Goal: Task Accomplishment & Management: Manage account settings

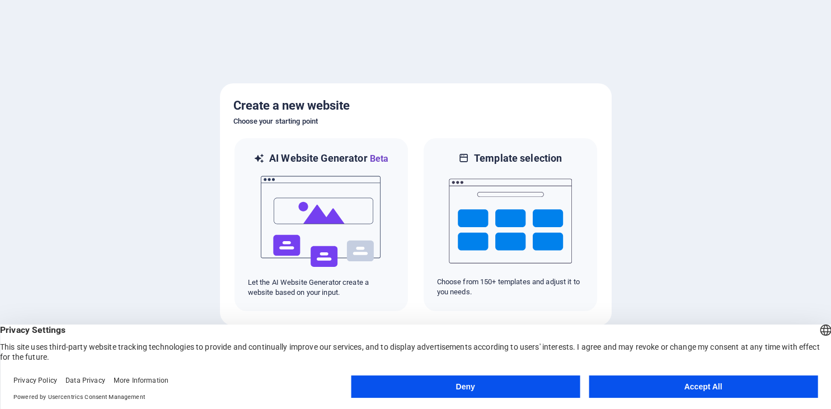
click at [706, 386] on button "Accept All" at bounding box center [702, 386] width 229 height 22
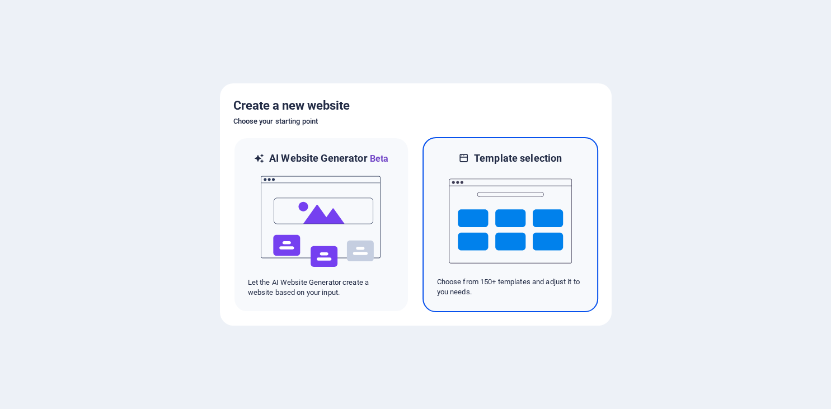
click at [502, 210] on img at bounding box center [510, 221] width 123 height 112
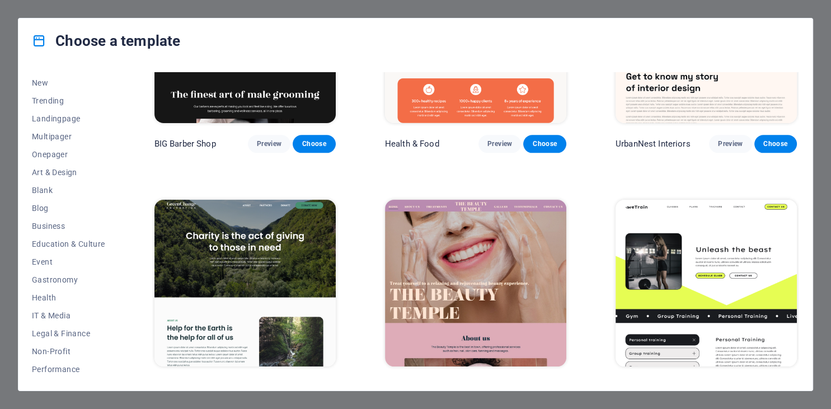
scroll to position [36, 0]
click at [55, 307] on button "IT & Media" at bounding box center [68, 314] width 73 height 18
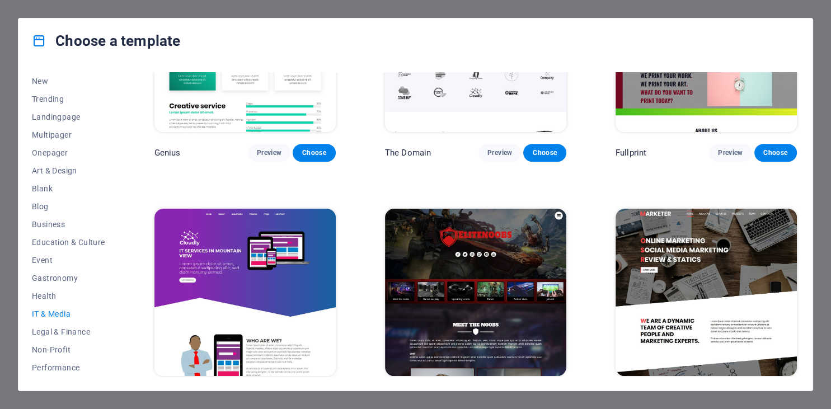
scroll to position [626, 0]
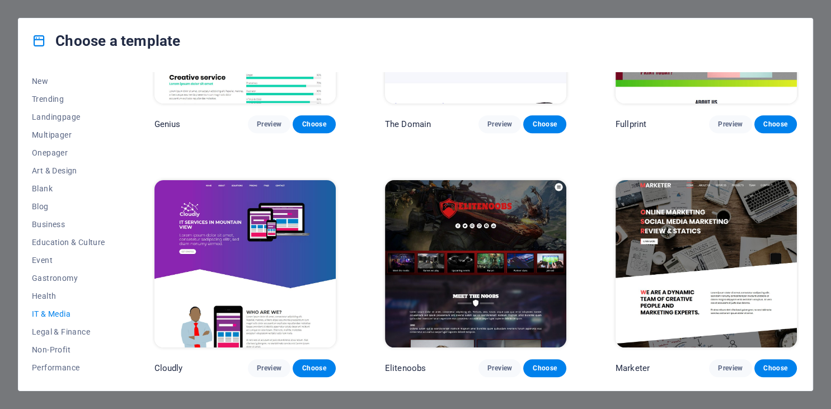
click at [216, 276] on img at bounding box center [244, 263] width 181 height 167
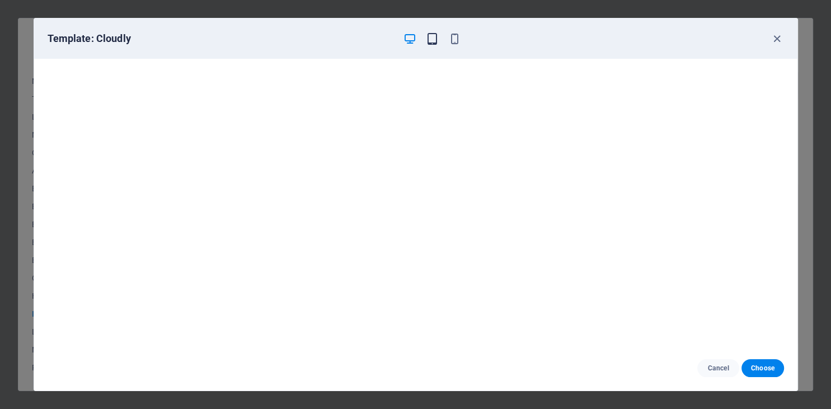
click at [433, 39] on icon "button" at bounding box center [432, 38] width 13 height 13
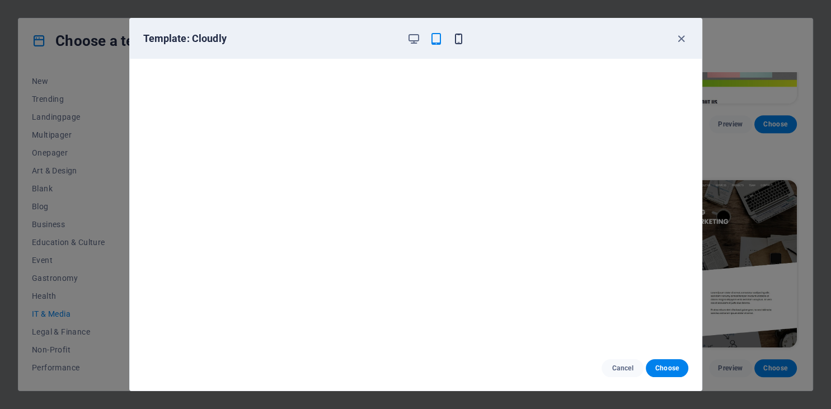
click at [458, 38] on icon "button" at bounding box center [458, 38] width 13 height 13
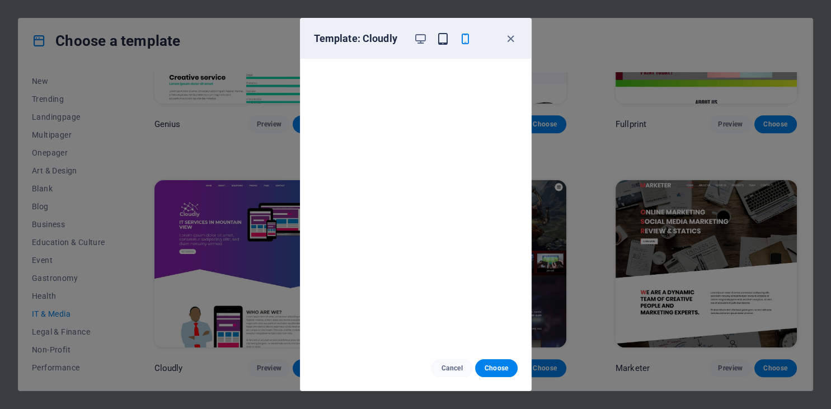
click at [442, 40] on icon "button" at bounding box center [442, 38] width 13 height 13
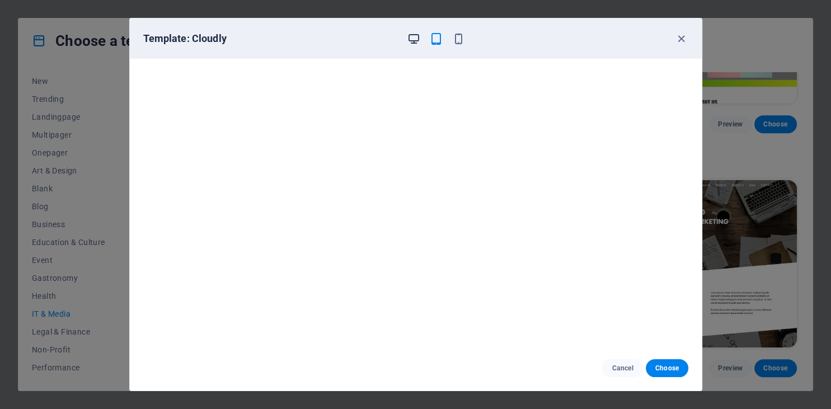
click at [413, 44] on icon "button" at bounding box center [413, 38] width 13 height 13
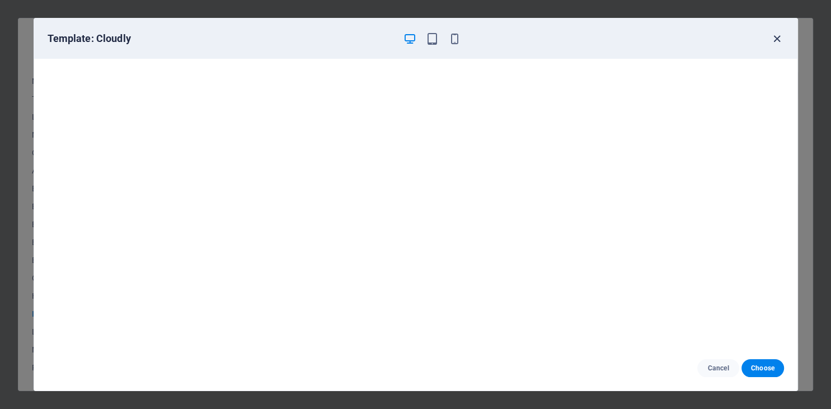
click at [776, 36] on icon "button" at bounding box center [776, 38] width 13 height 13
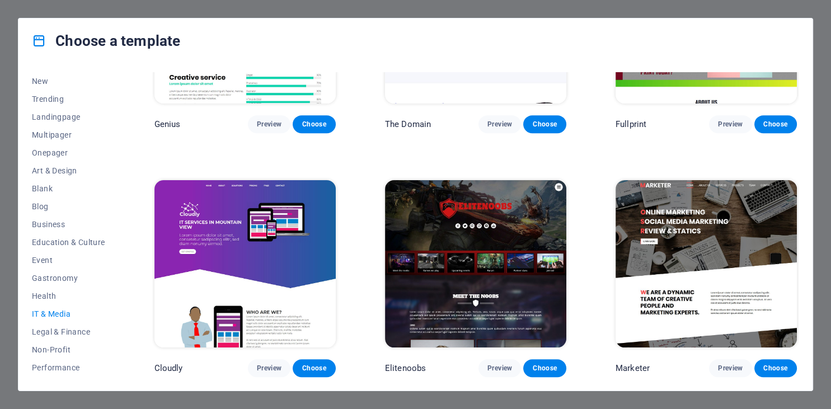
click at [296, 282] on img at bounding box center [244, 263] width 181 height 167
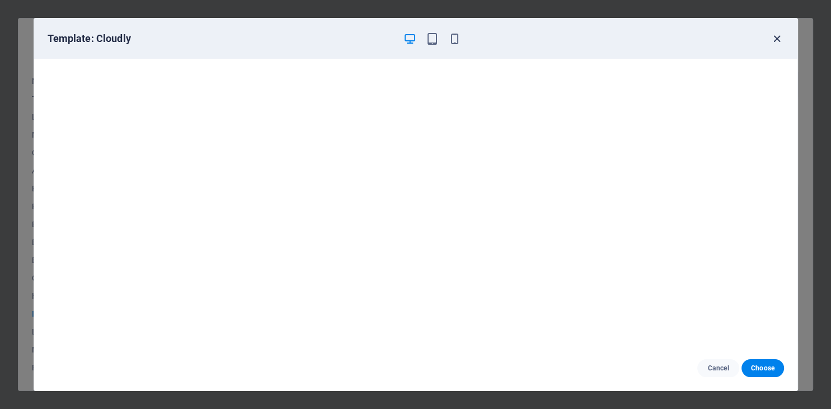
click at [775, 41] on icon "button" at bounding box center [776, 38] width 13 height 13
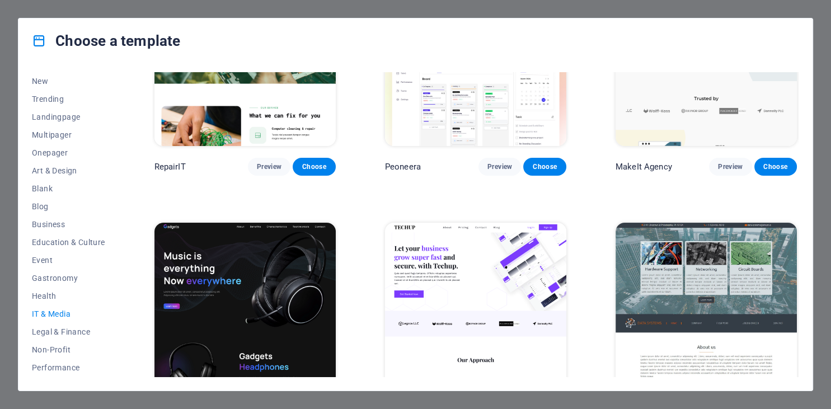
scroll to position [0, 0]
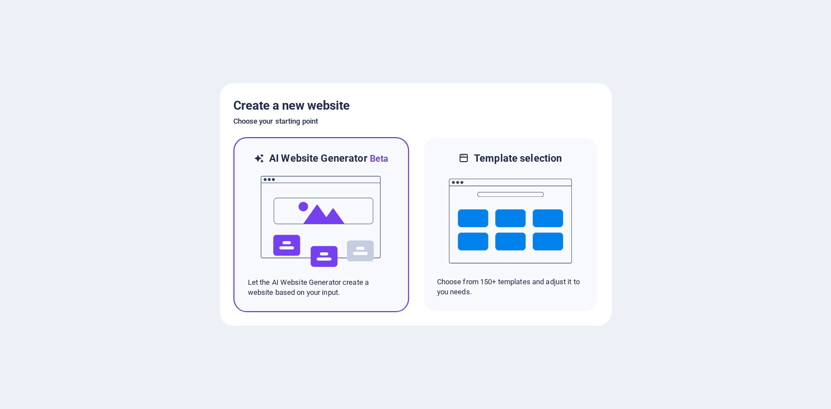
click at [326, 195] on img at bounding box center [321, 222] width 123 height 112
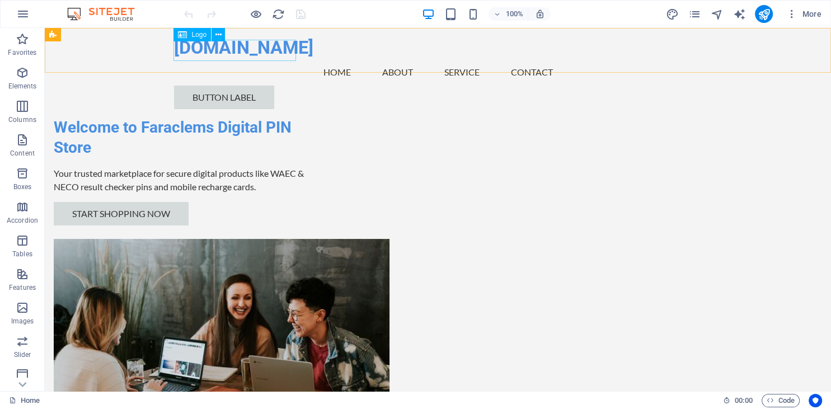
click at [267, 54] on div "[DOMAIN_NAME]" at bounding box center [438, 48] width 528 height 22
click at [190, 35] on div "Logo" at bounding box center [191, 34] width 37 height 13
click at [270, 51] on div "[DOMAIN_NAME]" at bounding box center [438, 48] width 528 height 22
click at [268, 51] on div "[DOMAIN_NAME]" at bounding box center [438, 48] width 528 height 22
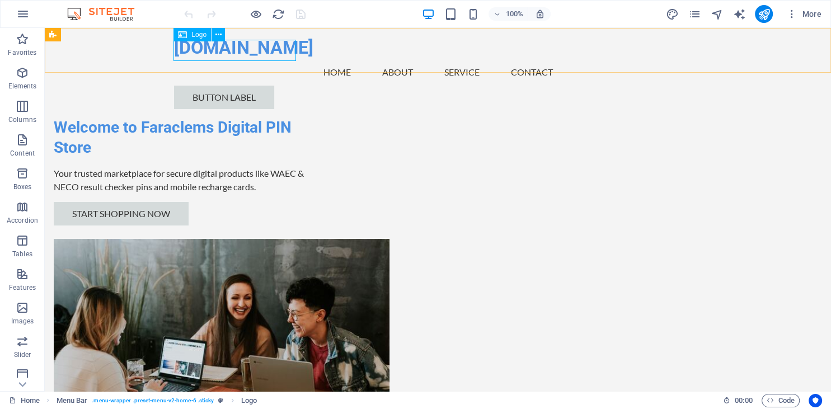
click at [268, 51] on div "[DOMAIN_NAME]" at bounding box center [438, 48] width 528 height 22
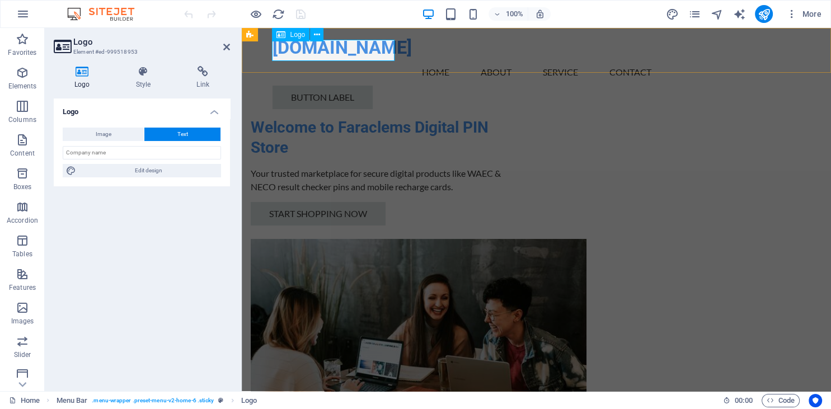
click at [388, 57] on div "[DOMAIN_NAME]" at bounding box center [536, 48] width 528 height 22
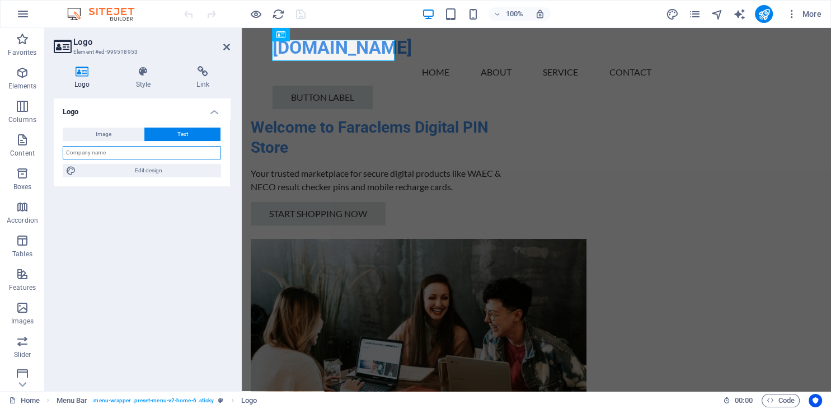
click at [131, 153] on input "text" at bounding box center [142, 152] width 158 height 13
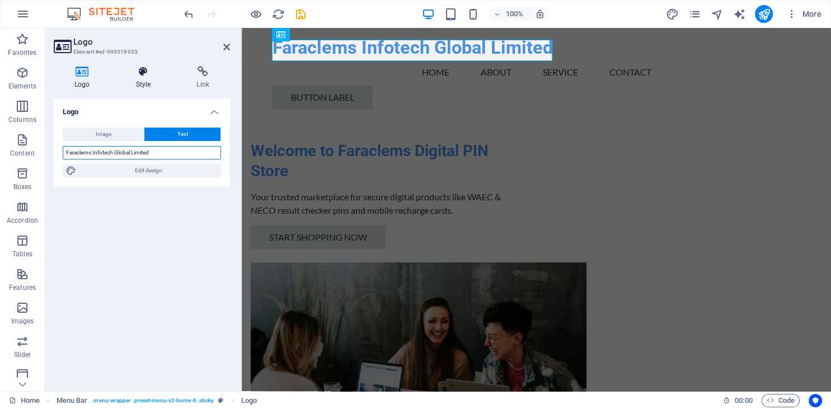
type input "Faraclems Infotech Global Limited"
click at [147, 73] on icon at bounding box center [143, 71] width 56 height 11
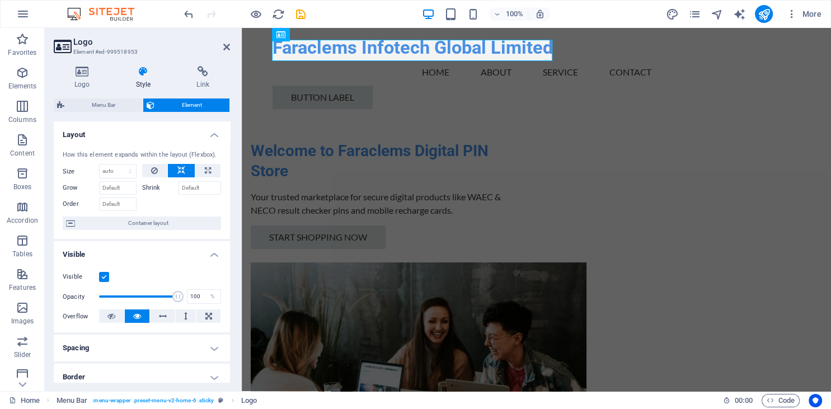
click at [147, 73] on icon at bounding box center [143, 71] width 56 height 11
click at [142, 73] on icon at bounding box center [143, 71] width 56 height 11
click at [100, 164] on select "Default auto px % 1/1 1/2 1/3 1/4 1/5 1/6 1/7 1/8 1/9 1/10" at bounding box center [118, 170] width 36 height 13
select select "1/4"
click option "1/4" at bounding box center [0, 0] width 0 height 0
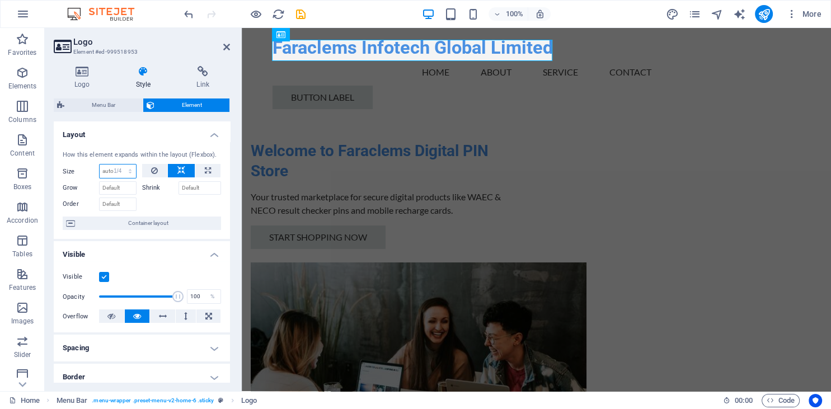
type input "25"
click at [120, 164] on select "Default auto px % 1/1 1/2 1/3 1/4 1/5 1/6 1/7 1/8 1/9 1/10" at bounding box center [128, 170] width 16 height 13
select select "1/3"
click option "1/3" at bounding box center [0, 0] width 0 height 0
type input "33.33"
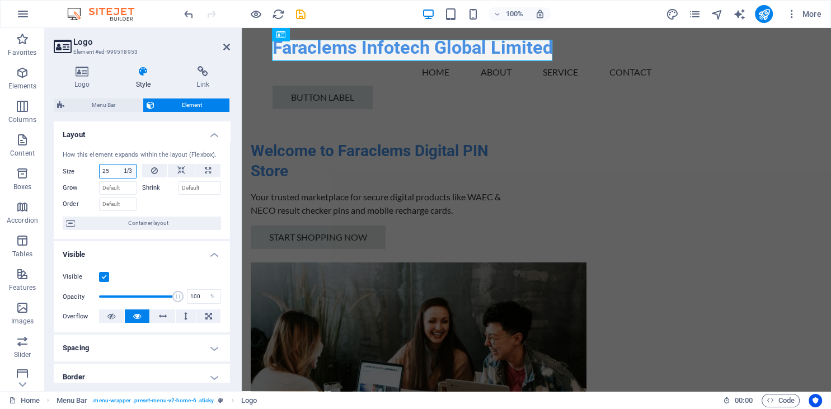
select select "%"
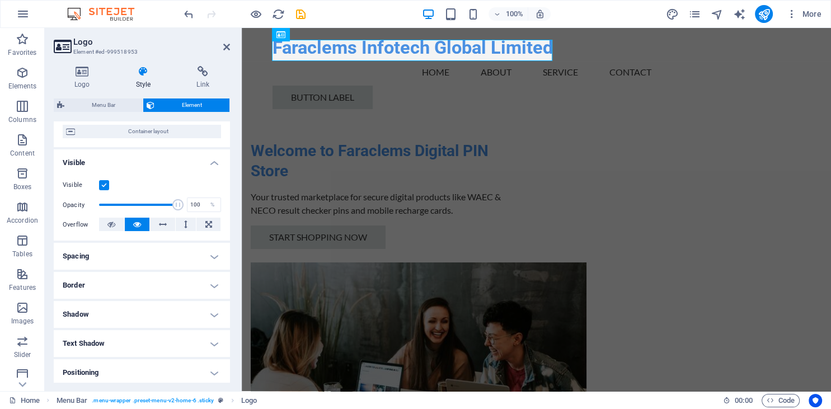
scroll to position [103, 0]
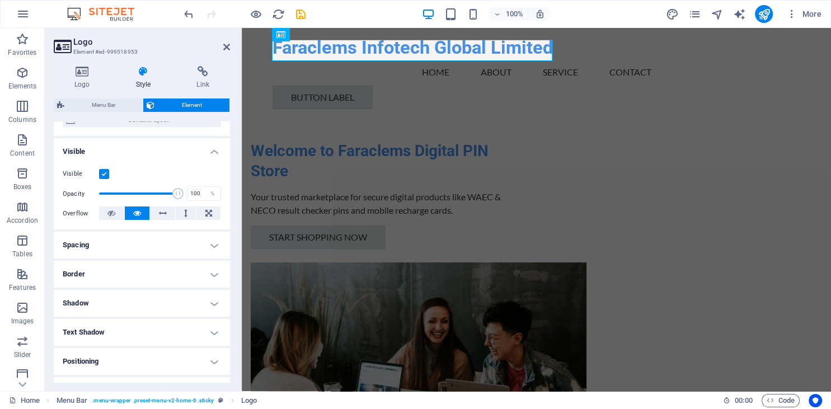
click at [217, 240] on h4 "Spacing" at bounding box center [142, 245] width 176 height 27
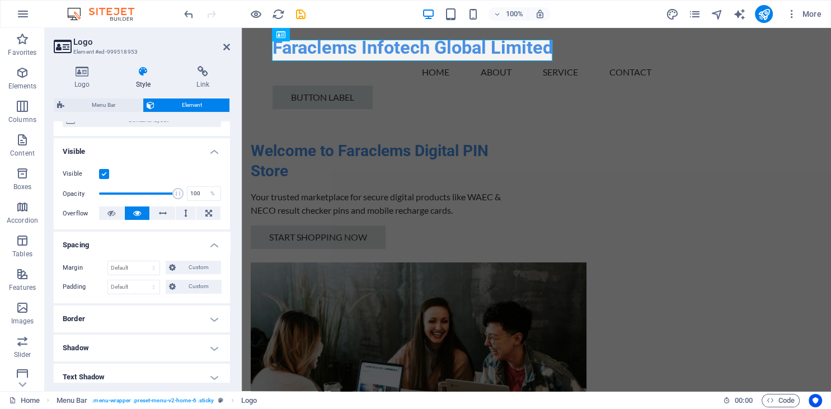
click at [217, 240] on h4 "Spacing" at bounding box center [142, 242] width 176 height 20
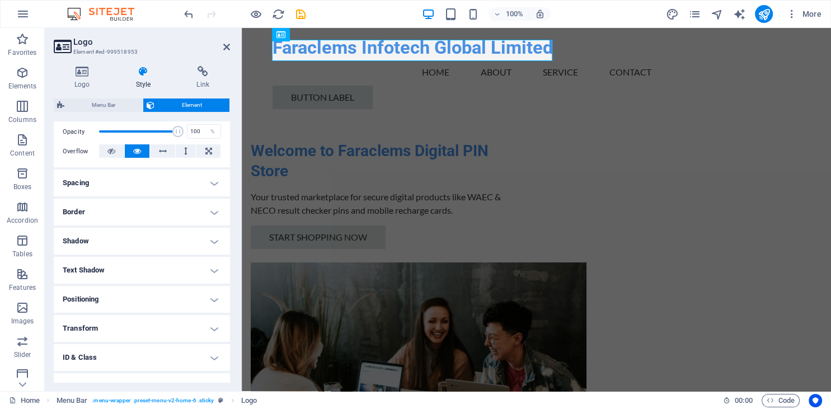
scroll to position [166, 0]
click at [213, 270] on h4 "Text Shadow" at bounding box center [142, 269] width 176 height 27
click at [213, 270] on h4 "Text Shadow" at bounding box center [142, 266] width 176 height 20
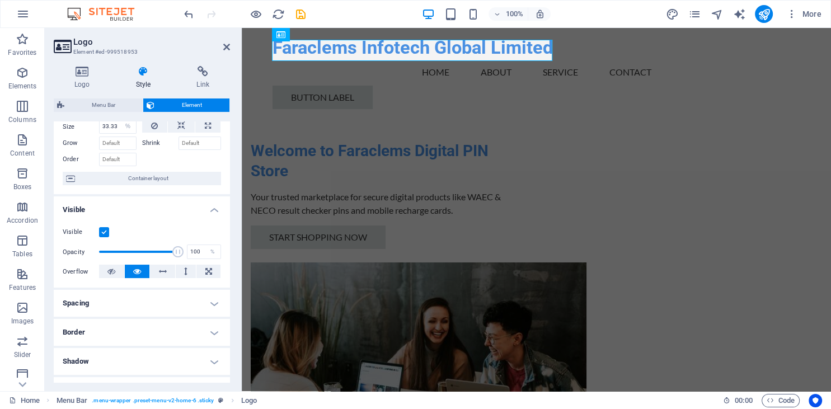
scroll to position [0, 0]
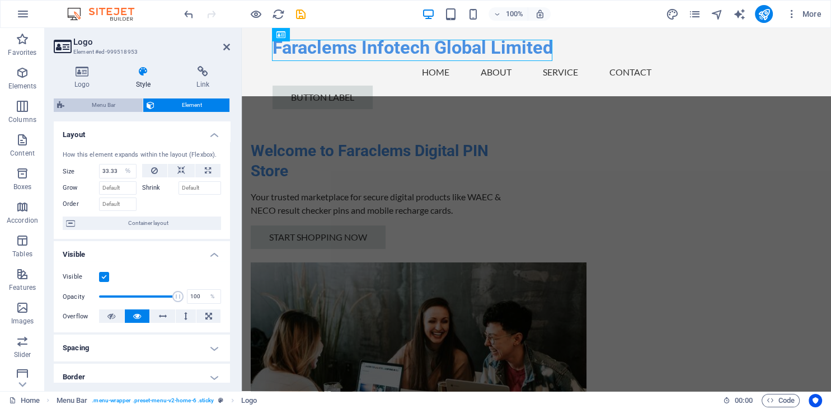
click at [103, 109] on span "Menu Bar" at bounding box center [104, 104] width 72 height 13
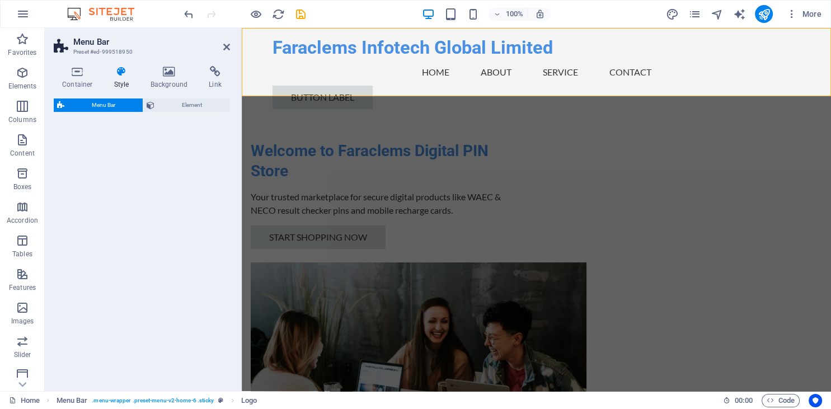
select select "rem"
select select "preset-menu-v2-home-6"
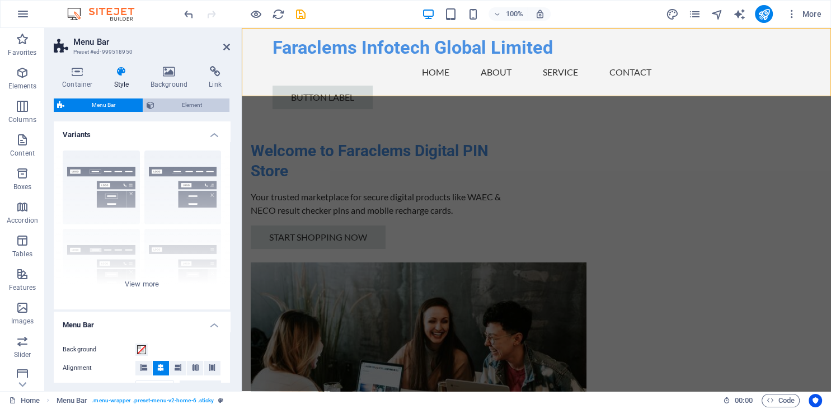
click at [185, 104] on span "Element" at bounding box center [192, 104] width 68 height 13
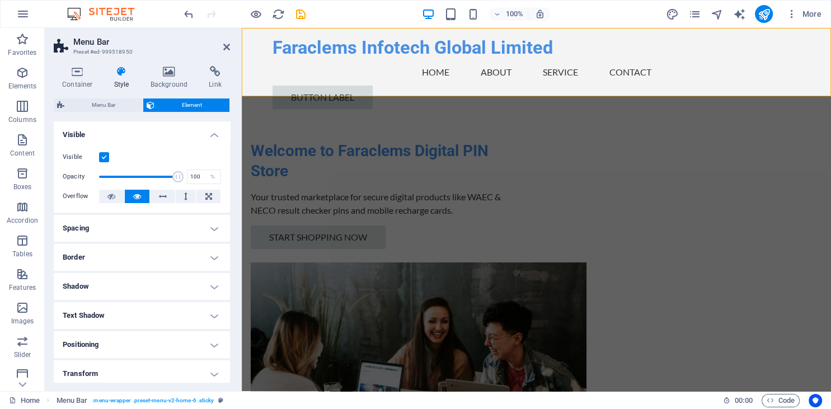
click at [209, 227] on h4 "Spacing" at bounding box center [142, 228] width 176 height 27
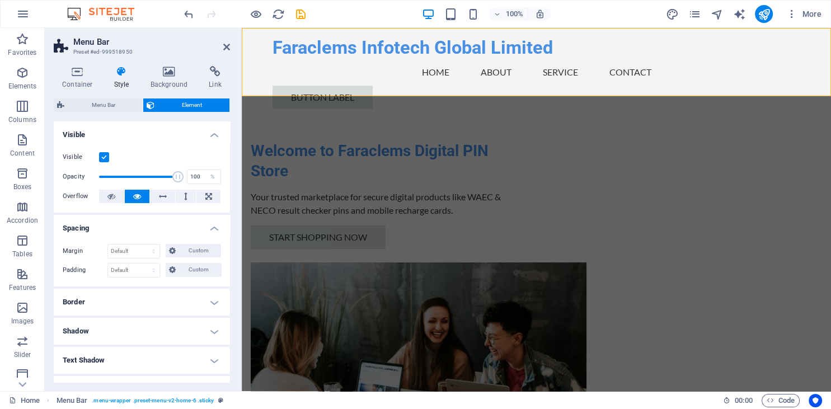
click at [209, 227] on h4 "Spacing" at bounding box center [142, 225] width 176 height 20
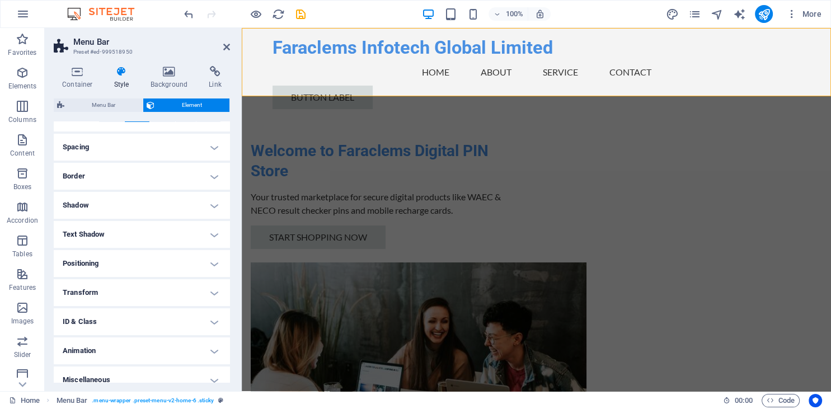
scroll to position [32, 0]
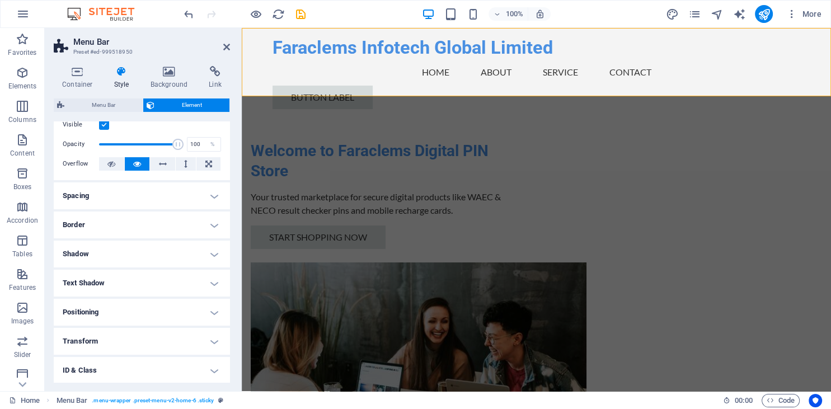
click at [216, 280] on h4 "Text Shadow" at bounding box center [142, 283] width 176 height 27
click at [216, 280] on h4 "Text Shadow" at bounding box center [142, 280] width 176 height 20
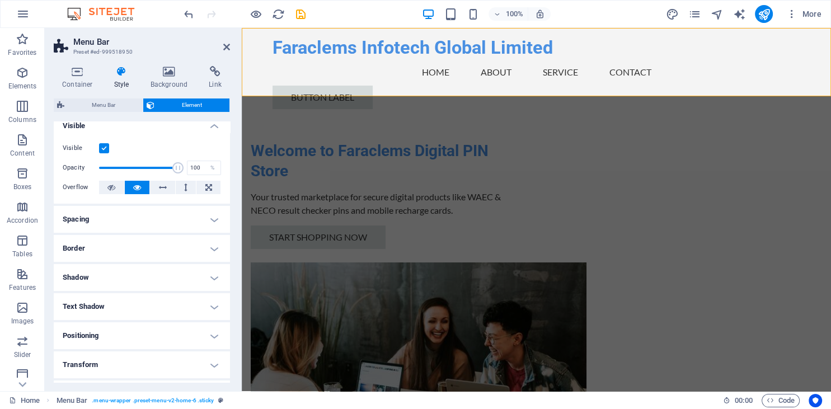
scroll to position [9, 0]
click at [215, 216] on h4 "Spacing" at bounding box center [142, 219] width 176 height 27
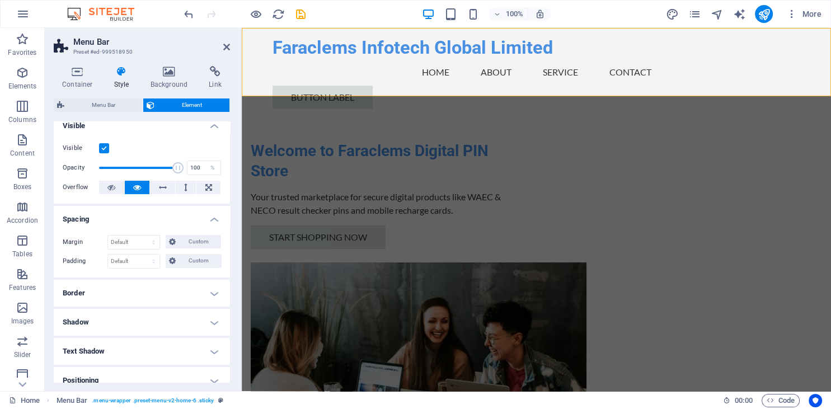
click at [215, 216] on h4 "Spacing" at bounding box center [142, 216] width 176 height 20
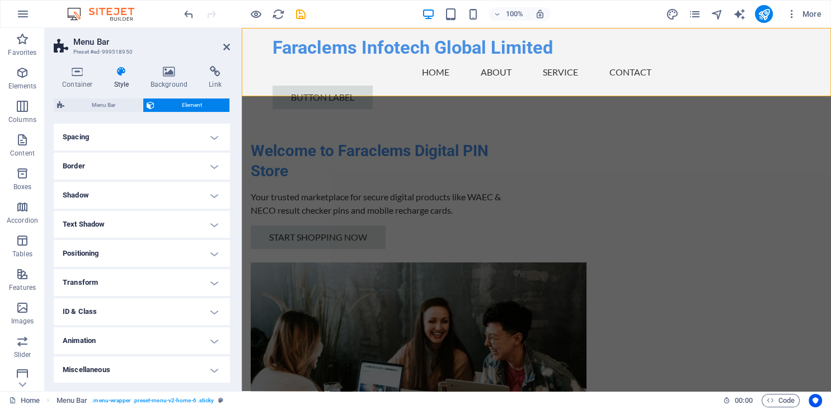
scroll to position [92, 0]
click at [213, 227] on h4 "Text Shadow" at bounding box center [142, 223] width 176 height 27
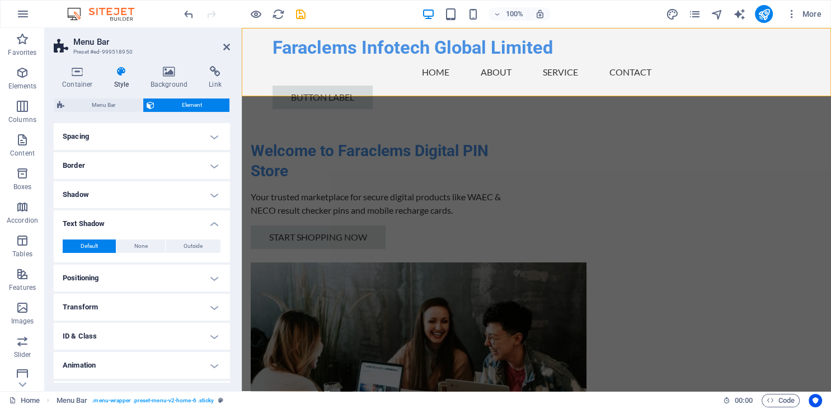
click at [213, 227] on h4 "Text Shadow" at bounding box center [142, 220] width 176 height 20
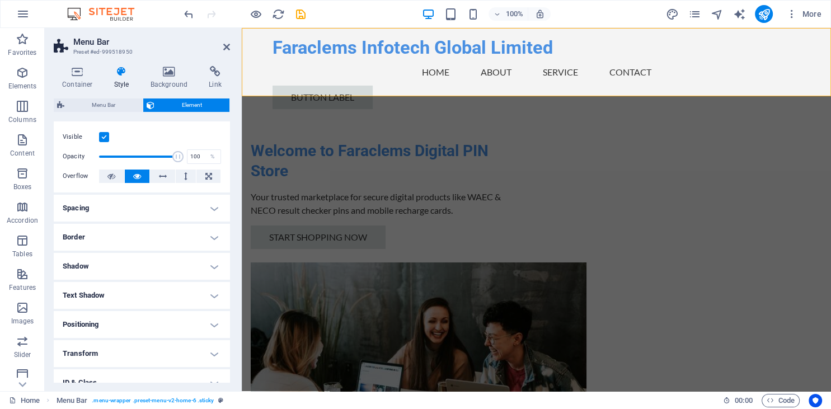
scroll to position [22, 0]
click at [215, 209] on h4 "Spacing" at bounding box center [142, 205] width 176 height 27
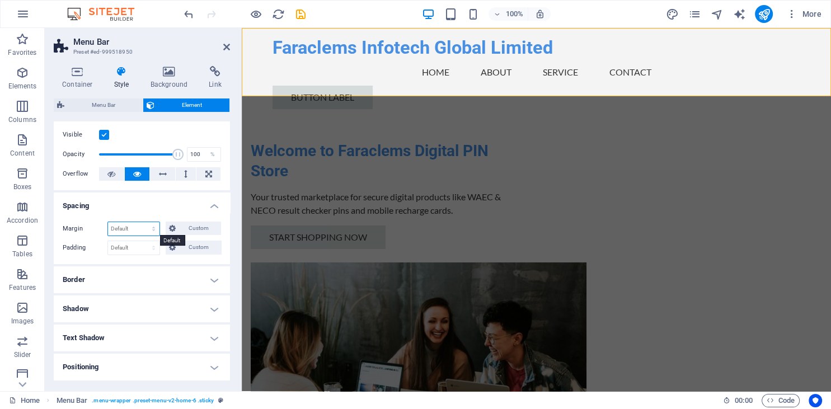
click at [108, 222] on select "Default auto px % rem vw vh Custom" at bounding box center [133, 228] width 51 height 13
click at [148, 229] on select "Default auto px % rem vw vh Custom" at bounding box center [133, 228] width 51 height 13
click at [108, 241] on select "Default px rem % vh vw Custom" at bounding box center [133, 247] width 51 height 13
click at [142, 248] on select "Default px rem % vh vw Custom" at bounding box center [133, 247] width 51 height 13
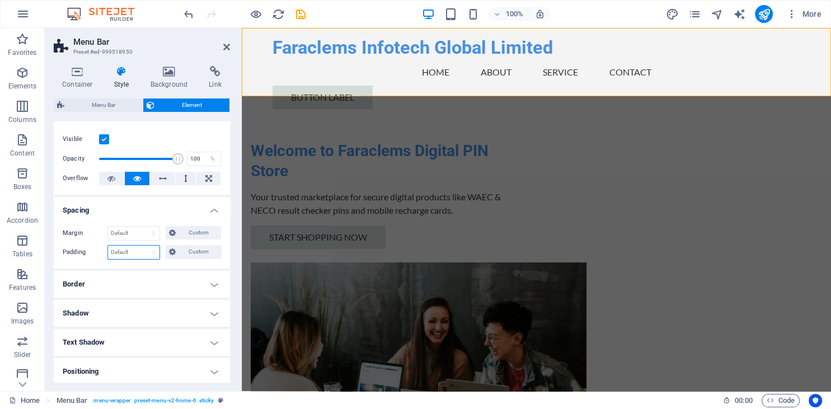
scroll to position [17, 0]
click at [215, 209] on h4 "Spacing" at bounding box center [142, 207] width 176 height 20
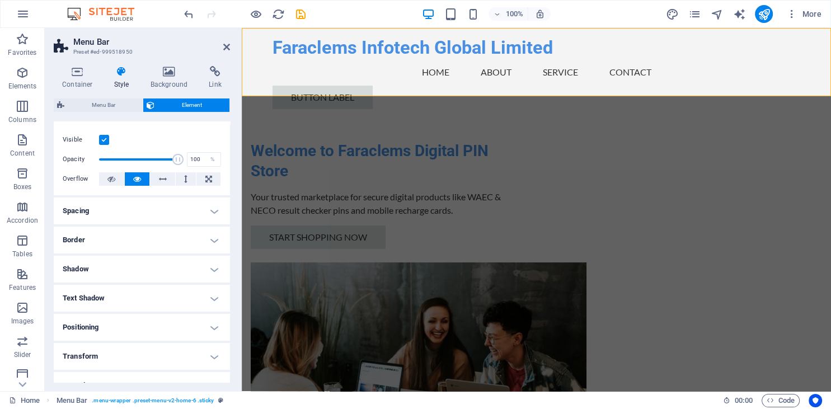
click at [214, 238] on h4 "Border" at bounding box center [142, 240] width 176 height 27
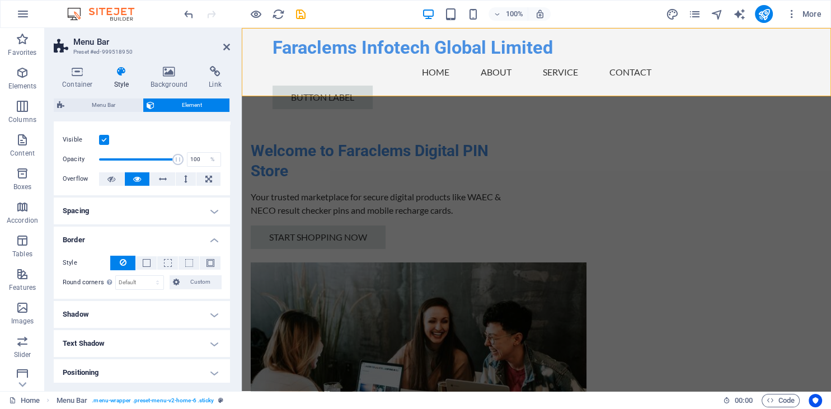
click at [214, 238] on h4 "Border" at bounding box center [142, 237] width 176 height 20
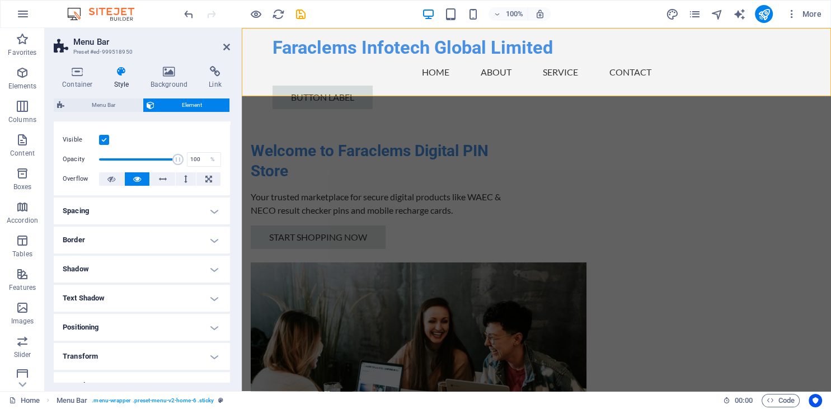
click at [214, 298] on h4 "Text Shadow" at bounding box center [142, 298] width 176 height 27
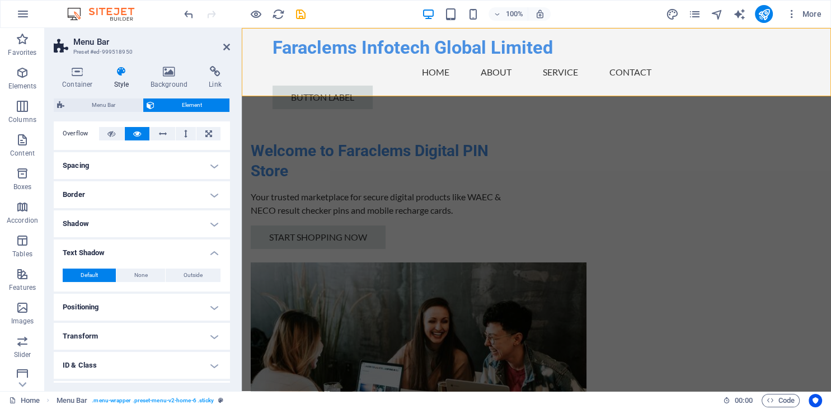
scroll to position [67, 0]
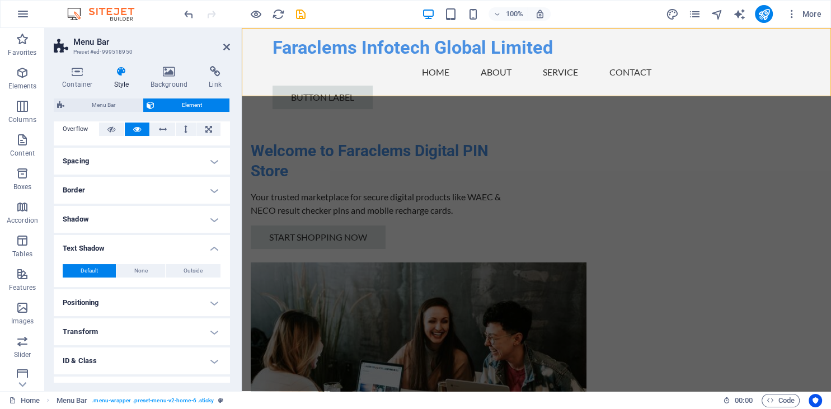
click at [214, 245] on h4 "Text Shadow" at bounding box center [142, 245] width 176 height 20
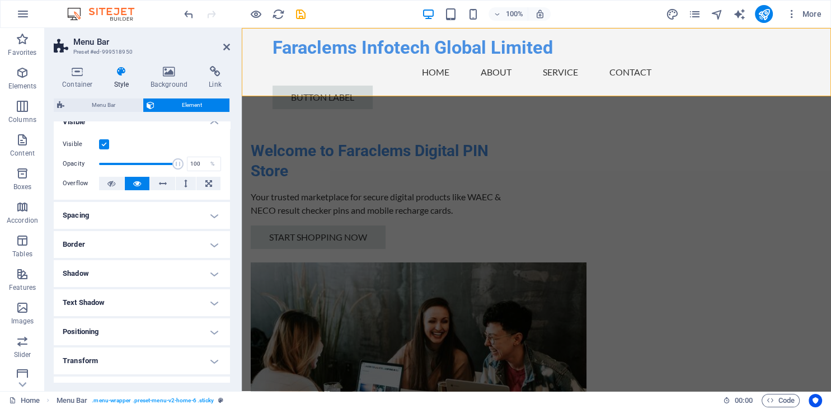
scroll to position [0, 0]
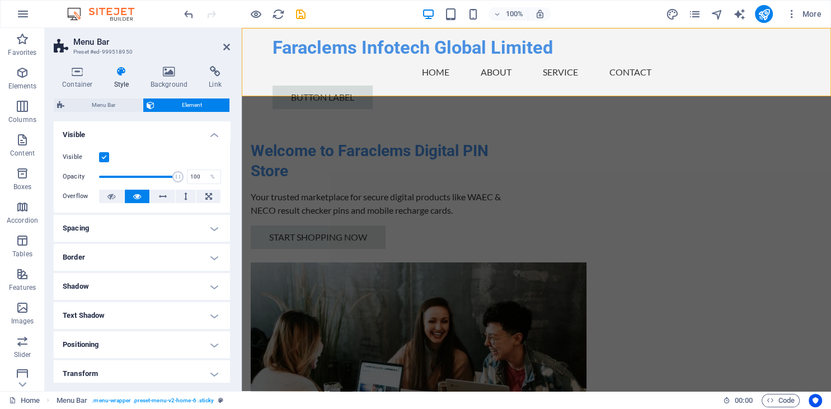
click at [210, 134] on h4 "Visible" at bounding box center [142, 131] width 176 height 20
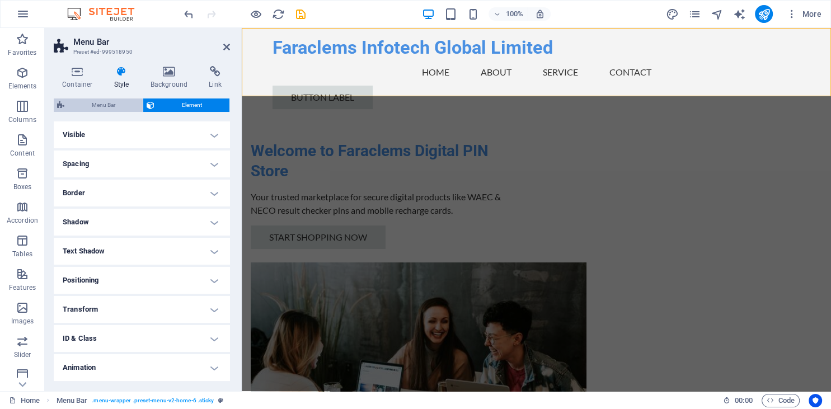
click at [106, 100] on span "Menu Bar" at bounding box center [104, 104] width 72 height 13
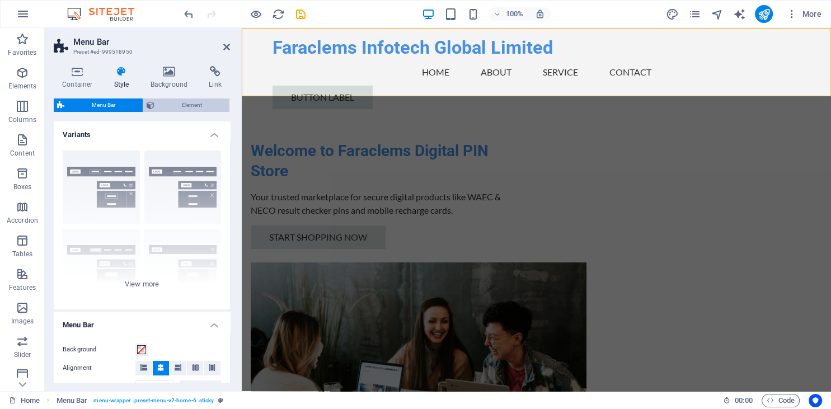
click at [182, 102] on span "Element" at bounding box center [192, 104] width 68 height 13
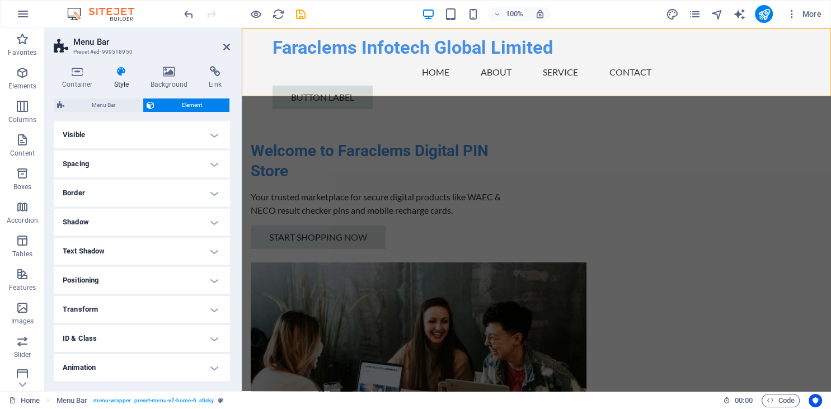
click at [194, 104] on span "Element" at bounding box center [192, 104] width 68 height 13
click at [210, 134] on h4 "Visible" at bounding box center [142, 134] width 176 height 27
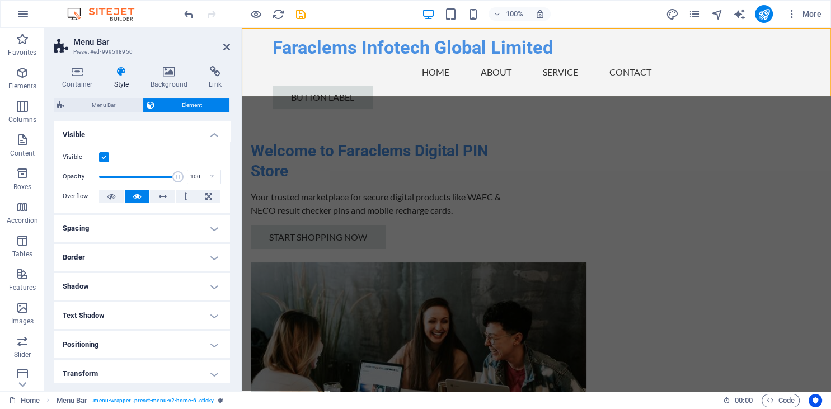
click at [210, 134] on h4 "Visible" at bounding box center [142, 131] width 176 height 20
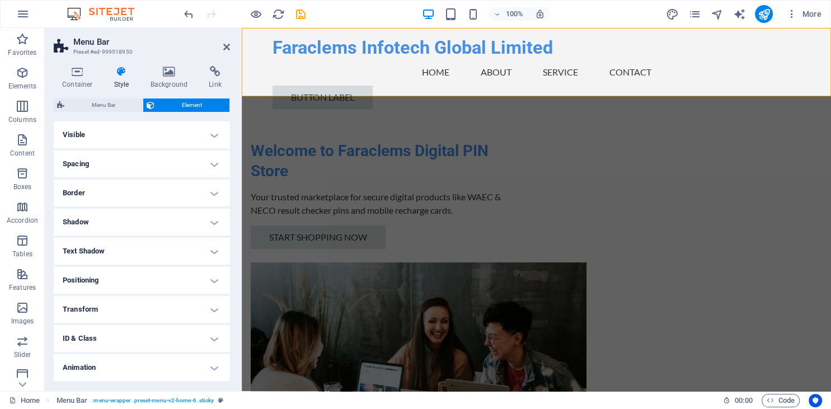
click at [210, 167] on h4 "Spacing" at bounding box center [142, 163] width 176 height 27
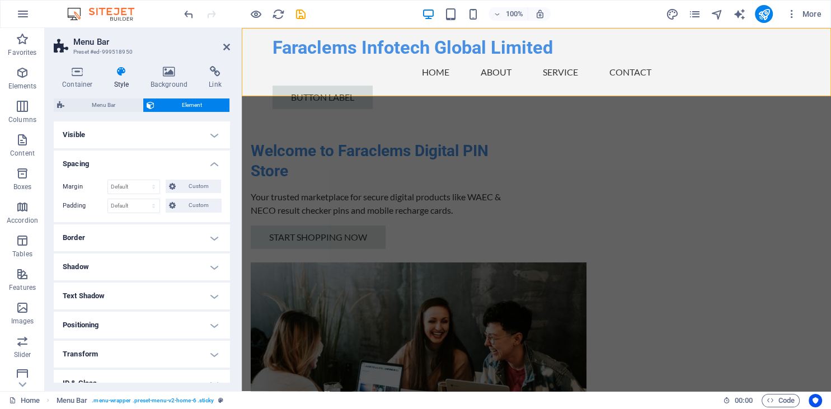
click at [210, 167] on h4 "Spacing" at bounding box center [142, 160] width 176 height 20
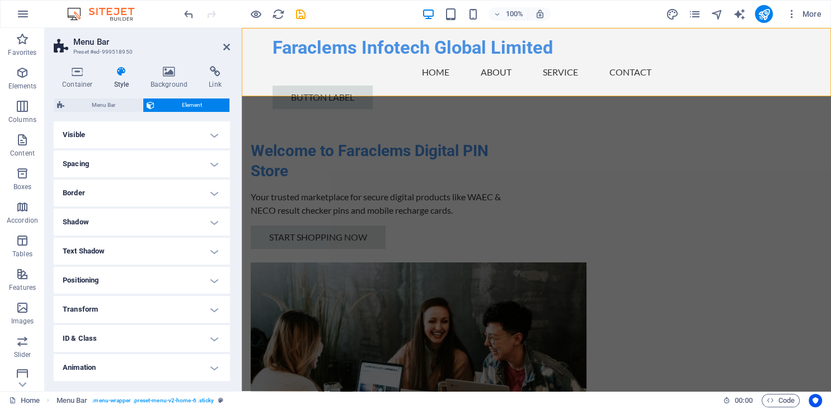
click at [122, 76] on icon at bounding box center [122, 71] width 32 height 11
click at [214, 133] on h4 "Visible" at bounding box center [142, 134] width 176 height 27
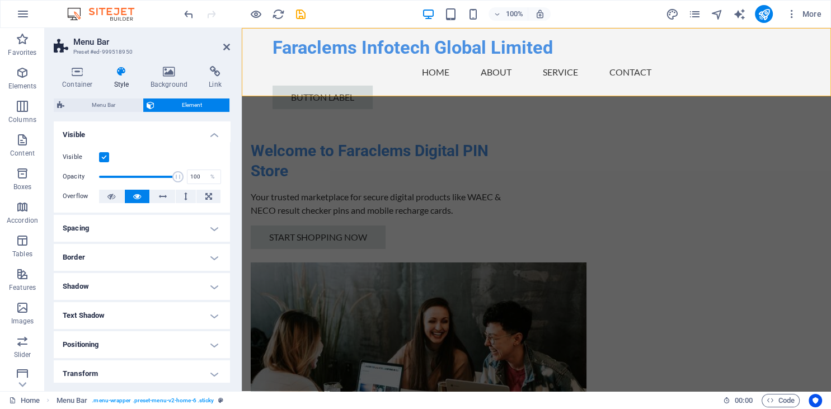
click at [214, 133] on h4 "Visible" at bounding box center [142, 131] width 176 height 20
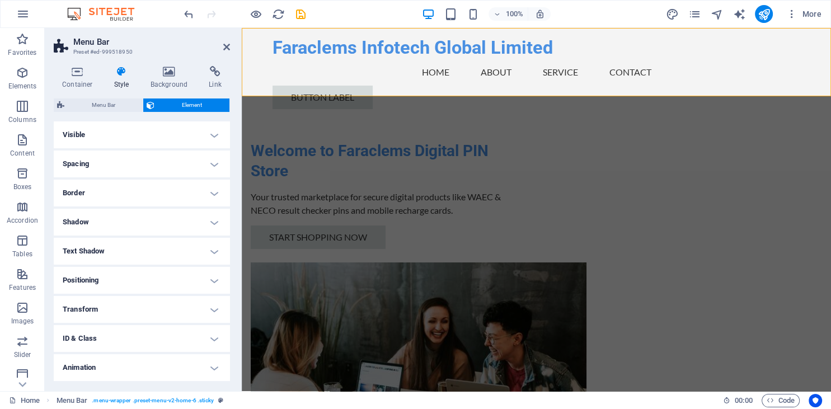
click at [216, 161] on h4 "Spacing" at bounding box center [142, 163] width 176 height 27
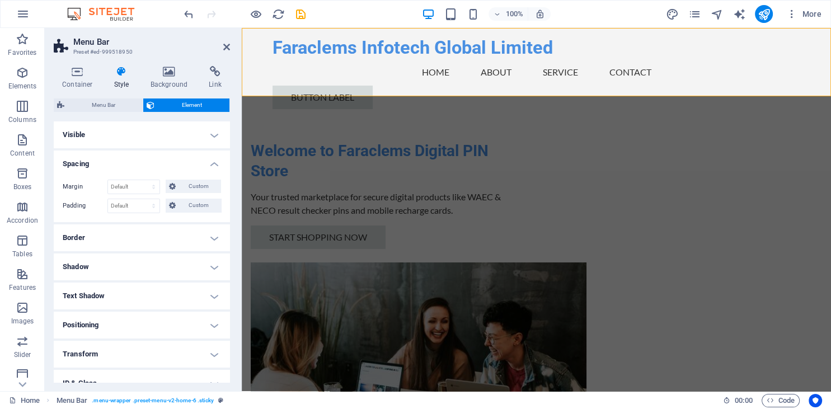
click at [216, 161] on h4 "Spacing" at bounding box center [142, 160] width 176 height 20
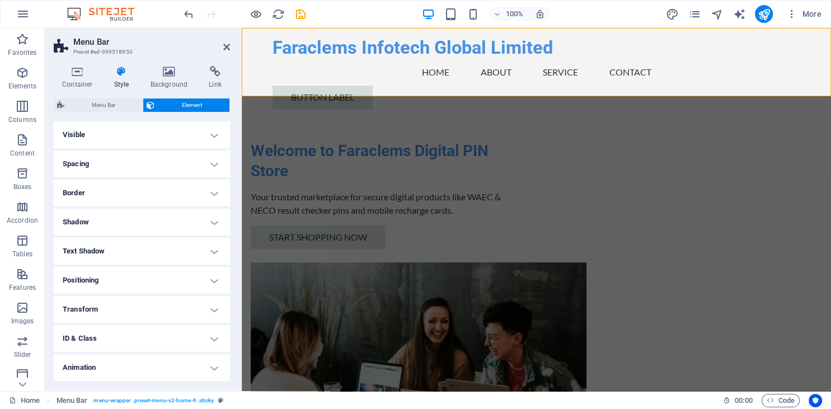
click at [214, 188] on h4 "Border" at bounding box center [142, 193] width 176 height 27
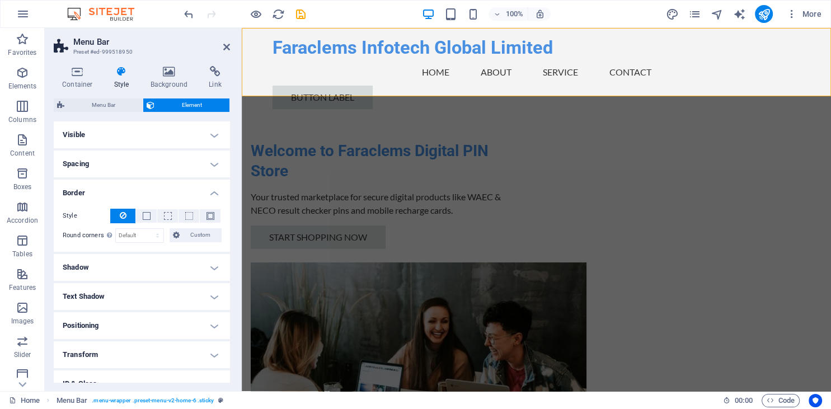
click at [214, 188] on h4 "Border" at bounding box center [142, 190] width 176 height 20
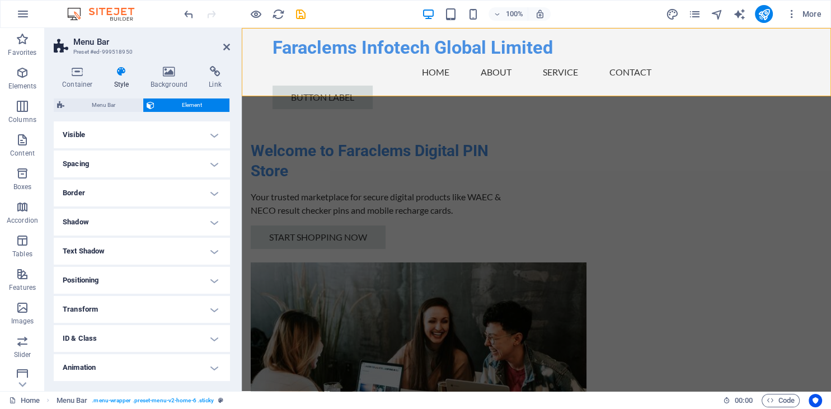
click at [214, 216] on h4 "Shadow" at bounding box center [142, 222] width 176 height 27
click at [214, 216] on h4 "Shadow" at bounding box center [142, 219] width 176 height 20
click at [214, 244] on h4 "Text Shadow" at bounding box center [142, 251] width 176 height 27
click at [214, 244] on h4 "Text Shadow" at bounding box center [142, 248] width 176 height 20
click at [216, 284] on h4 "Positioning" at bounding box center [142, 280] width 176 height 27
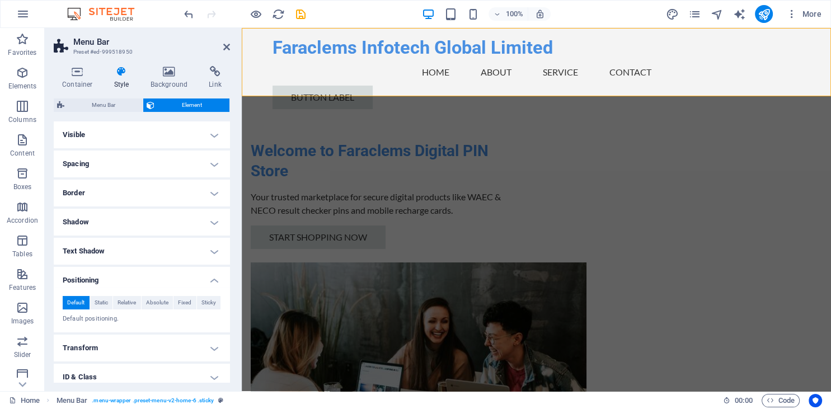
click at [216, 284] on h4 "Positioning" at bounding box center [142, 277] width 176 height 20
click at [216, 284] on h4 "Positioning" at bounding box center [142, 280] width 176 height 27
click at [216, 284] on h4 "Positioning" at bounding box center [142, 277] width 176 height 20
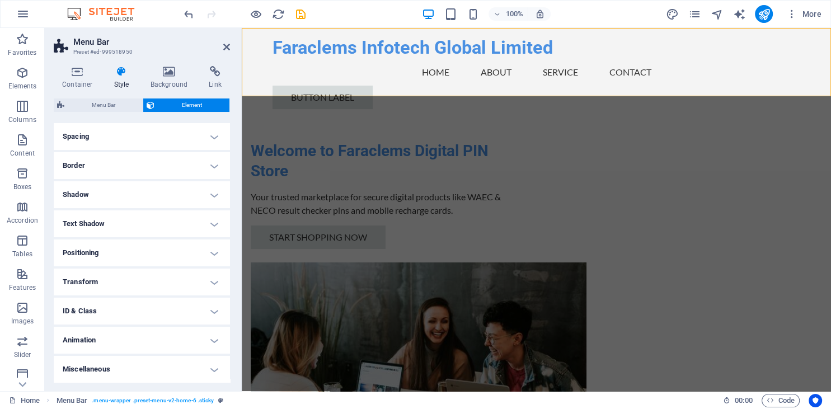
click at [210, 312] on h4 "ID & Class" at bounding box center [142, 311] width 176 height 27
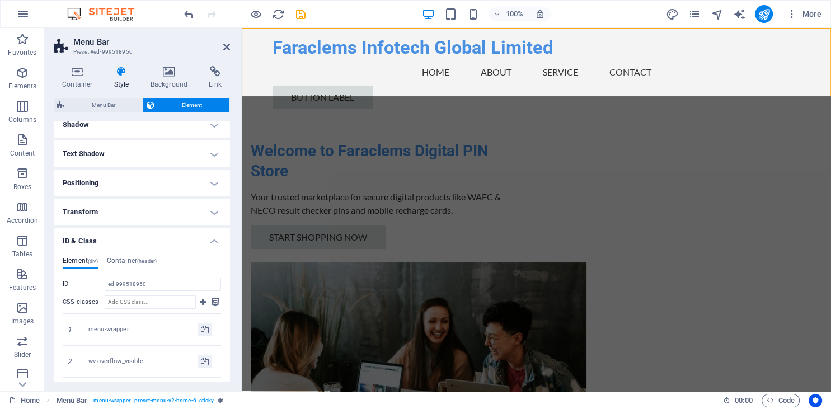
scroll to position [105, 0]
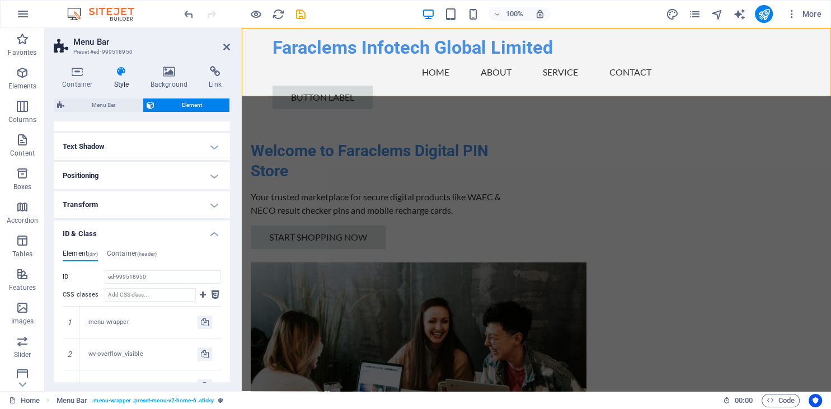
click at [212, 234] on h4 "ID & Class" at bounding box center [142, 230] width 176 height 20
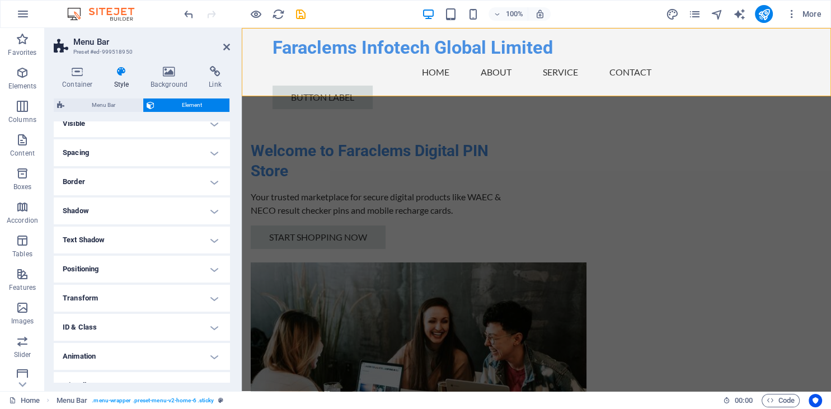
scroll to position [0, 0]
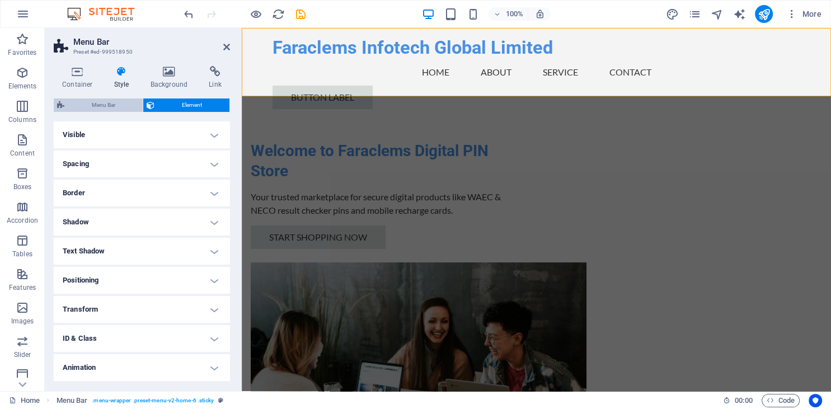
click at [104, 103] on span "Menu Bar" at bounding box center [104, 104] width 72 height 13
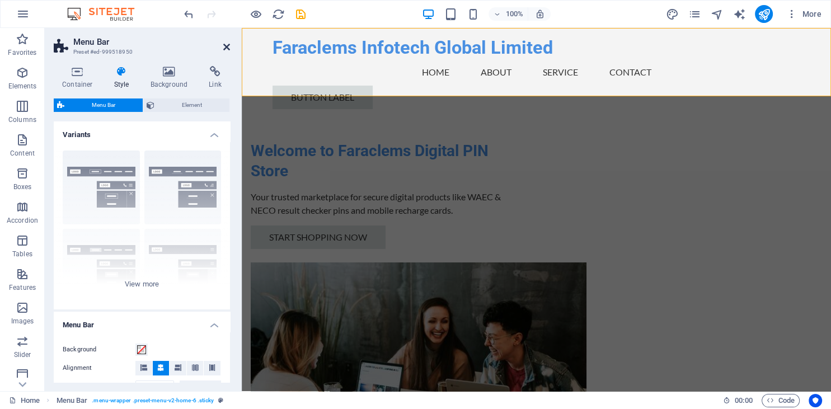
click at [227, 48] on icon at bounding box center [226, 47] width 7 height 9
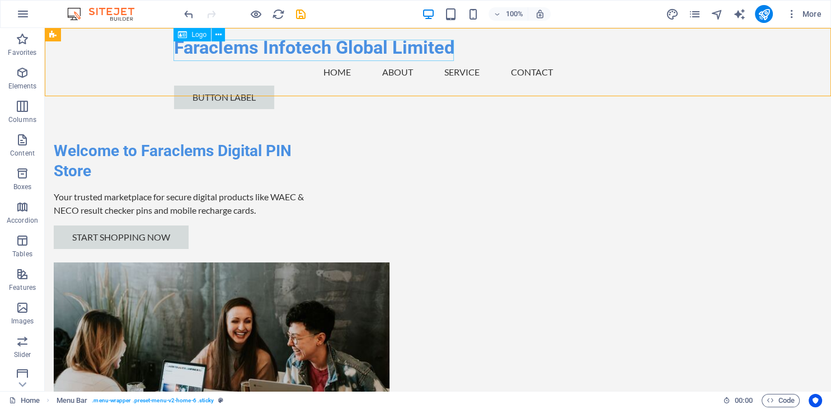
click at [201, 49] on div "Faraclems Infotech Global Limited" at bounding box center [438, 48] width 528 height 22
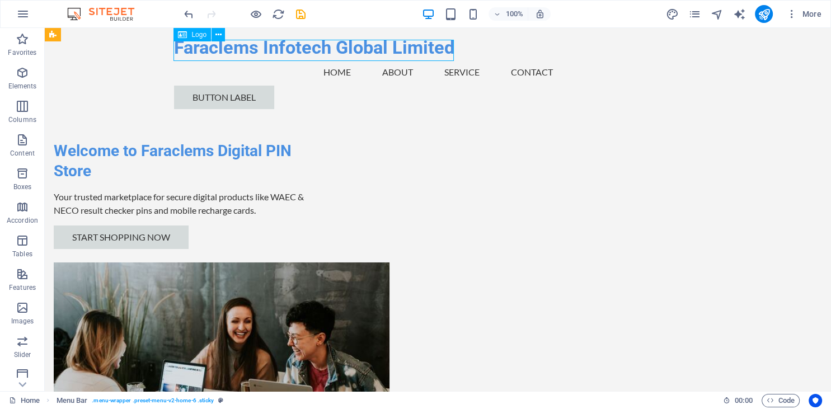
click at [201, 49] on div "Faraclems Infotech Global Limited" at bounding box center [438, 48] width 528 height 22
select select "%"
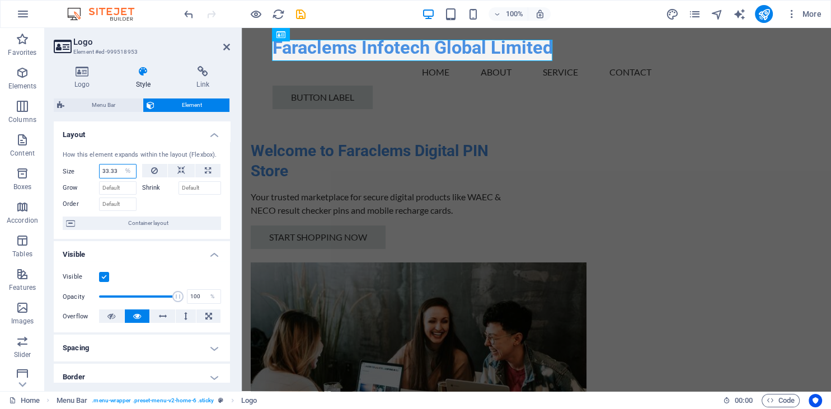
click at [119, 171] on input "33.33" at bounding box center [118, 170] width 36 height 13
type input "3"
click at [119, 178] on div "Default auto px % 1/1 1/2 1/3 1/4 1/5 1/6 1/7 1/8 1/9 1/10" at bounding box center [117, 171] width 37 height 15
click at [120, 164] on select "Default auto px % 1/1 1/2 1/3 1/4 1/5 1/6 1/7 1/8 1/9 1/10" at bounding box center [128, 170] width 16 height 13
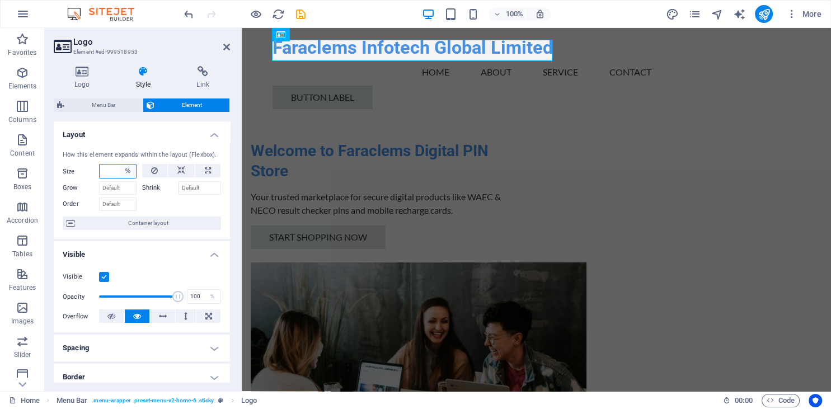
select select "1/3"
click option "1/3" at bounding box center [0, 0] width 0 height 0
type input "33.33"
select select "%"
click at [118, 173] on input "33.33" at bounding box center [118, 170] width 36 height 13
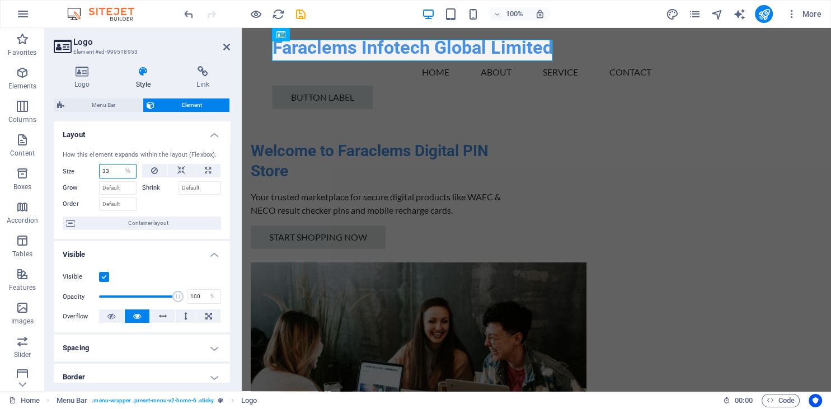
type input "3"
click at [120, 164] on select "Default auto px % 1/1 1/2 1/3 1/4 1/5 1/6 1/7 1/8 1/9 1/10" at bounding box center [128, 170] width 16 height 13
select select "1/2"
click option "1/2" at bounding box center [0, 0] width 0 height 0
type input "50"
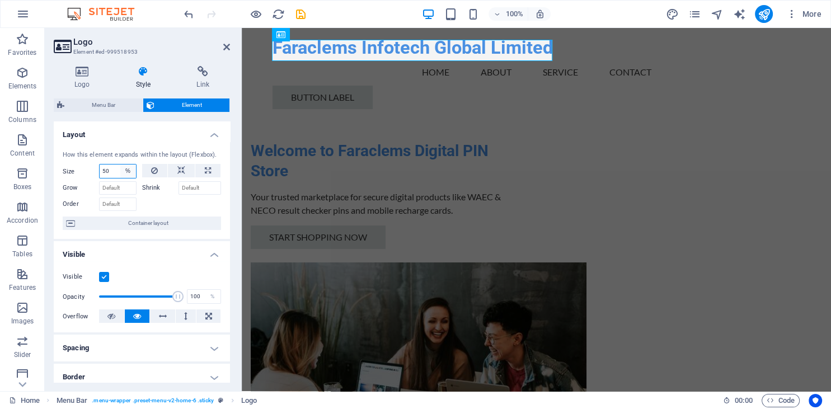
click at [128, 169] on select "Default auto px % 1/1 1/2 1/3 1/4 1/5 1/6 1/7 1/8 1/9 1/10" at bounding box center [128, 170] width 16 height 13
select select "1/3"
click option "1/3" at bounding box center [0, 0] width 0 height 0
type input "33.33"
select select "%"
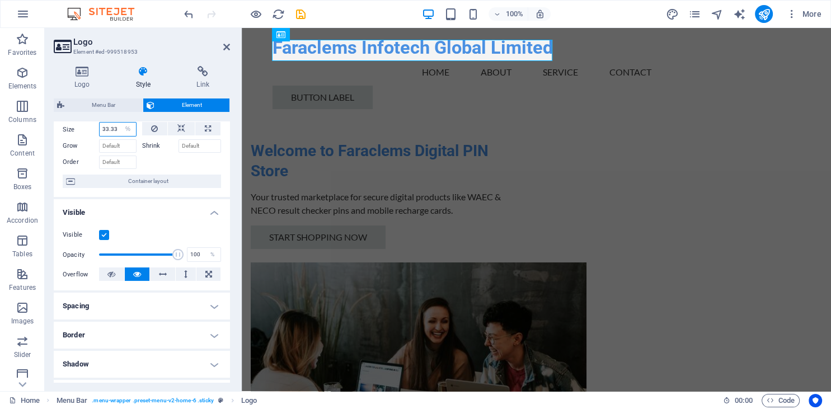
scroll to position [45, 0]
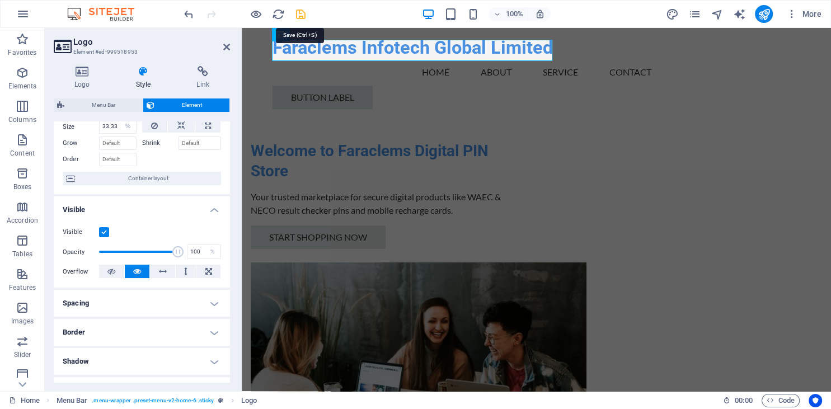
click at [301, 10] on icon "save" at bounding box center [300, 14] width 13 height 13
checkbox input "false"
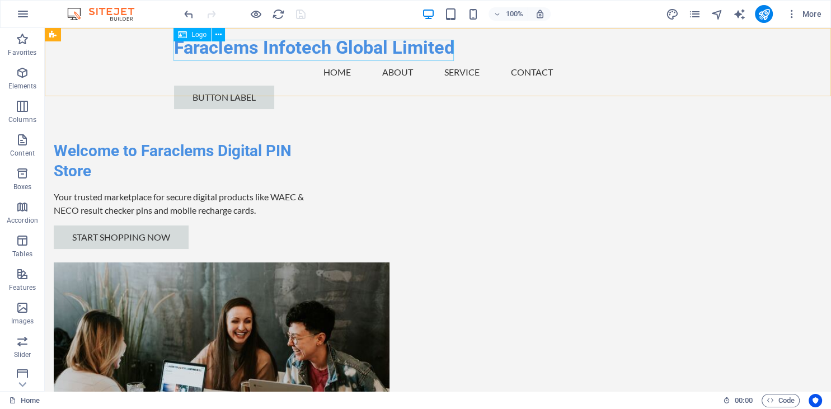
click at [242, 52] on div "Faraclems Infotech Global Limited" at bounding box center [438, 48] width 528 height 22
select select "%"
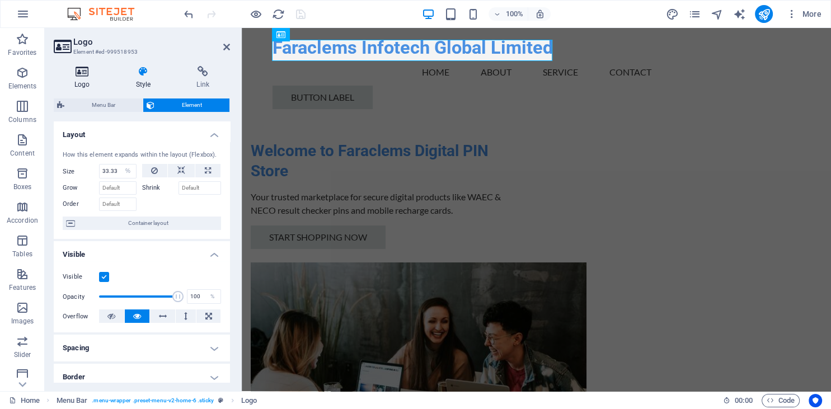
click at [79, 77] on icon at bounding box center [82, 71] width 57 height 11
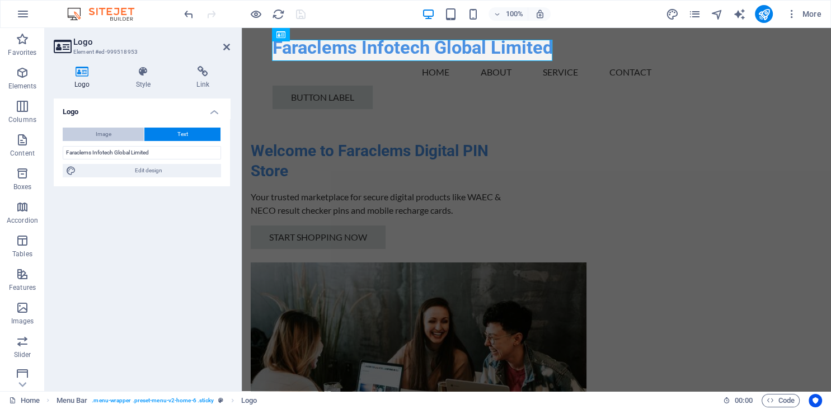
click at [97, 132] on span "Image" at bounding box center [104, 134] width 16 height 13
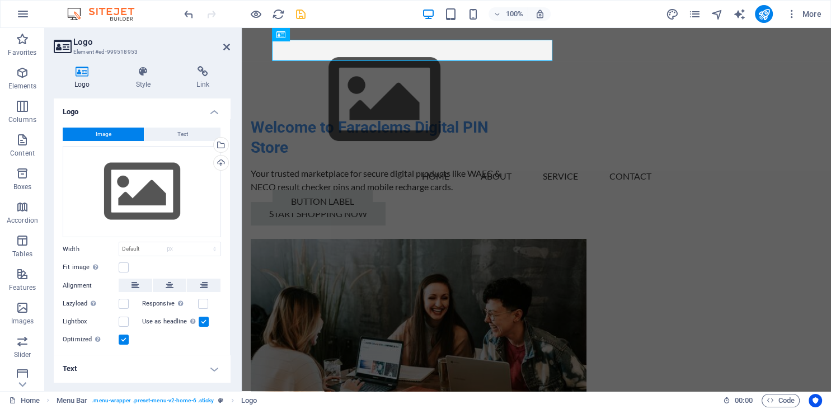
select select "DISABLED_OPTION_VALUE"
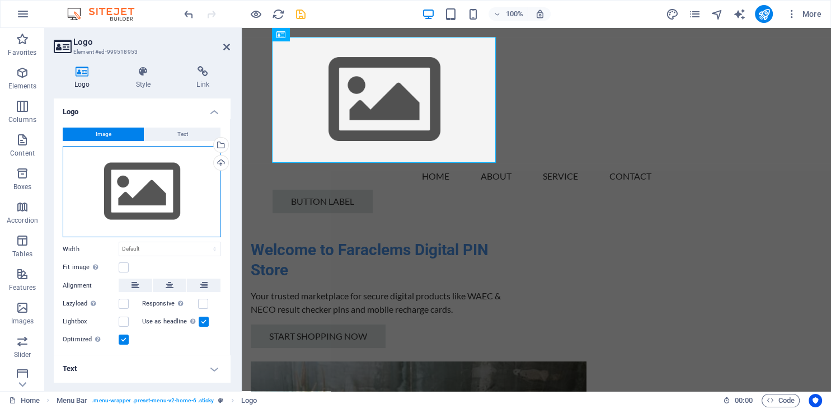
click at [148, 191] on div "Drag files here, click to choose files or select files from Files or our free s…" at bounding box center [142, 192] width 158 height 92
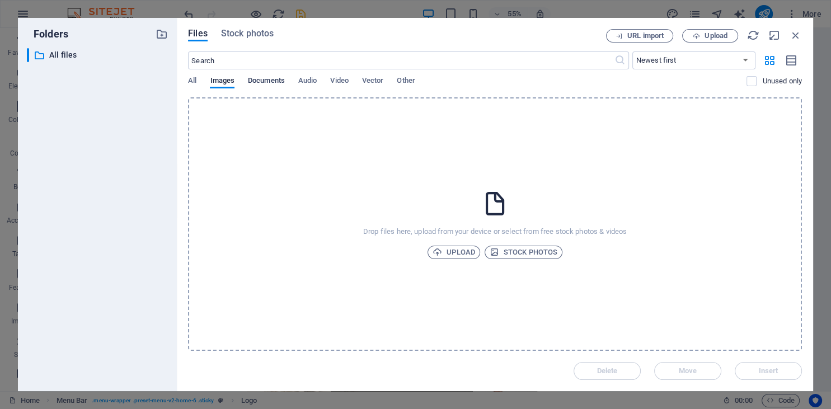
click at [266, 81] on span "Documents" at bounding box center [266, 82] width 37 height 16
click at [317, 78] on span "Audio" at bounding box center [307, 82] width 18 height 16
click at [333, 75] on div "​ Newest first Oldest first Name (A-Z) Name (Z-A) Size (0-9) Size (9-0) Resolut…" at bounding box center [495, 74] width 614 height 46
click at [337, 77] on span "Video" at bounding box center [339, 82] width 18 height 16
click at [224, 79] on span "Images" at bounding box center [222, 82] width 25 height 16
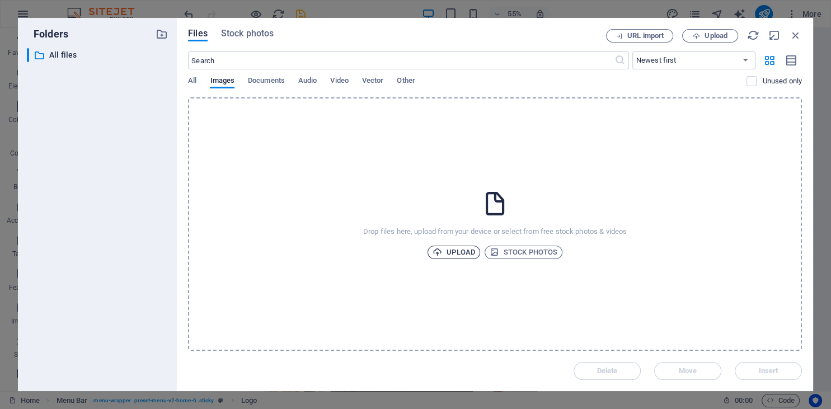
click at [451, 249] on span "Upload" at bounding box center [453, 252] width 43 height 13
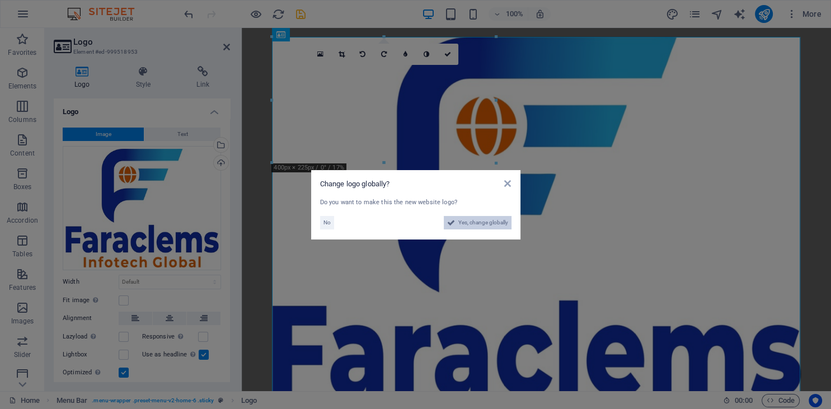
click at [471, 227] on span "Yes, change globally" at bounding box center [483, 222] width 50 height 13
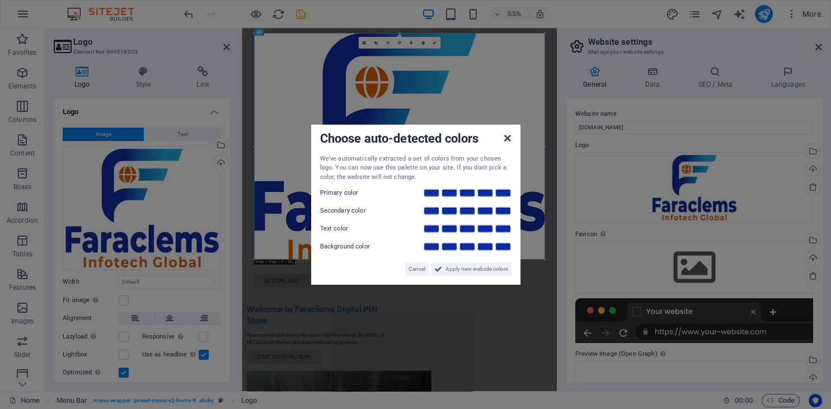
click at [506, 139] on icon at bounding box center [507, 137] width 7 height 9
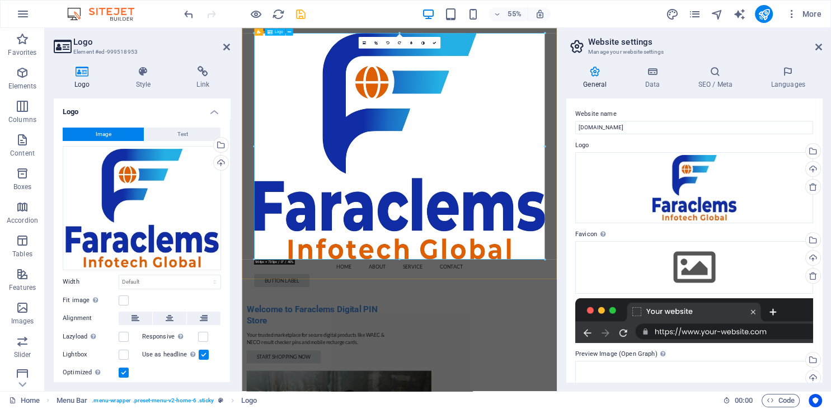
drag, startPoint x: 529, startPoint y: 446, endPoint x: 523, endPoint y: 290, distance: 156.7
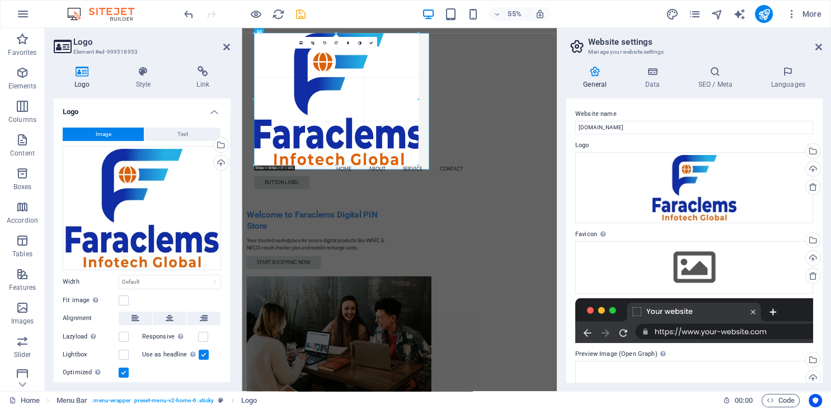
drag, startPoint x: 398, startPoint y: 259, endPoint x: 283, endPoint y: 81, distance: 211.9
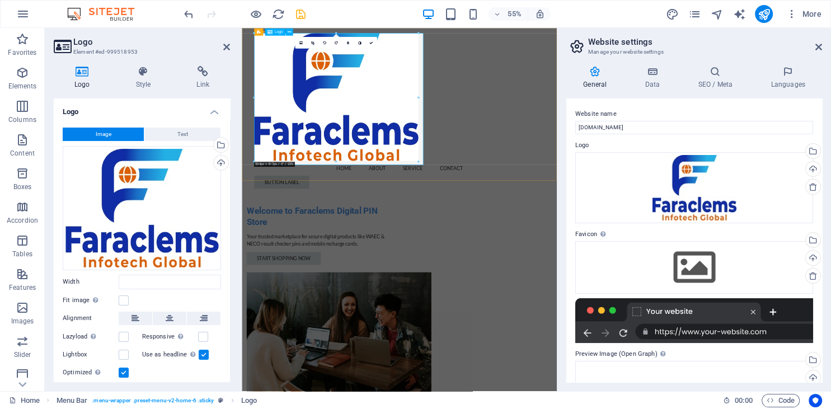
type input "533"
select select "px"
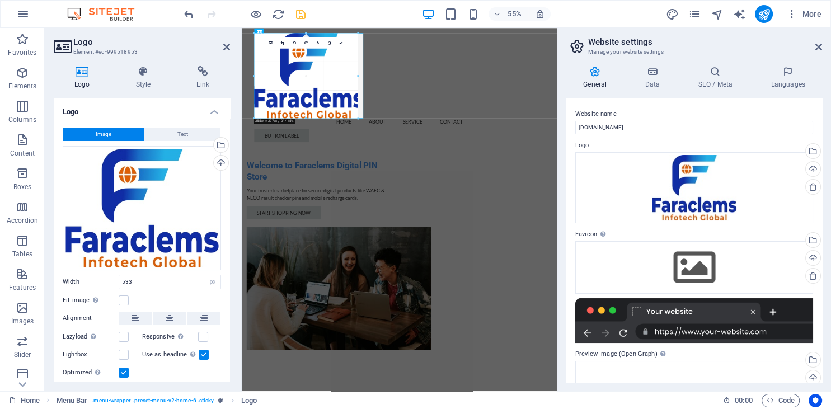
drag, startPoint x: 416, startPoint y: 161, endPoint x: 275, endPoint y: 77, distance: 164.8
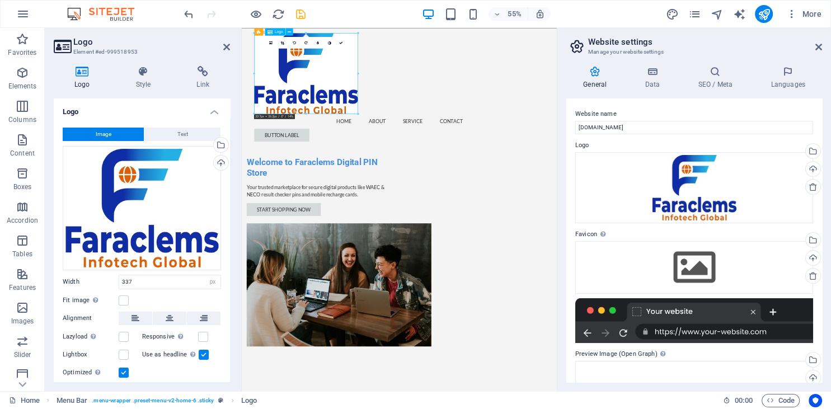
drag, startPoint x: 449, startPoint y: 176, endPoint x: 394, endPoint y: 138, distance: 66.9
click at [394, 138] on div at bounding box center [528, 110] width 528 height 147
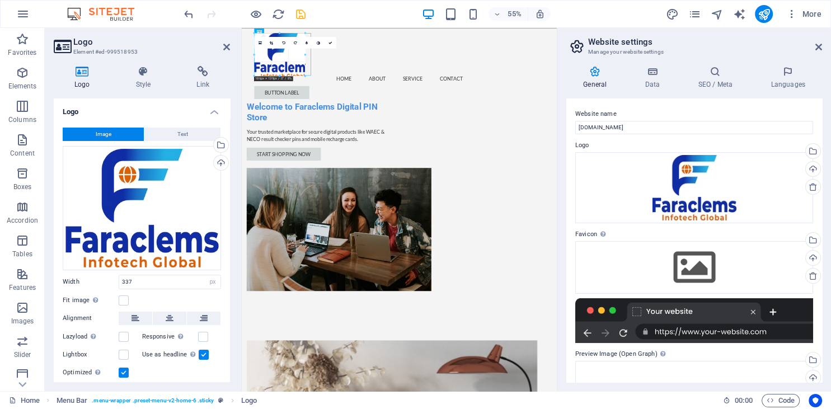
drag, startPoint x: 358, startPoint y: 114, endPoint x: 255, endPoint y: 36, distance: 129.1
type input "165"
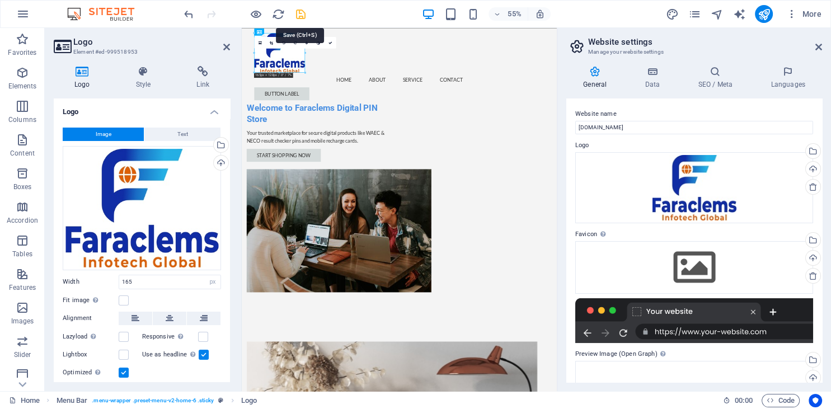
click at [298, 13] on icon "save" at bounding box center [300, 14] width 13 height 13
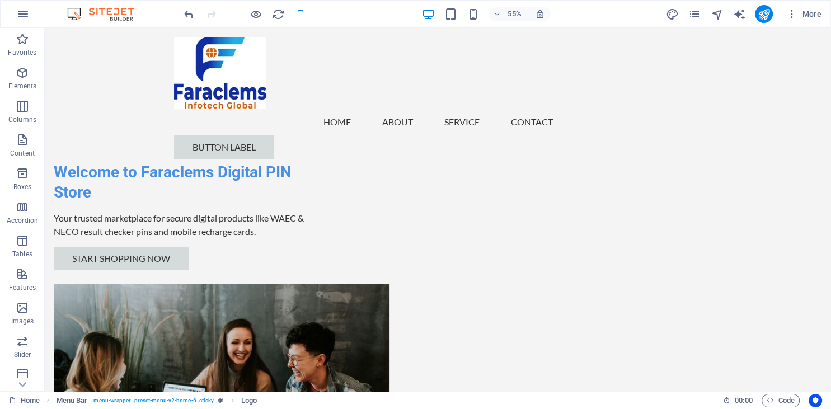
checkbox input "false"
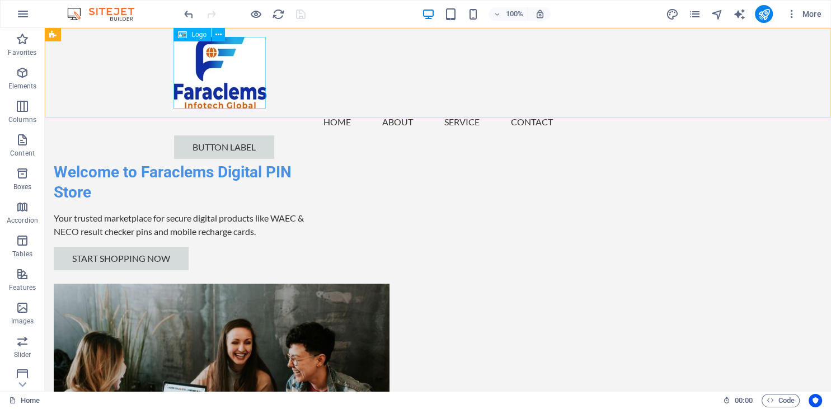
click at [232, 59] on div at bounding box center [438, 73] width 528 height 72
select select "px"
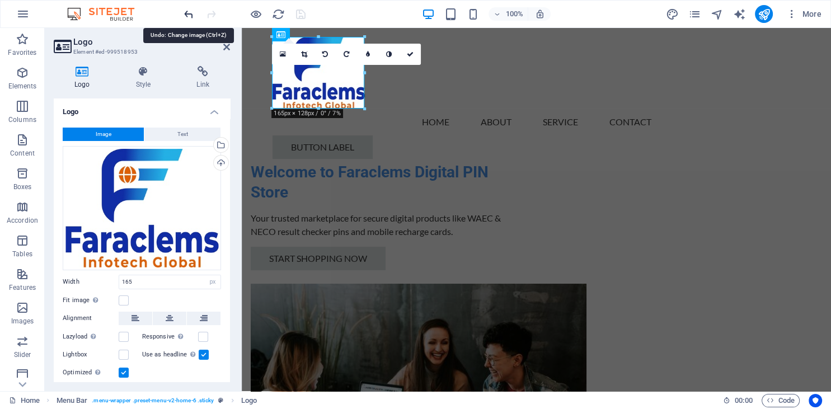
click at [185, 13] on icon "undo" at bounding box center [188, 14] width 13 height 13
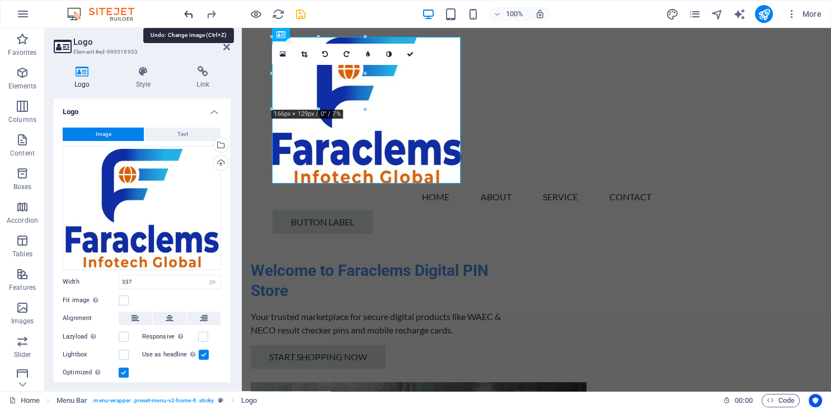
click at [185, 13] on icon "undo" at bounding box center [188, 14] width 13 height 13
type input "533"
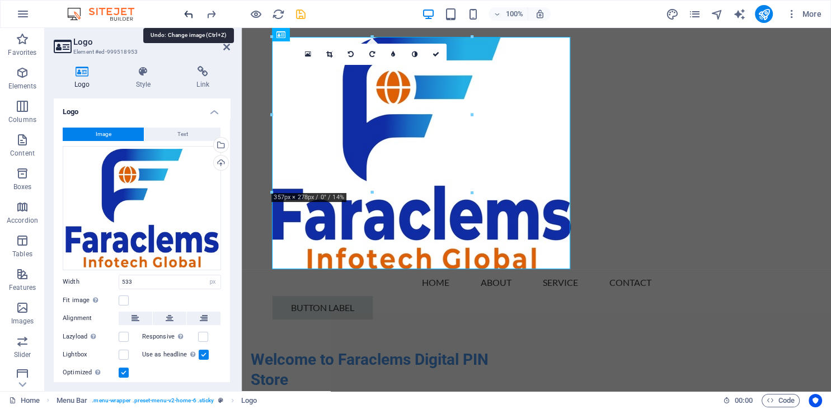
click at [185, 13] on icon "undo" at bounding box center [188, 14] width 13 height 13
select select "DISABLED_OPTION_VALUE"
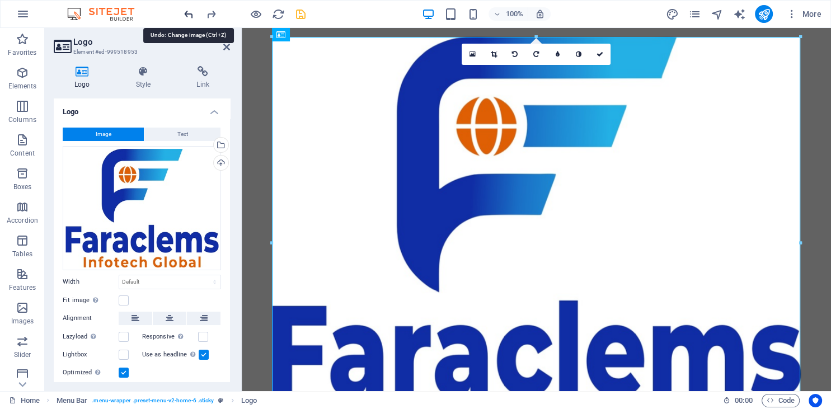
click at [185, 13] on icon "undo" at bounding box center [188, 14] width 13 height 13
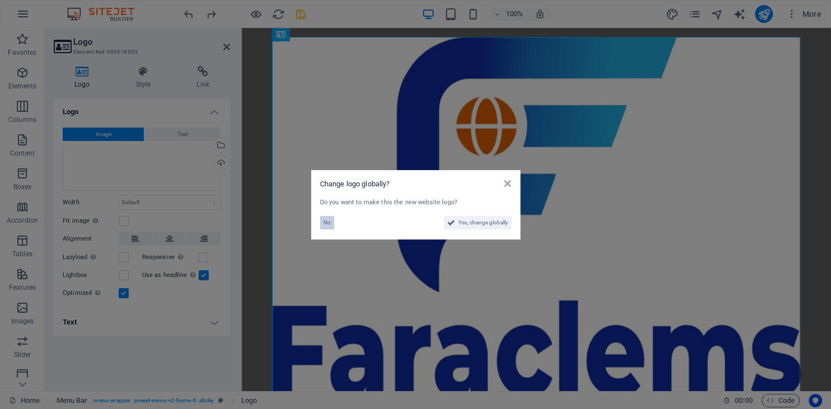
click at [327, 221] on span "No" at bounding box center [326, 222] width 7 height 13
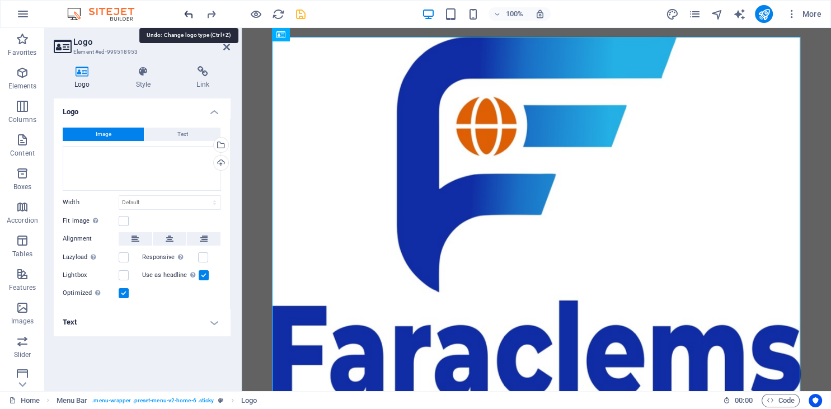
click at [187, 13] on icon "undo" at bounding box center [188, 14] width 13 height 13
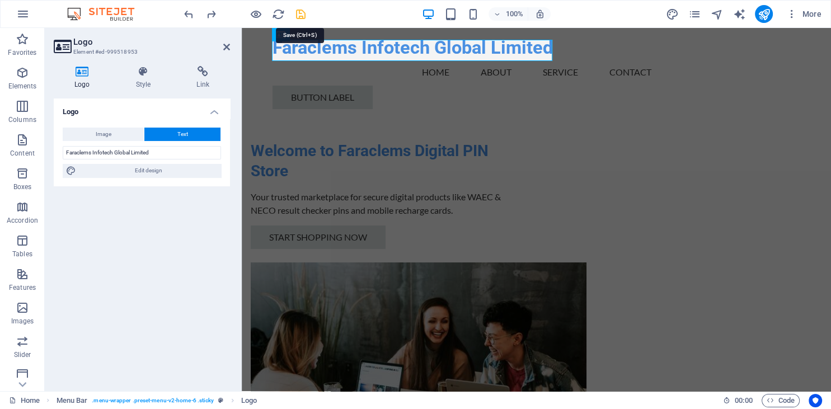
click at [299, 12] on icon "save" at bounding box center [300, 14] width 13 height 13
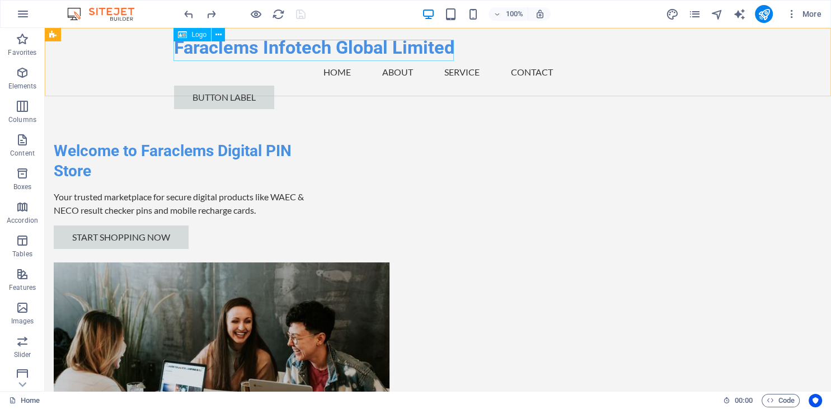
click at [185, 35] on icon at bounding box center [182, 34] width 9 height 13
click at [193, 35] on span "Logo" at bounding box center [198, 34] width 15 height 7
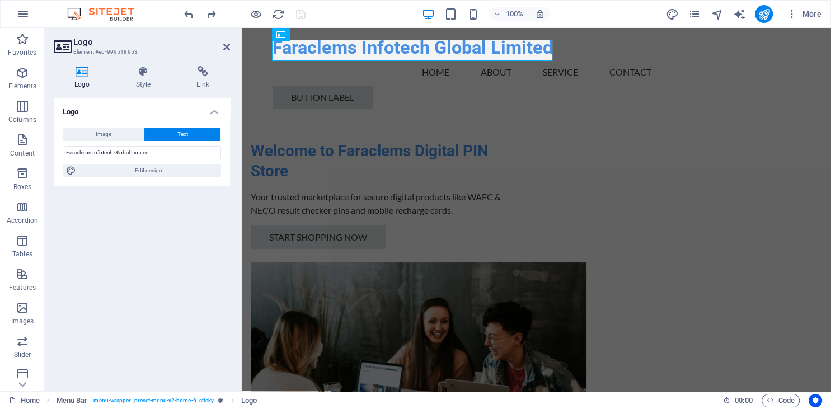
click at [82, 77] on icon at bounding box center [82, 71] width 57 height 11
click at [104, 136] on span "Image" at bounding box center [104, 134] width 16 height 13
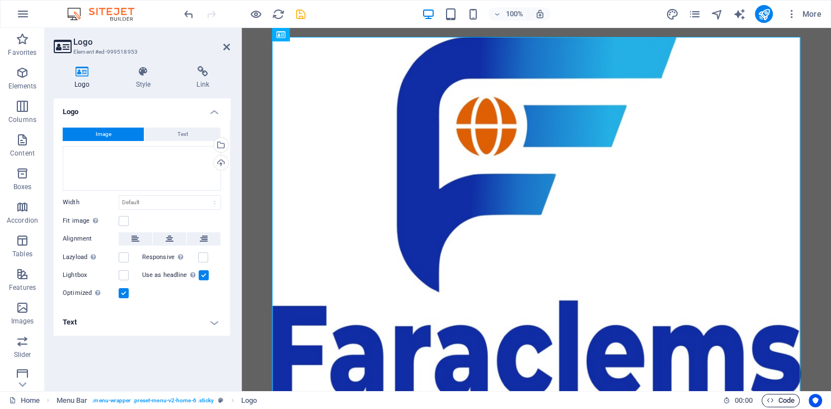
click at [777, 406] on span "Code" at bounding box center [780, 400] width 28 height 13
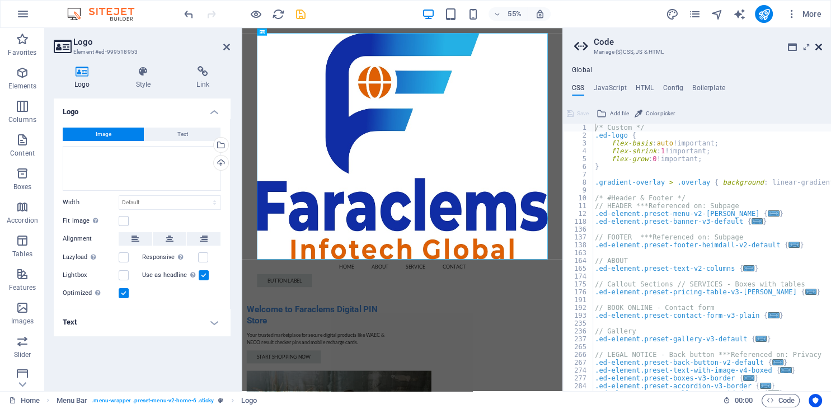
click at [819, 45] on icon at bounding box center [818, 47] width 7 height 9
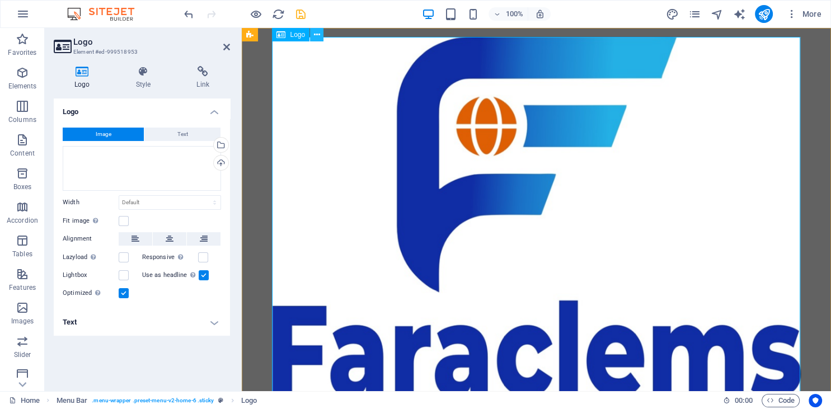
click at [318, 33] on icon at bounding box center [317, 35] width 6 height 12
click at [311, 76] on div at bounding box center [536, 242] width 528 height 411
click at [298, 39] on div "Logo" at bounding box center [290, 34] width 37 height 13
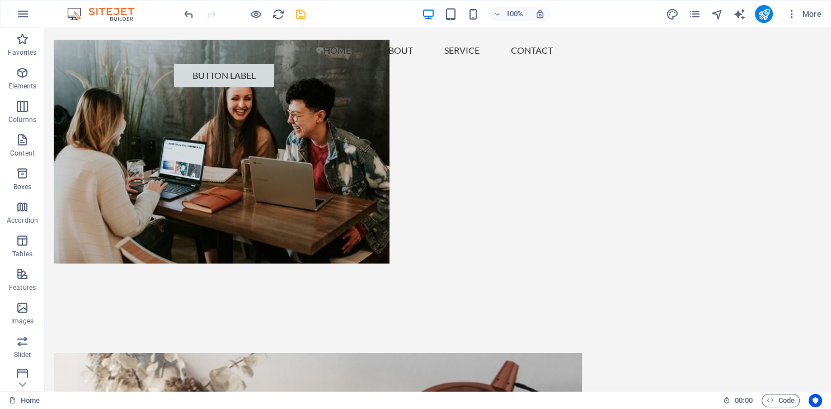
scroll to position [0, 0]
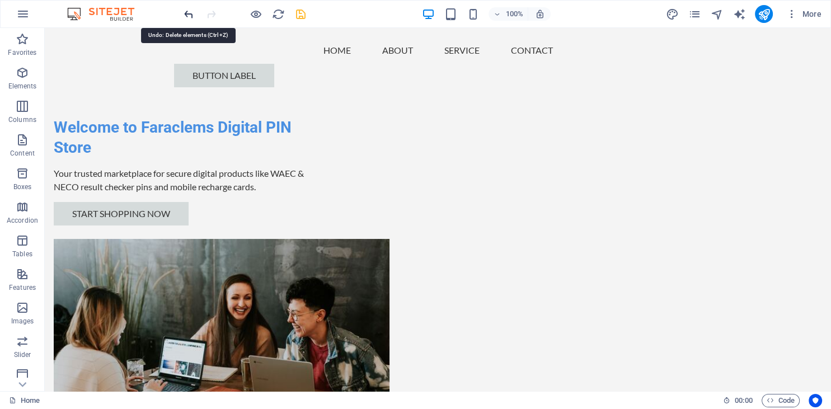
click at [187, 15] on icon "undo" at bounding box center [188, 14] width 13 height 13
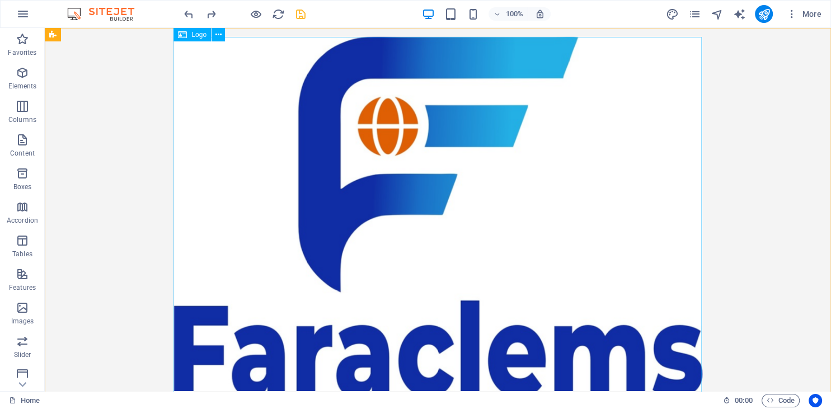
click at [381, 176] on div at bounding box center [438, 242] width 528 height 411
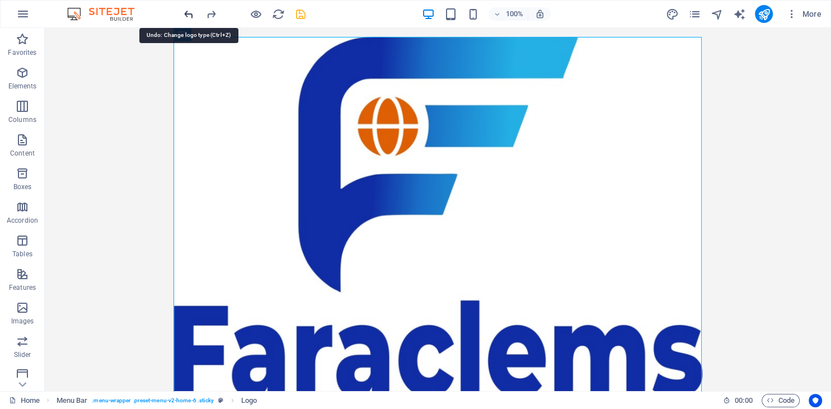
click at [186, 11] on icon "undo" at bounding box center [188, 14] width 13 height 13
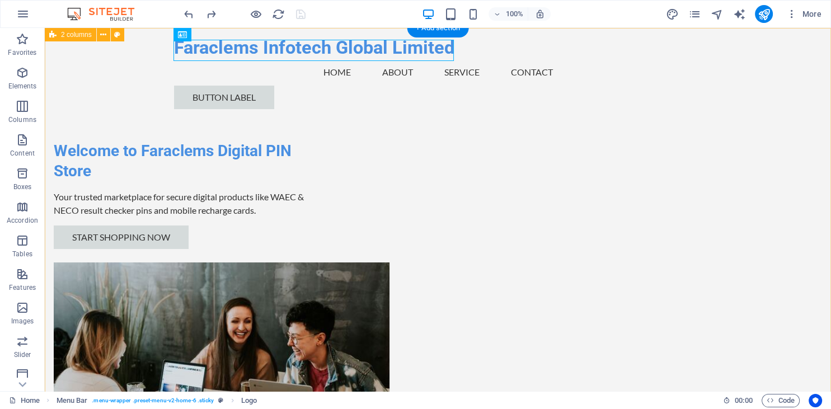
click at [339, 105] on div "Welcome to Faraclems Digital PIN Store Your trusted marketplace for secure digi…" at bounding box center [438, 279] width 786 height 503
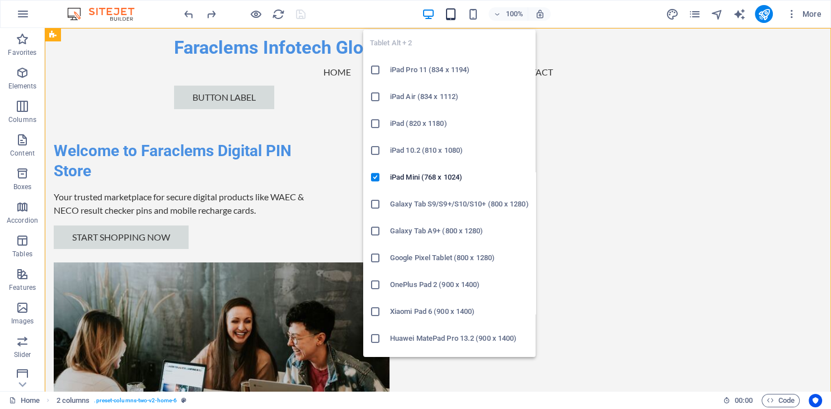
click at [450, 13] on icon "button" at bounding box center [450, 14] width 13 height 13
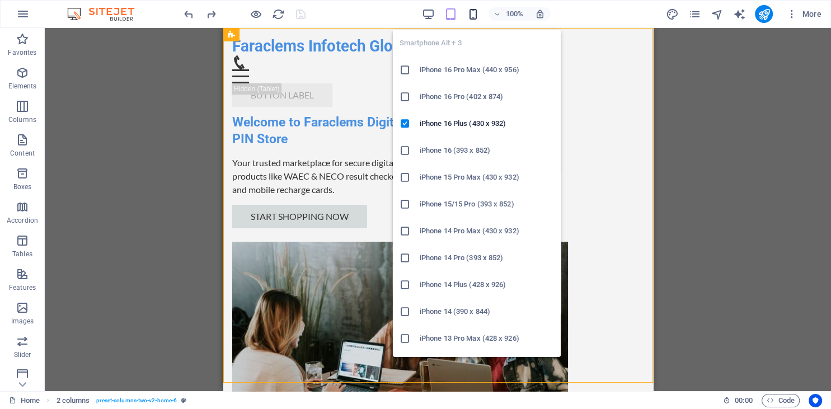
click at [473, 17] on icon "button" at bounding box center [472, 14] width 13 height 13
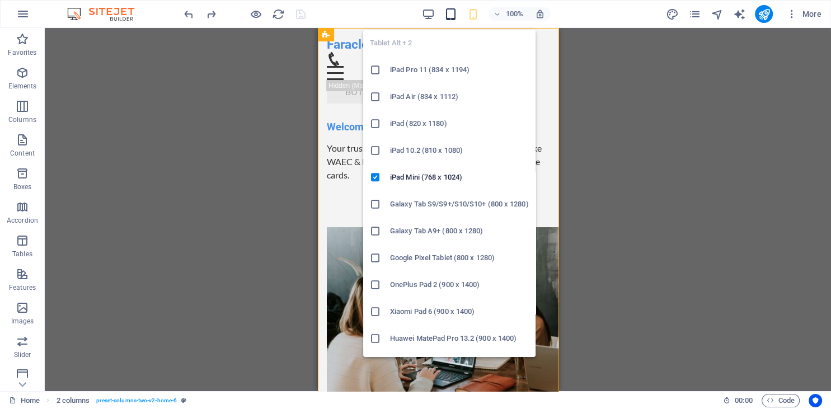
click at [449, 12] on icon "button" at bounding box center [450, 14] width 13 height 13
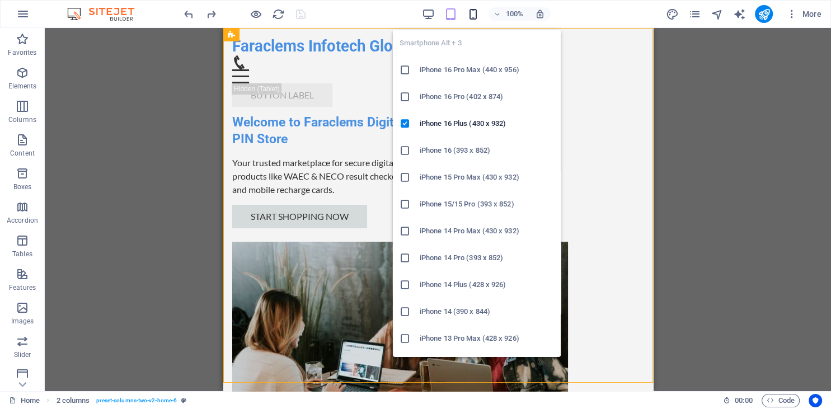
click at [471, 15] on icon "button" at bounding box center [472, 14] width 13 height 13
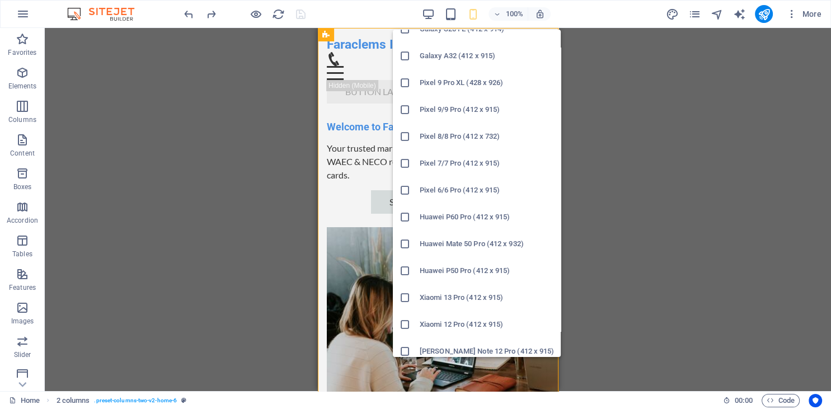
scroll to position [559, 0]
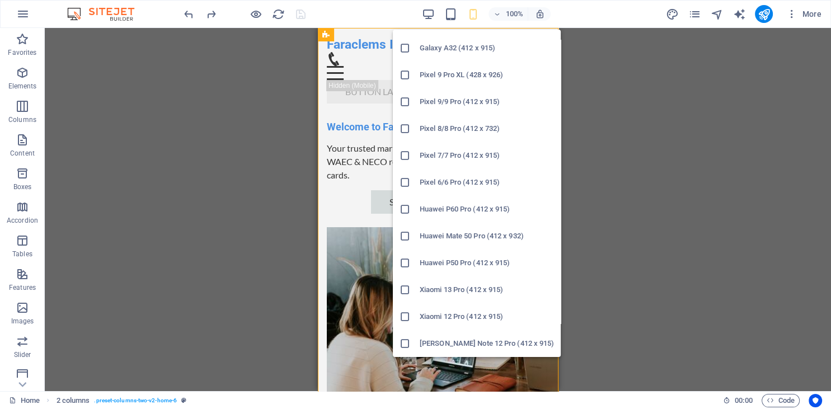
click at [451, 277] on li "Xiaomi 13 Pro (412 x 915)" at bounding box center [477, 289] width 168 height 27
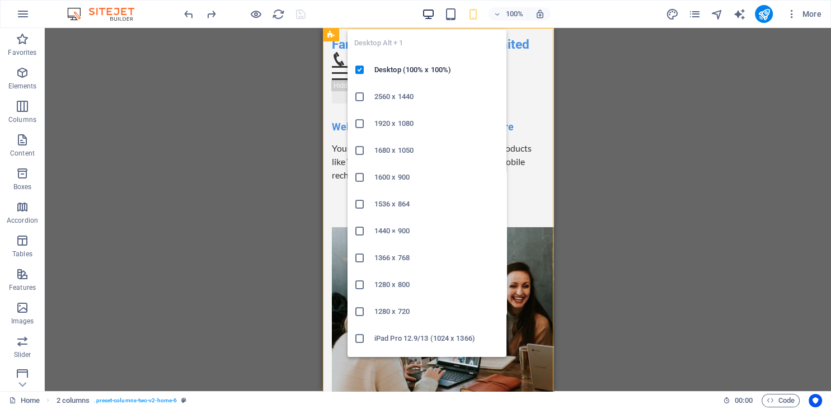
click at [433, 15] on icon "button" at bounding box center [428, 14] width 13 height 13
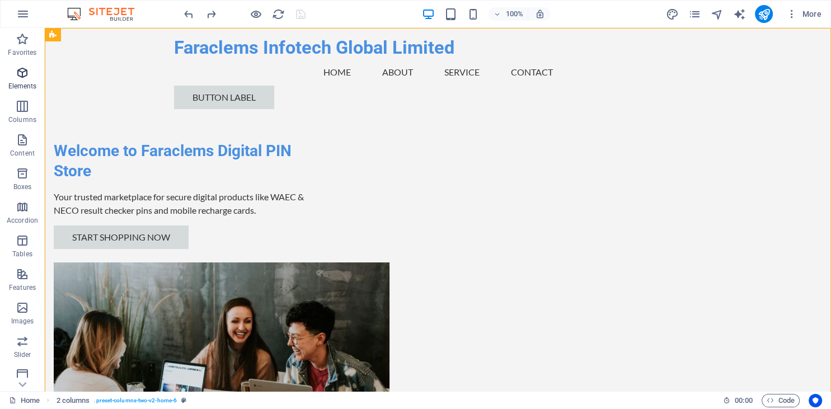
click at [23, 79] on icon "button" at bounding box center [22, 72] width 13 height 13
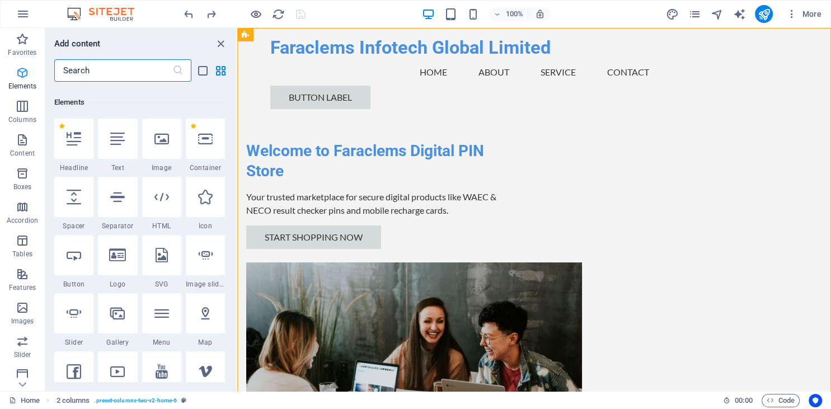
scroll to position [119, 0]
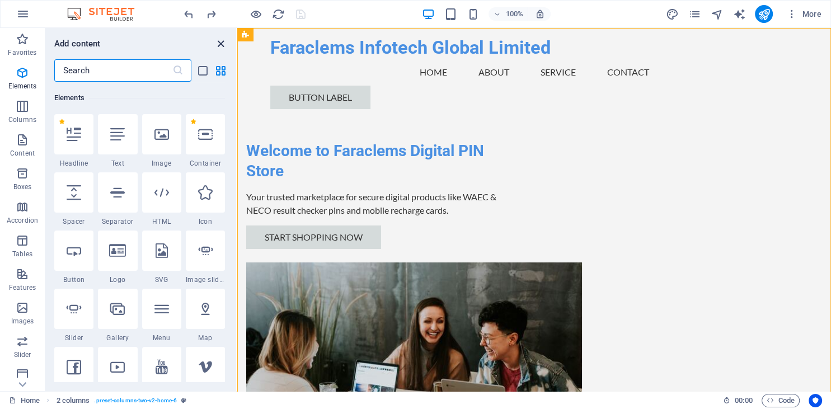
click at [225, 39] on icon "close panel" at bounding box center [220, 43] width 13 height 13
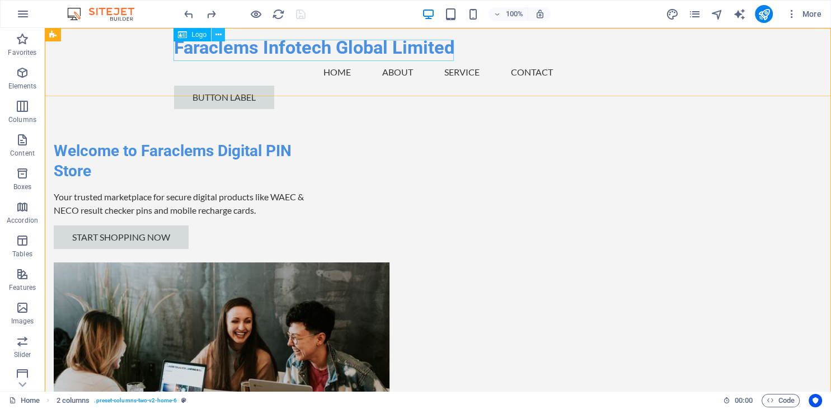
click at [218, 34] on icon at bounding box center [218, 35] width 6 height 12
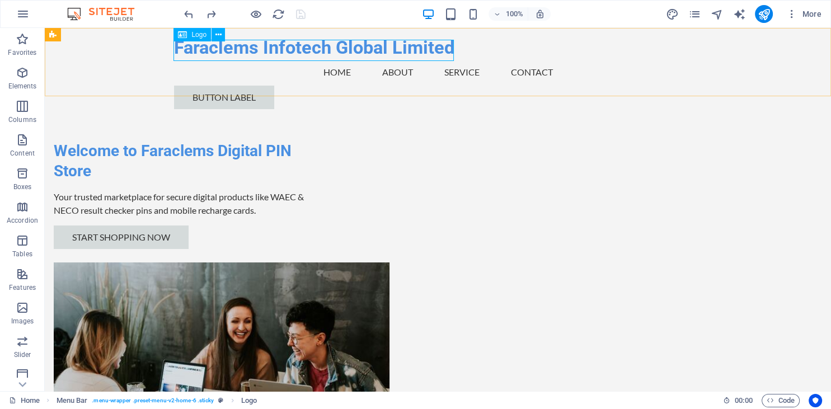
click at [182, 36] on icon at bounding box center [182, 34] width 9 height 13
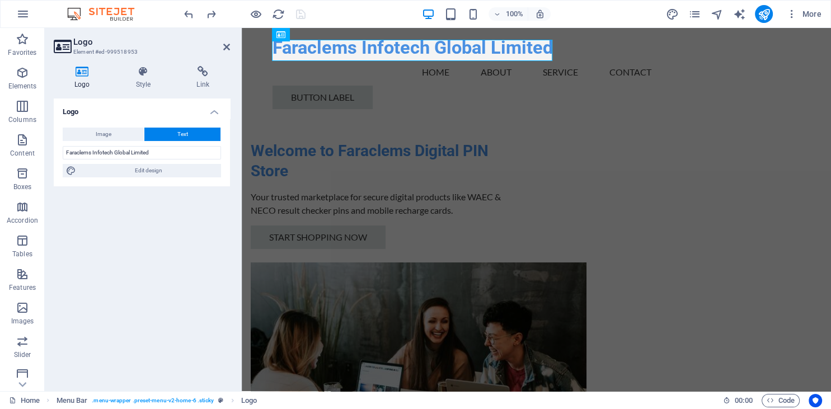
click at [83, 73] on icon at bounding box center [82, 71] width 57 height 11
click at [82, 75] on icon at bounding box center [82, 71] width 57 height 11
click at [106, 130] on span "Image" at bounding box center [104, 134] width 16 height 13
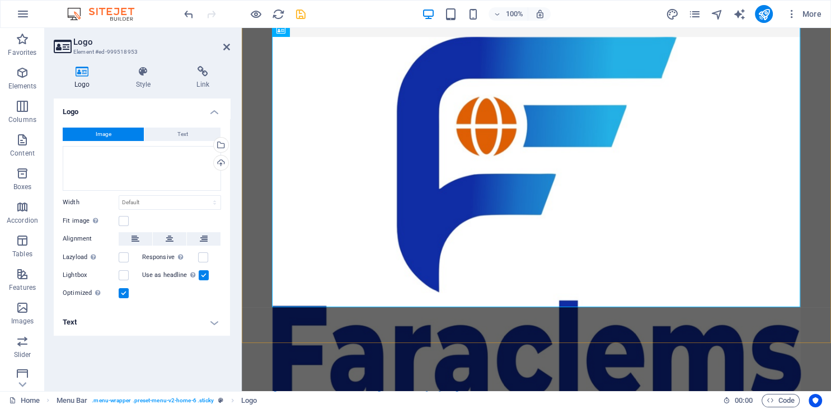
scroll to position [139, 0]
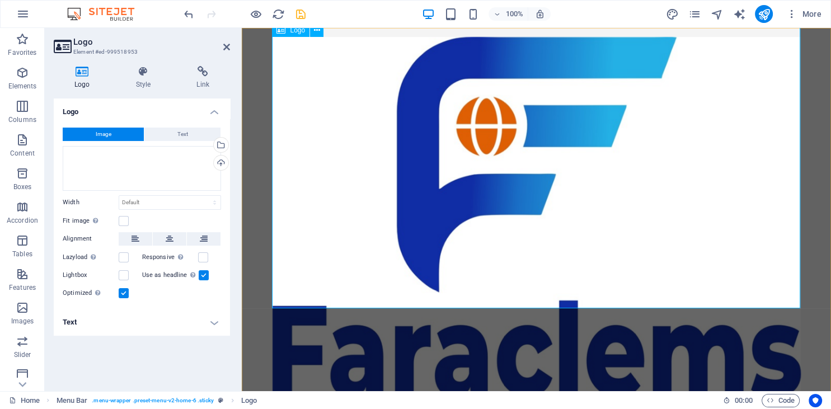
click at [545, 359] on div at bounding box center [536, 242] width 528 height 411
click at [326, 163] on div at bounding box center [536, 242] width 528 height 411
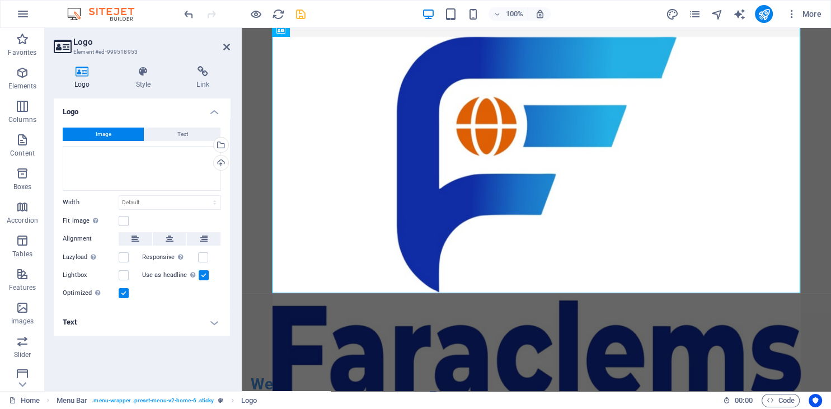
scroll to position [158, 0]
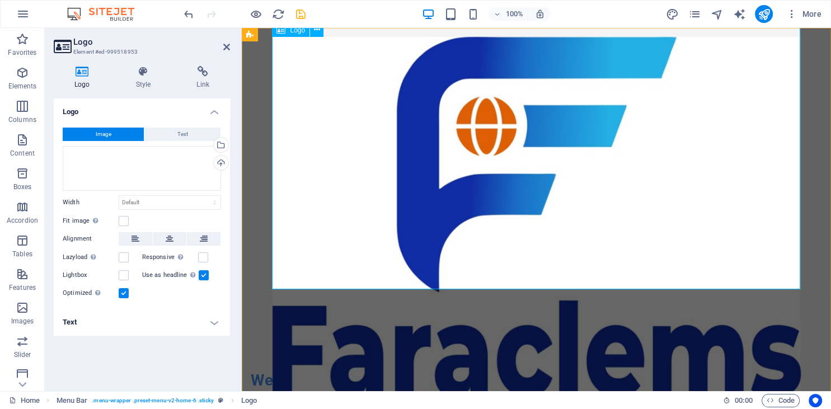
click at [798, 148] on div at bounding box center [536, 242] width 528 height 411
click at [784, 143] on div at bounding box center [536, 242] width 528 height 411
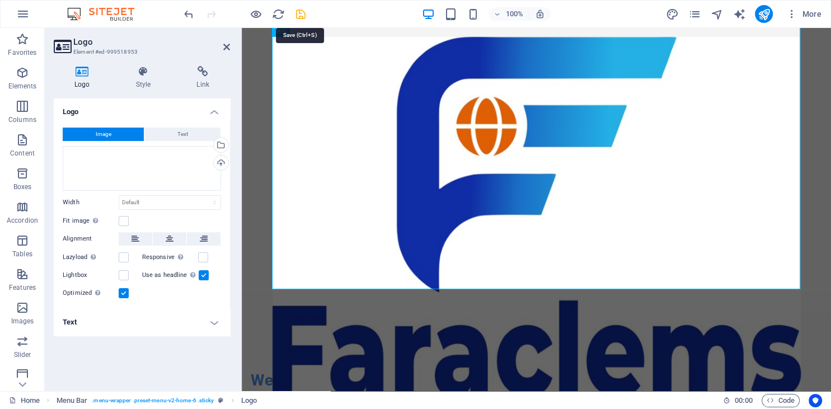
click at [301, 13] on icon "save" at bounding box center [300, 14] width 13 height 13
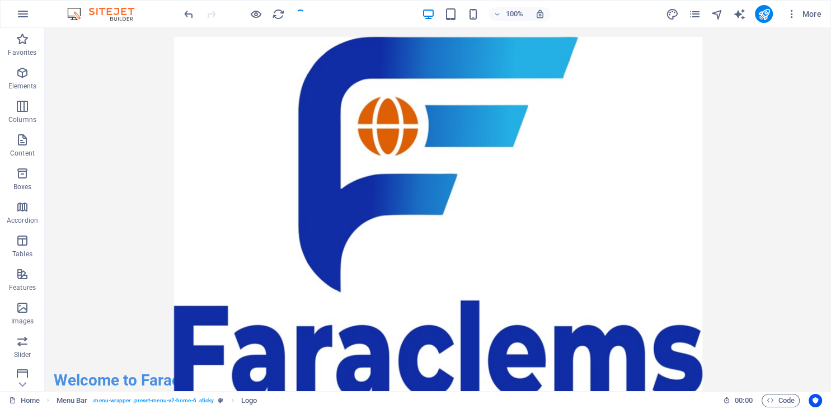
checkbox input "false"
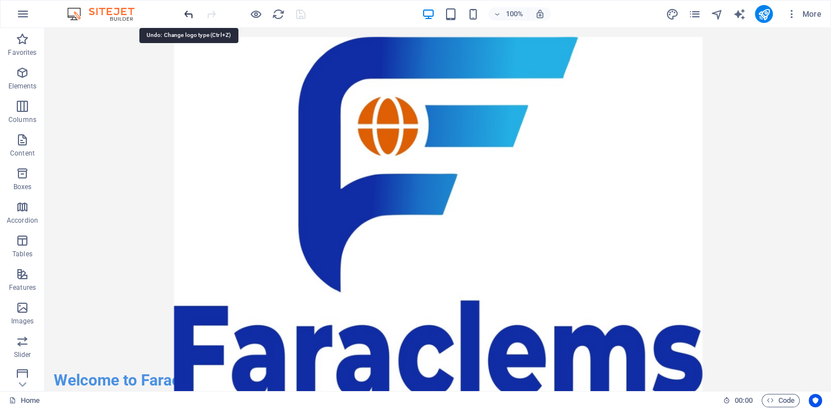
click at [187, 16] on icon "undo" at bounding box center [188, 14] width 13 height 13
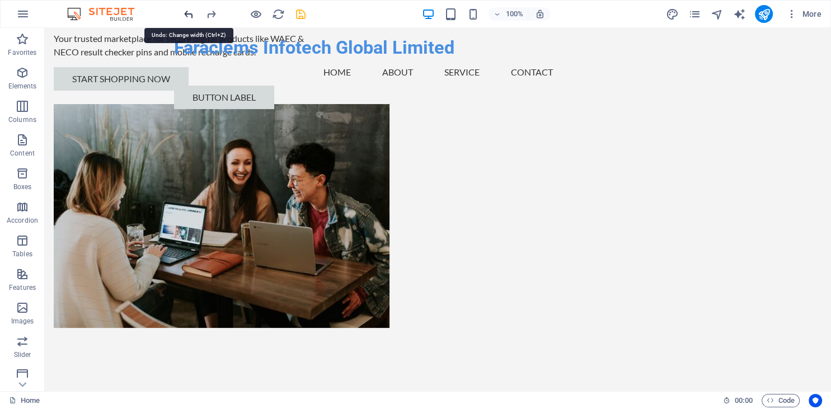
click at [191, 12] on icon "undo" at bounding box center [188, 14] width 13 height 13
click at [188, 13] on icon "undo" at bounding box center [188, 14] width 13 height 13
click at [214, 12] on icon "redo" at bounding box center [211, 14] width 13 height 13
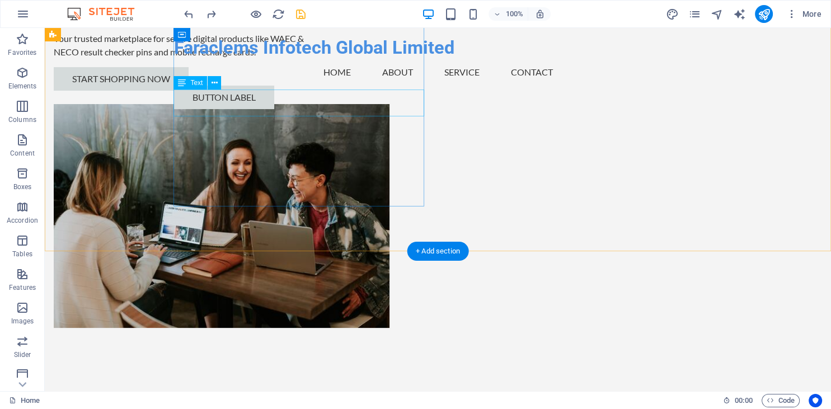
click at [283, 59] on div "Your trusted marketplace for secure digital products like WAEC & NECO result ch…" at bounding box center [179, 45] width 251 height 27
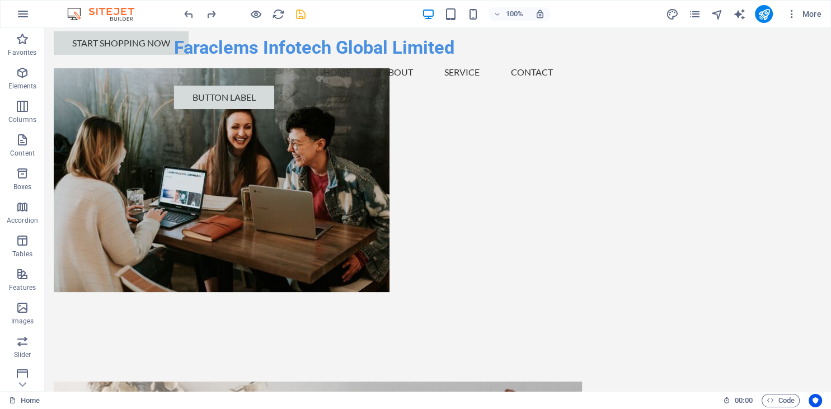
scroll to position [0, 0]
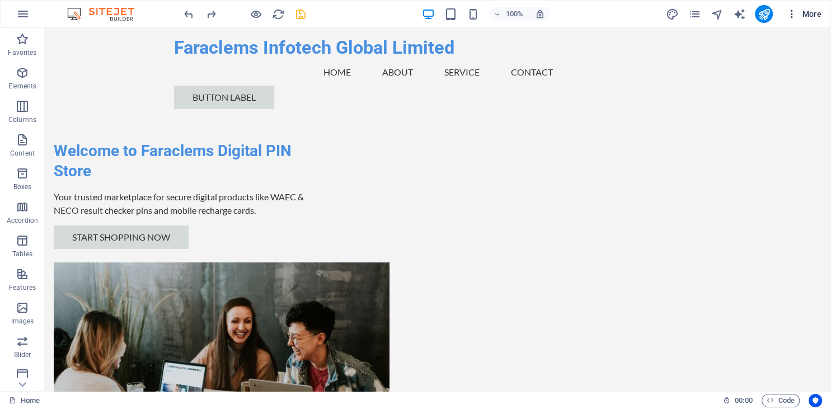
click at [806, 16] on span "More" at bounding box center [803, 13] width 35 height 11
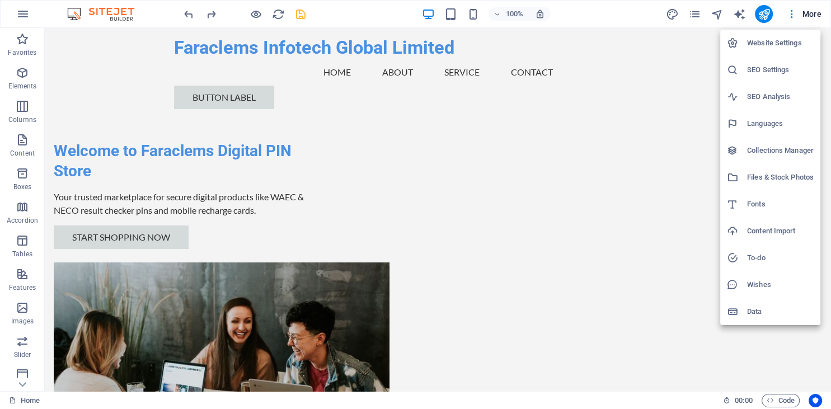
click at [23, 72] on div at bounding box center [415, 204] width 831 height 409
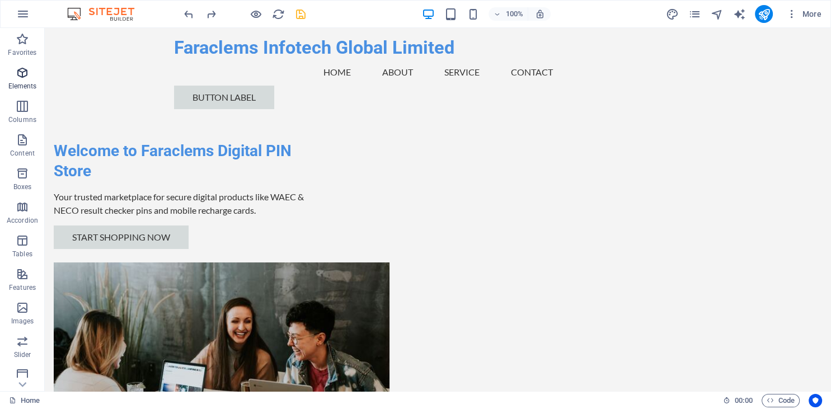
click at [23, 79] on icon "button" at bounding box center [22, 72] width 13 height 13
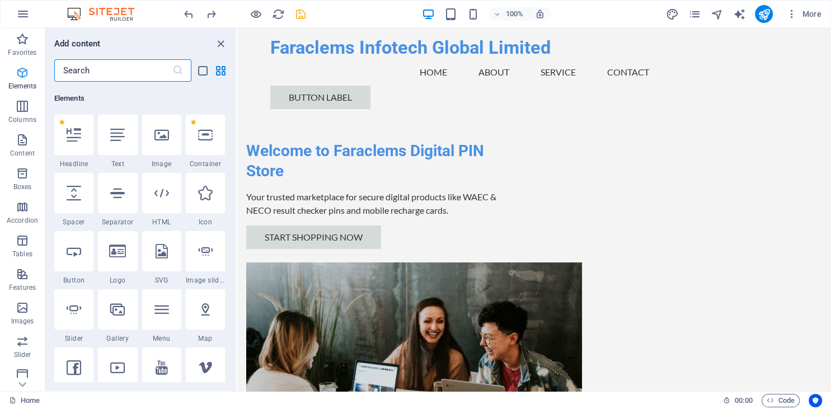
scroll to position [119, 0]
click at [119, 254] on icon at bounding box center [117, 250] width 17 height 15
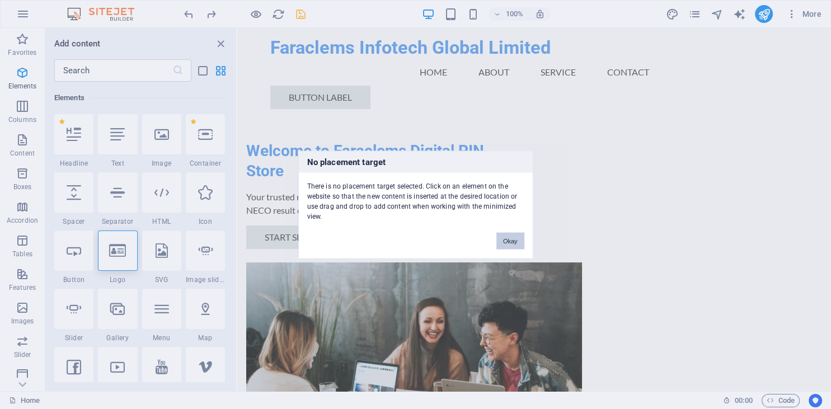
click at [513, 245] on button "Okay" at bounding box center [510, 240] width 28 height 17
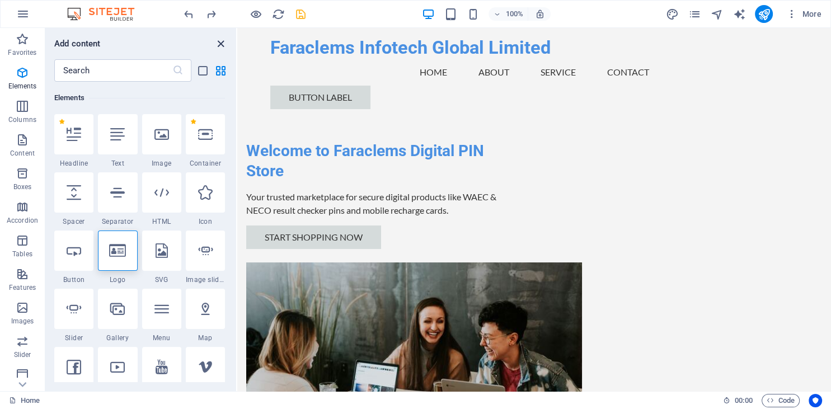
click at [220, 44] on icon "close panel" at bounding box center [220, 43] width 13 height 13
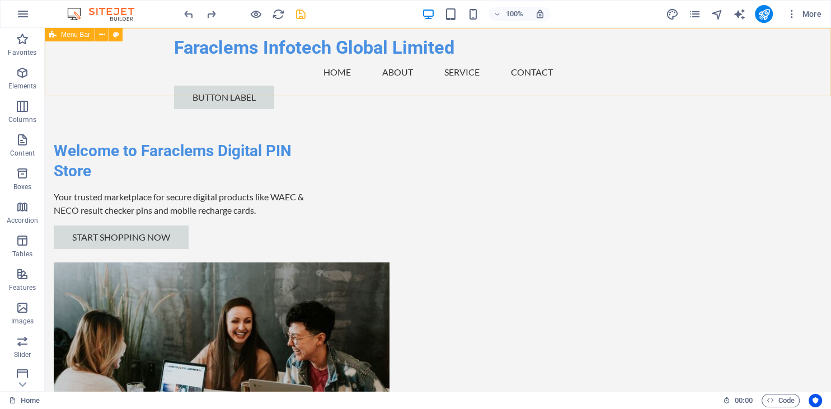
click at [74, 36] on span "Menu Bar" at bounding box center [75, 34] width 29 height 7
click at [113, 35] on icon at bounding box center [116, 35] width 6 height 12
select select "rem"
select select "preset-menu-v2-home-6"
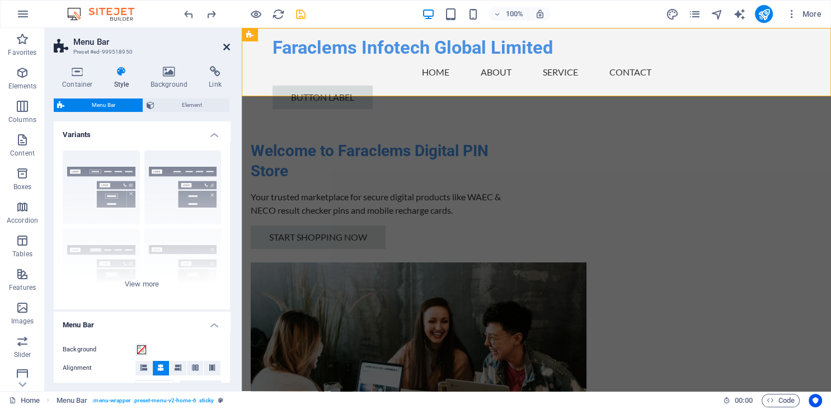
click at [226, 46] on icon at bounding box center [226, 47] width 7 height 9
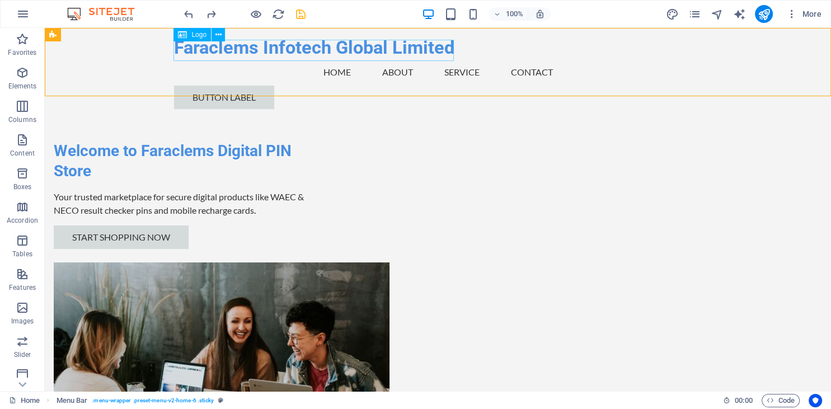
click at [198, 37] on span "Logo" at bounding box center [198, 34] width 15 height 7
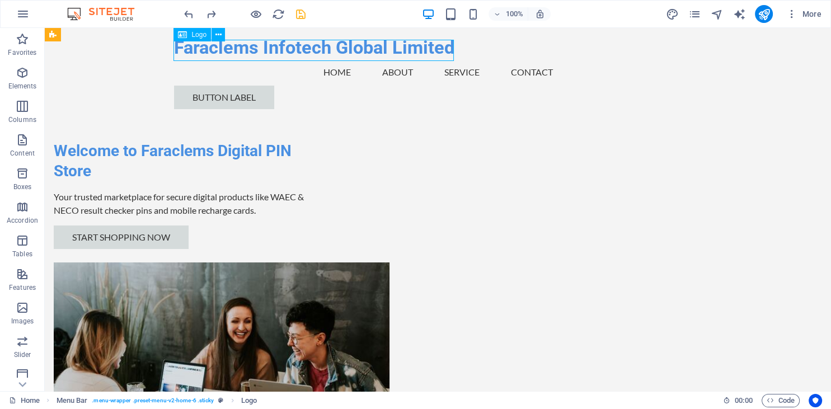
click at [183, 34] on icon at bounding box center [182, 34] width 9 height 13
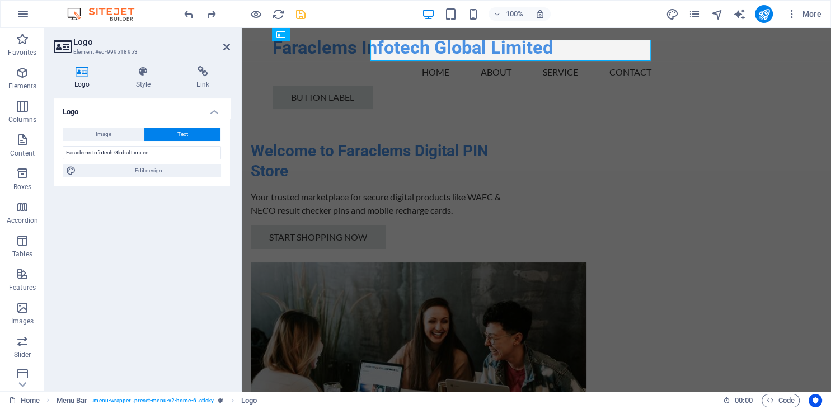
click at [183, 34] on header "Logo Element #ed-999518953" at bounding box center [142, 42] width 176 height 29
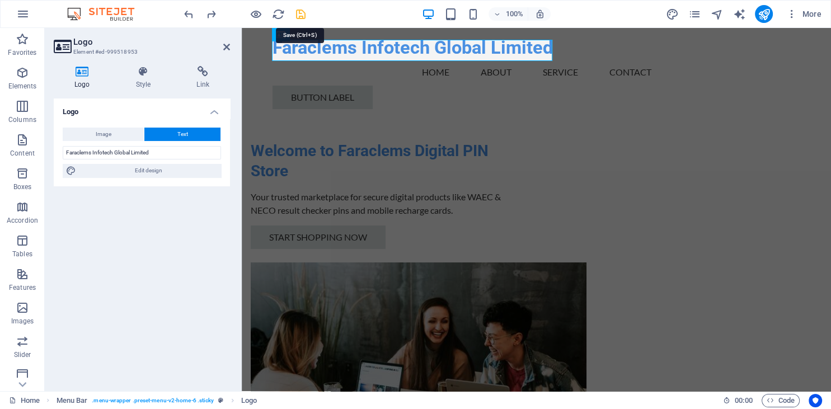
click at [303, 13] on icon "save" at bounding box center [300, 14] width 13 height 13
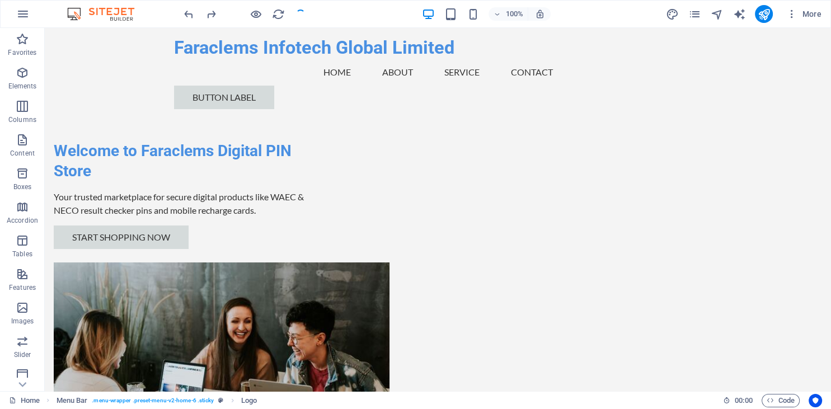
checkbox input "false"
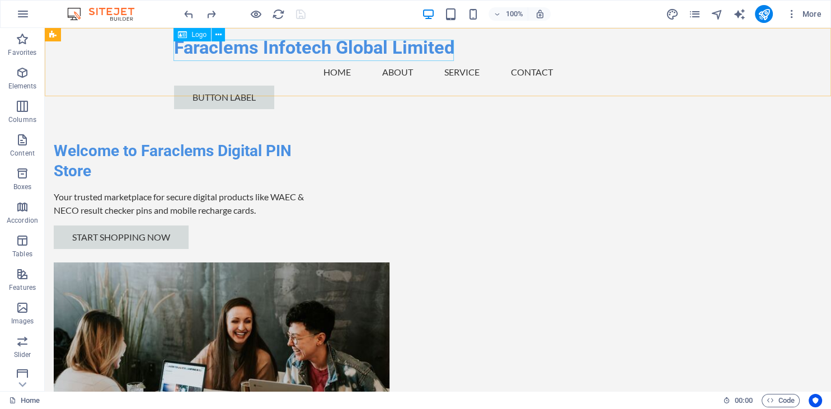
click at [184, 35] on icon at bounding box center [182, 34] width 9 height 13
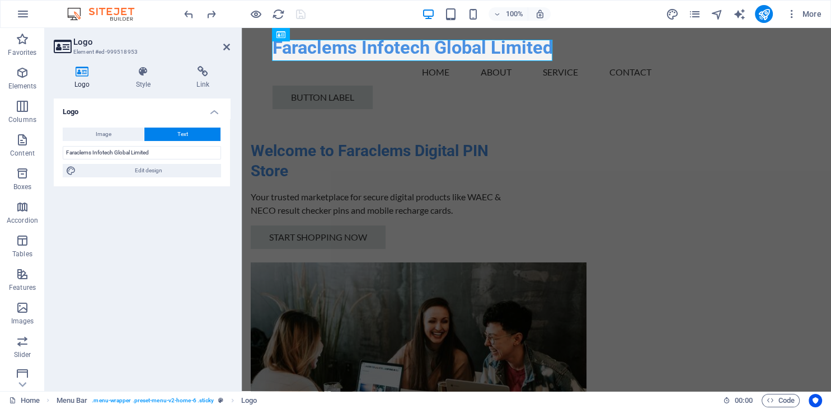
click at [81, 81] on h4 "Logo" at bounding box center [85, 77] width 62 height 23
click at [97, 132] on span "Image" at bounding box center [104, 134] width 16 height 13
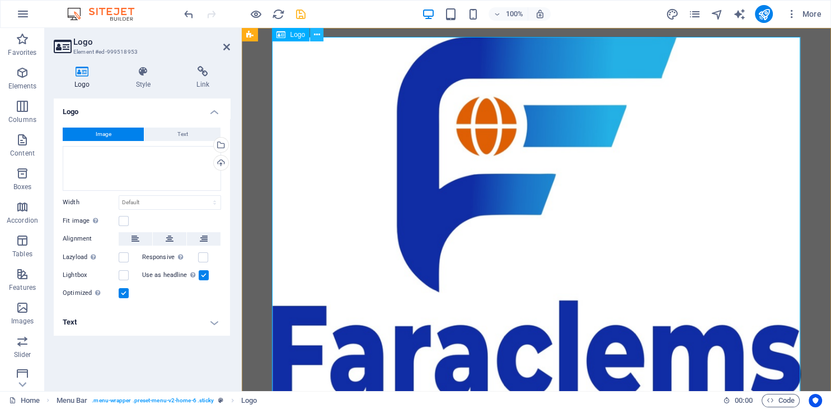
click at [319, 36] on icon at bounding box center [317, 35] width 6 height 12
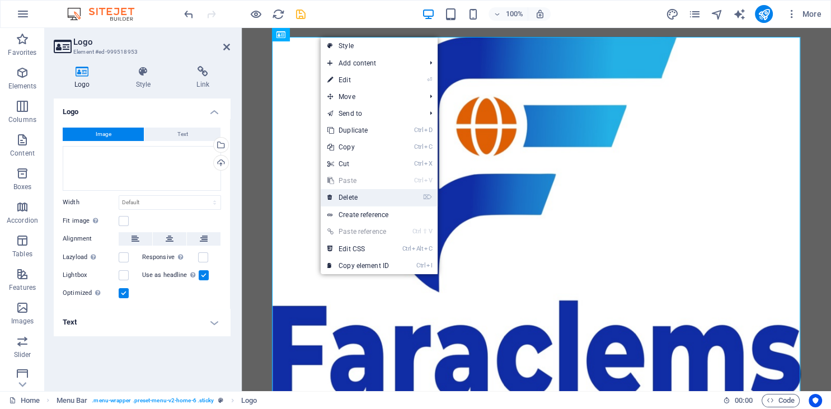
click at [353, 197] on link "⌦ Delete" at bounding box center [357, 197] width 75 height 17
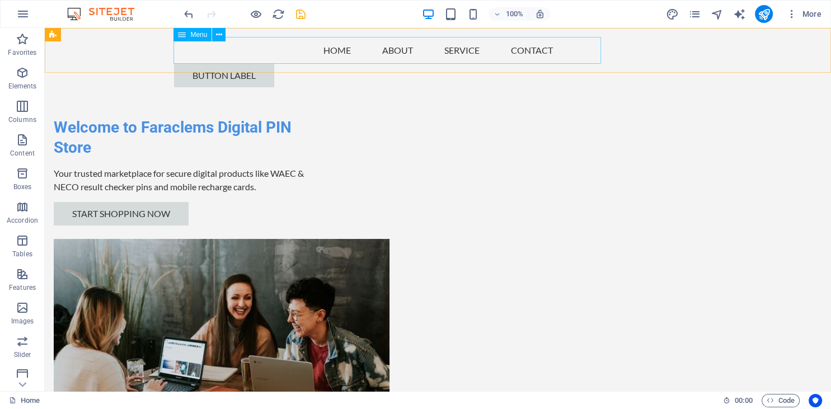
click at [196, 35] on span "Menu" at bounding box center [198, 34] width 17 height 7
select select
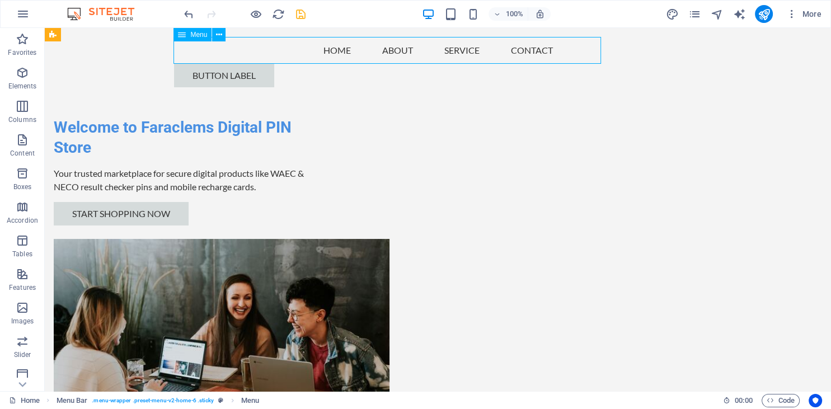
select select
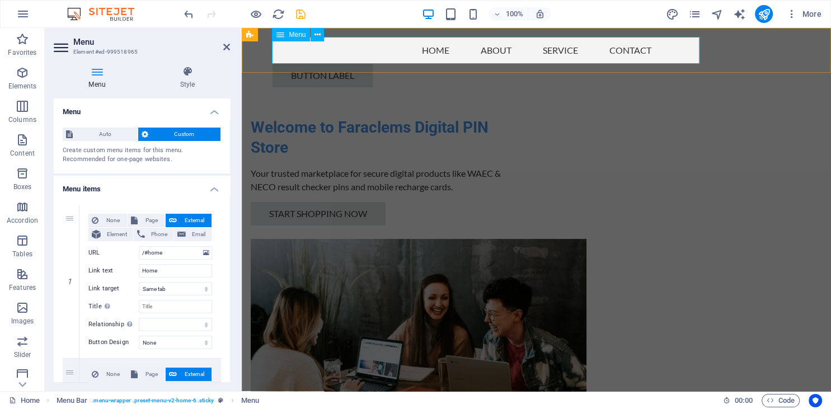
click at [289, 58] on nav "Home About Service Contact" at bounding box center [536, 50] width 528 height 27
click at [289, 55] on nav "Home About Service Contact" at bounding box center [536, 50] width 528 height 27
click at [171, 155] on div "Create custom menu items for this menu. Recommended for one-page websites." at bounding box center [142, 155] width 158 height 18
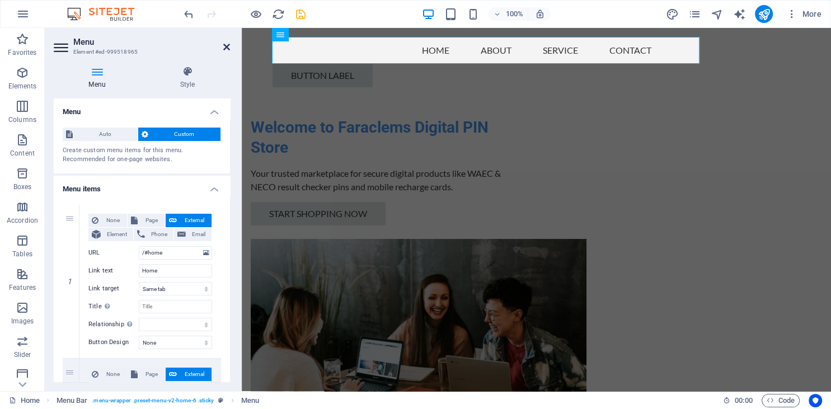
click at [227, 46] on icon at bounding box center [226, 47] width 7 height 9
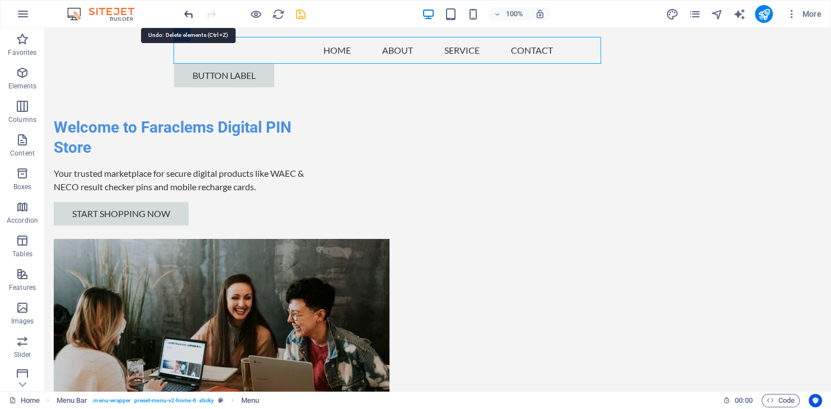
click at [187, 16] on icon "undo" at bounding box center [188, 14] width 13 height 13
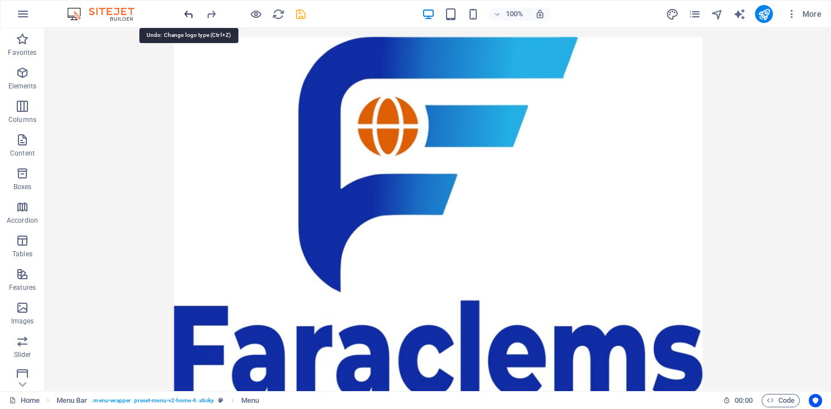
click at [187, 16] on icon "undo" at bounding box center [188, 14] width 13 height 13
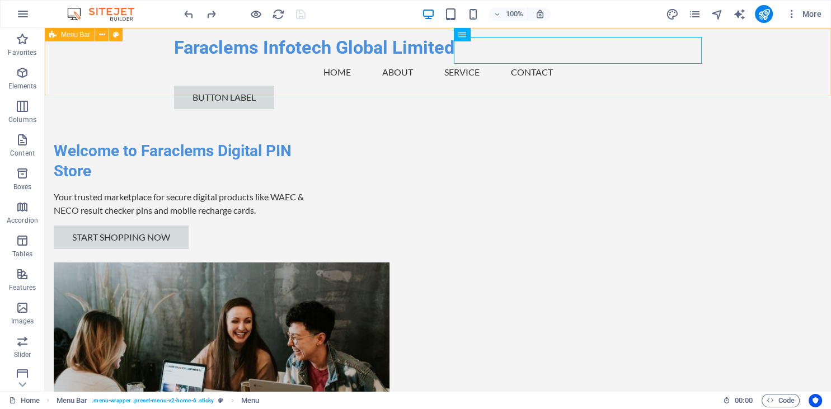
click at [142, 43] on div "Faraclems Infotech Global Limited Menu Home About Service Contact Button label" at bounding box center [438, 73] width 786 height 90
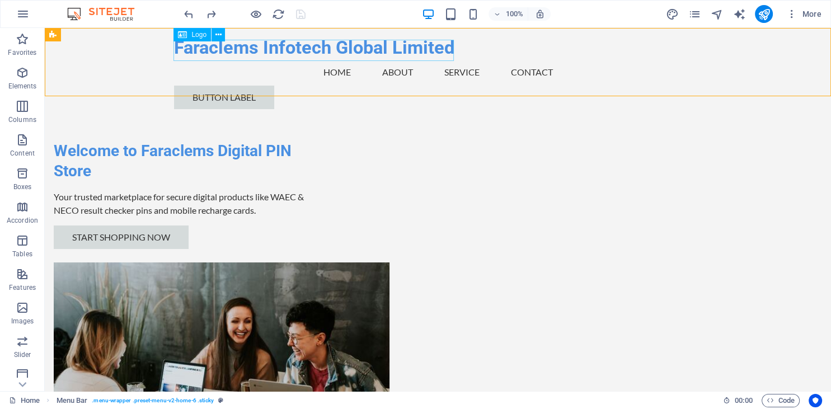
click at [195, 34] on span "Logo" at bounding box center [198, 34] width 15 height 7
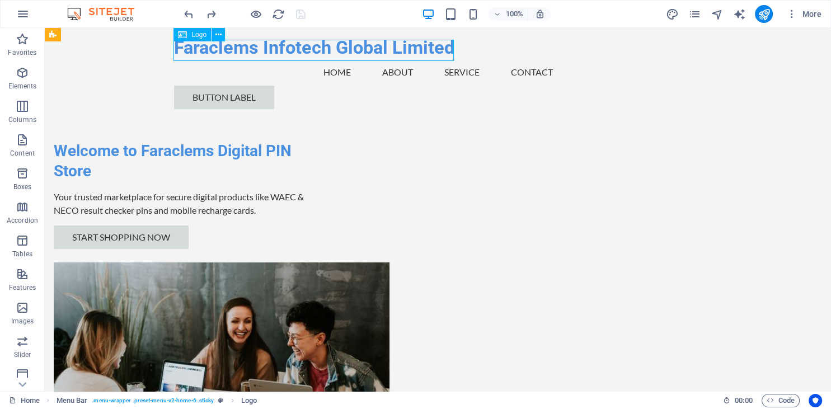
click at [195, 34] on span "Logo" at bounding box center [198, 34] width 15 height 7
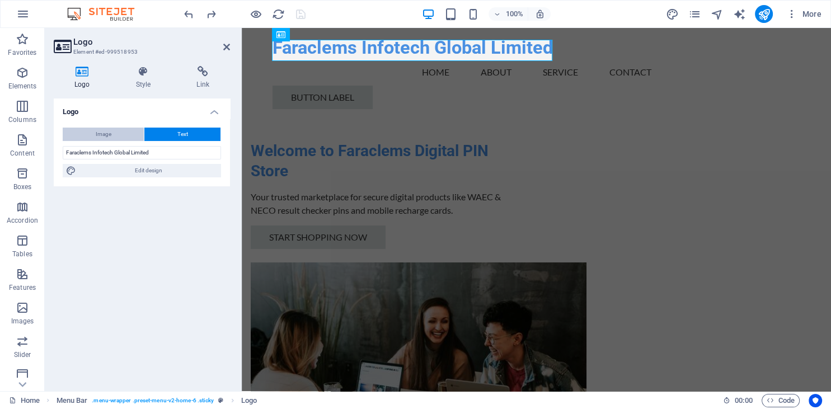
click at [100, 135] on span "Image" at bounding box center [104, 134] width 16 height 13
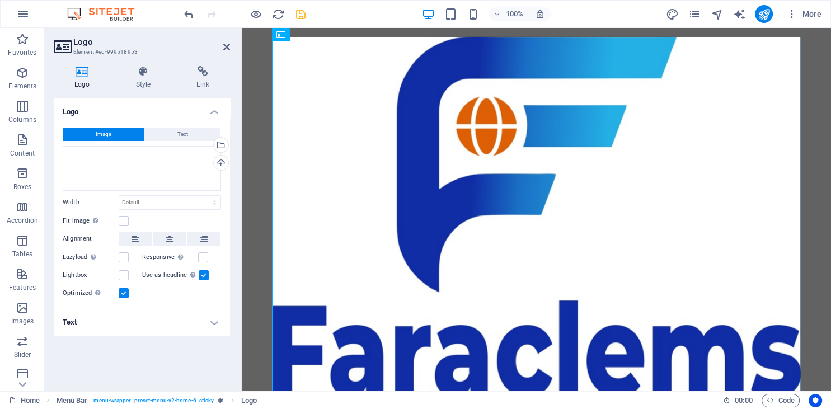
click at [84, 71] on icon at bounding box center [82, 71] width 57 height 11
click at [82, 71] on icon at bounding box center [82, 71] width 57 height 11
click at [119, 196] on select "Default auto px rem % em vh vw" at bounding box center [169, 202] width 101 height 13
select select "px"
click option "px" at bounding box center [0, 0] width 0 height 0
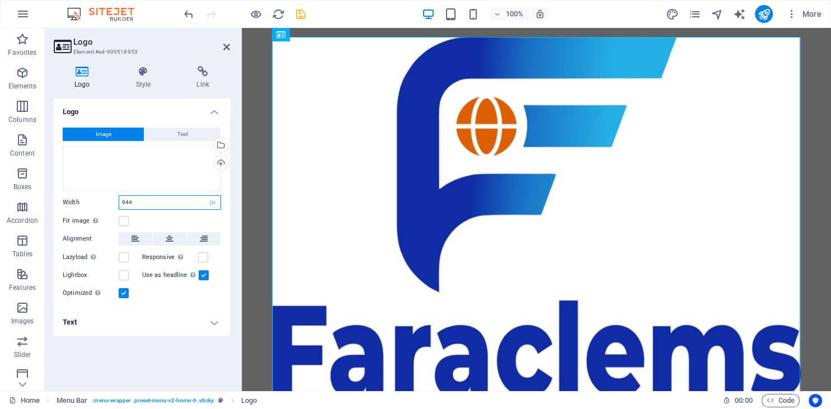
click at [144, 205] on input "944" at bounding box center [169, 202] width 101 height 13
type input "9"
click at [121, 216] on label at bounding box center [124, 221] width 10 height 10
click at [0, 0] on input "Fit image Automatically fit image to a fixed width and height" at bounding box center [0, 0] width 0 height 0
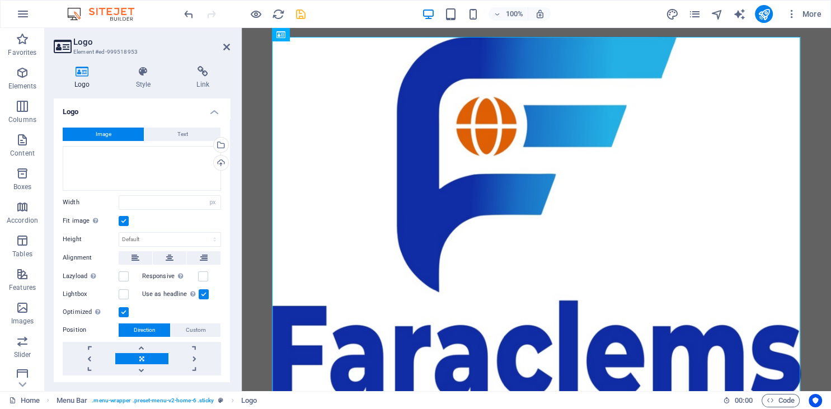
click at [309, 16] on div "100% More" at bounding box center [504, 14] width 644 height 18
click at [298, 16] on icon "save" at bounding box center [300, 14] width 13 height 13
checkbox input "false"
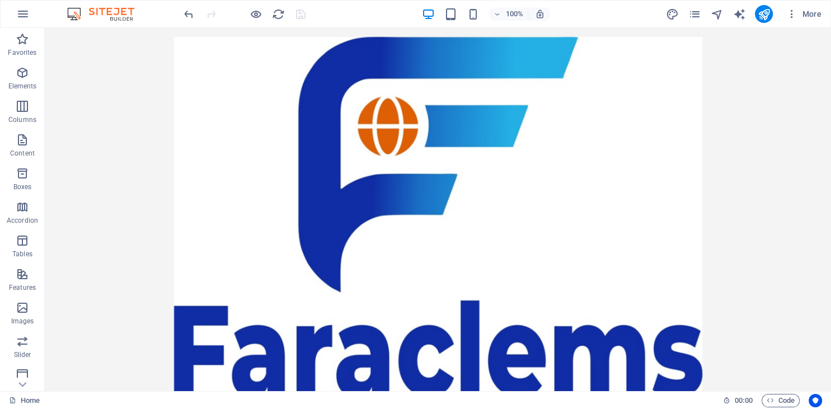
scroll to position [0, 0]
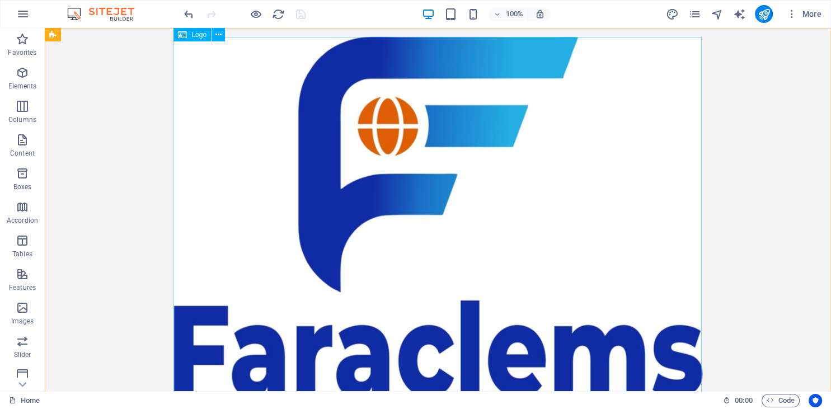
click at [440, 271] on div at bounding box center [438, 242] width 528 height 411
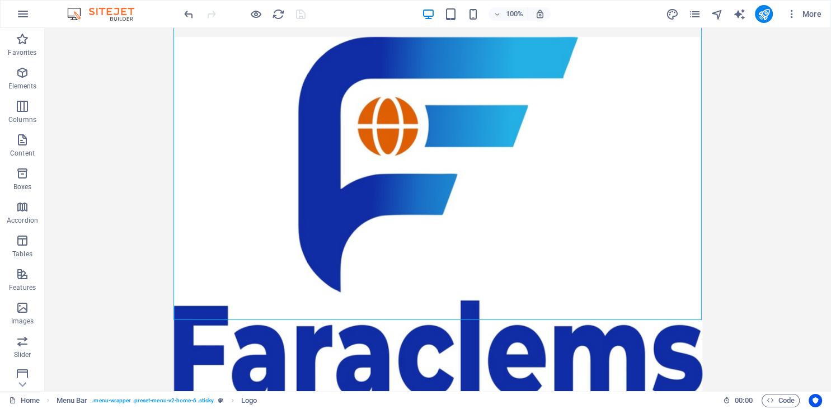
scroll to position [200, 0]
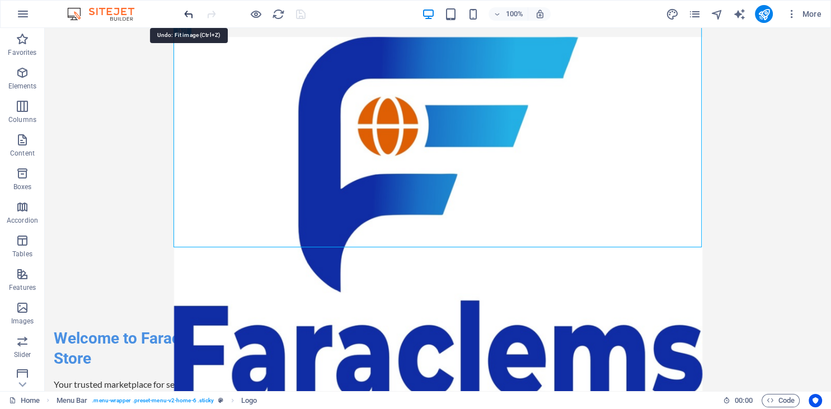
click at [185, 19] on icon "undo" at bounding box center [188, 14] width 13 height 13
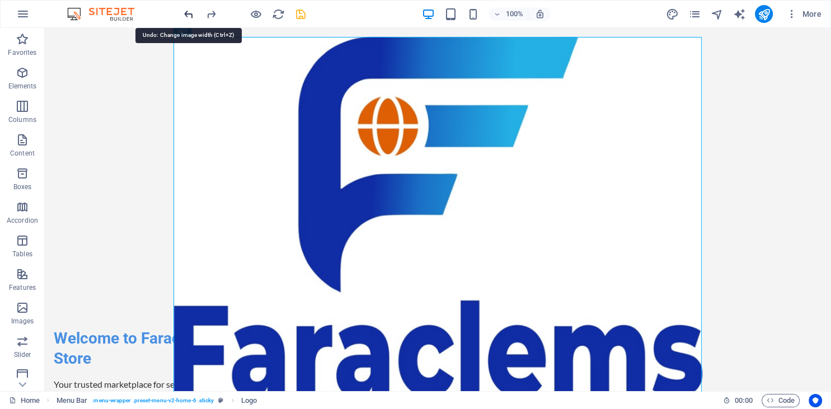
click at [185, 19] on icon "undo" at bounding box center [188, 14] width 13 height 13
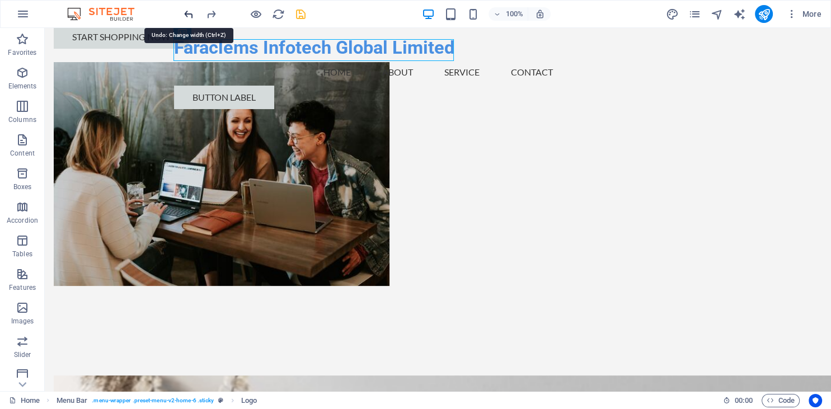
click at [185, 14] on icon "undo" at bounding box center [188, 14] width 13 height 13
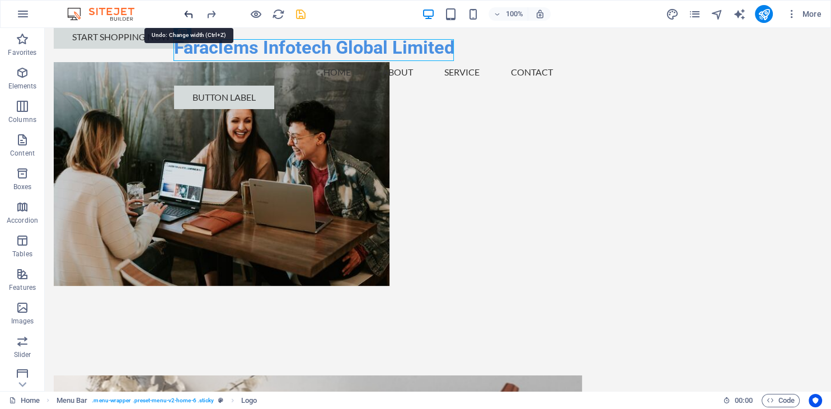
click at [187, 11] on icon "undo" at bounding box center [188, 14] width 13 height 13
click at [187, 13] on icon "undo" at bounding box center [188, 14] width 13 height 13
click at [277, 17] on icon "reload" at bounding box center [278, 14] width 13 height 13
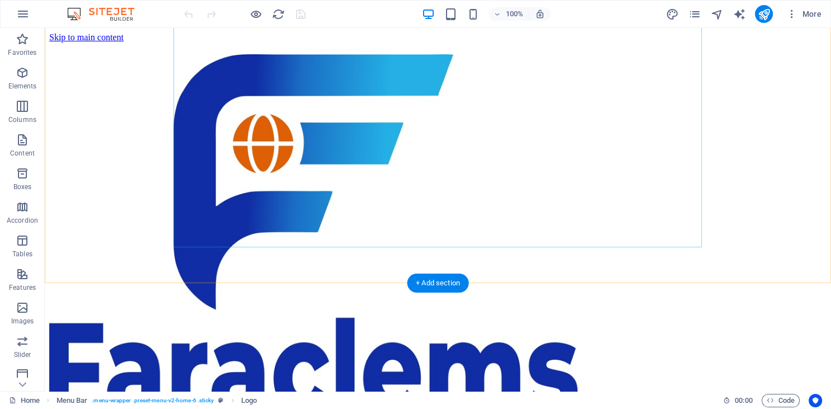
scroll to position [0, 0]
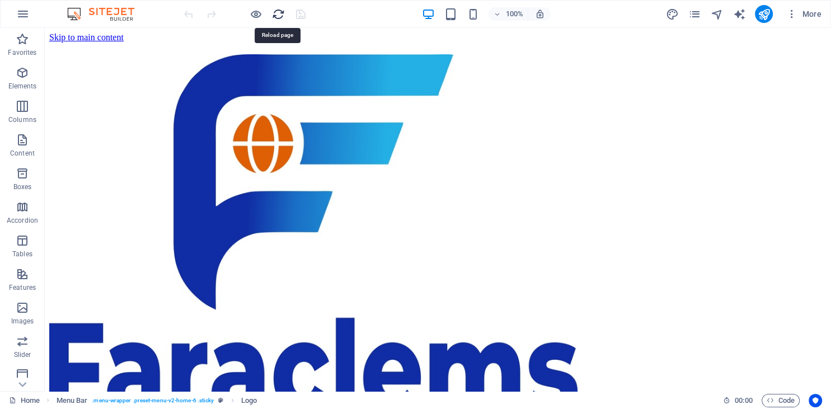
click at [275, 13] on icon "reload" at bounding box center [278, 14] width 13 height 13
click at [107, 10] on img at bounding box center [106, 13] width 84 height 13
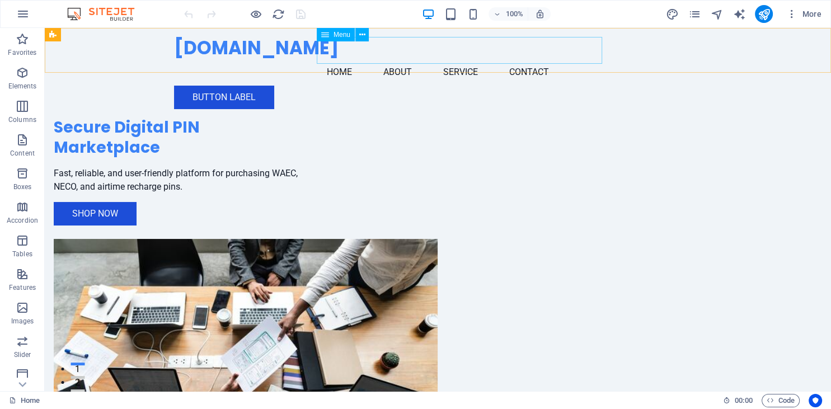
click at [356, 59] on nav "Home About Service Contact" at bounding box center [438, 72] width 528 height 27
click at [421, 59] on nav "Home About Service Contact" at bounding box center [438, 72] width 528 height 27
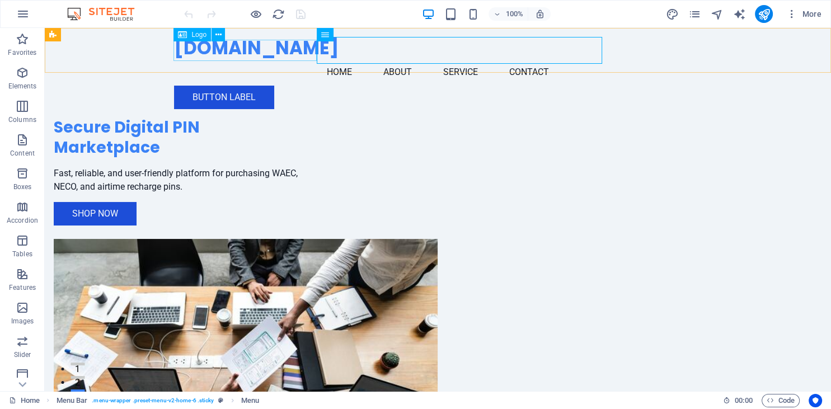
click at [189, 35] on div "Logo" at bounding box center [191, 34] width 37 height 13
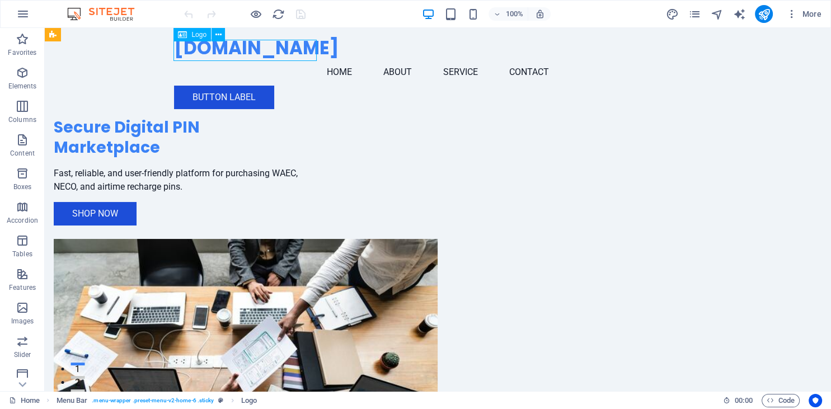
click at [189, 35] on div "Logo" at bounding box center [191, 34] width 37 height 13
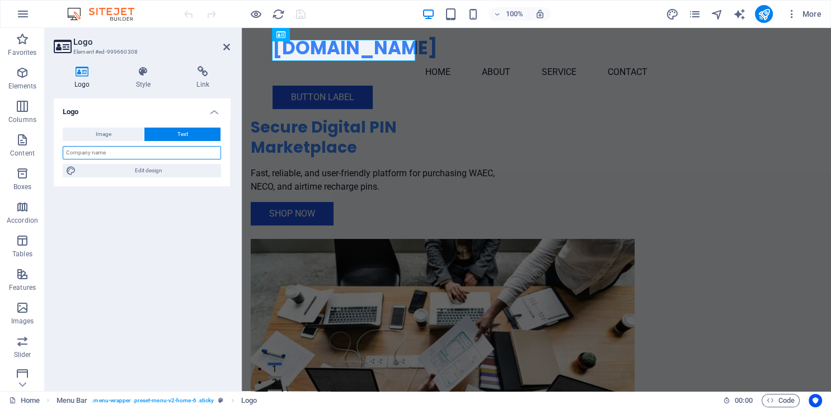
click at [117, 151] on input "text" at bounding box center [142, 152] width 158 height 13
type input "f"
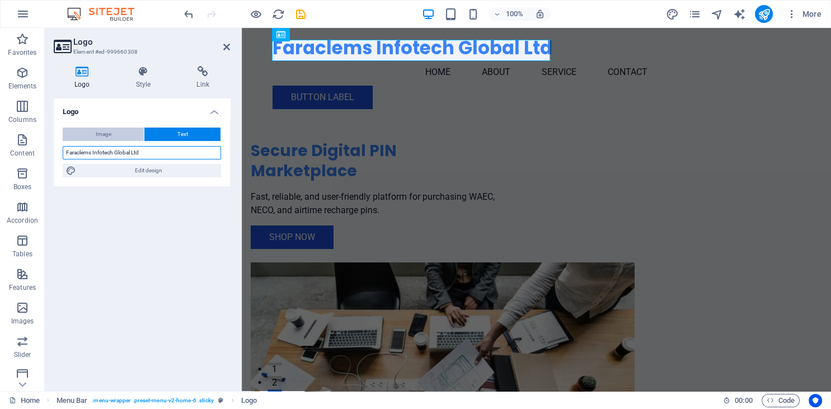
type input "Faraclems Infotech Global Ltd"
click at [106, 136] on span "Image" at bounding box center [104, 134] width 16 height 13
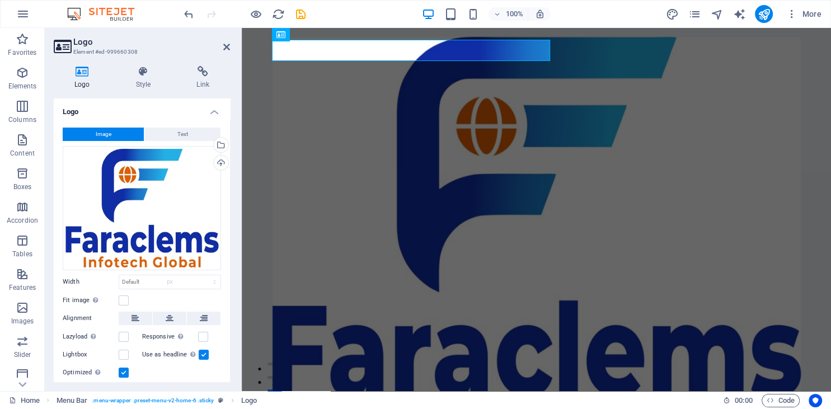
select select "DISABLED_OPTION_VALUE"
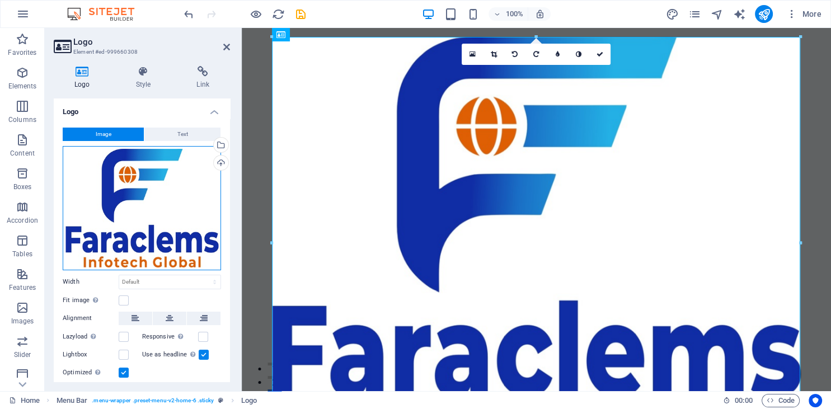
click at [182, 189] on div "Drag files here, click to choose files or select files from Files or our free s…" at bounding box center [142, 208] width 158 height 124
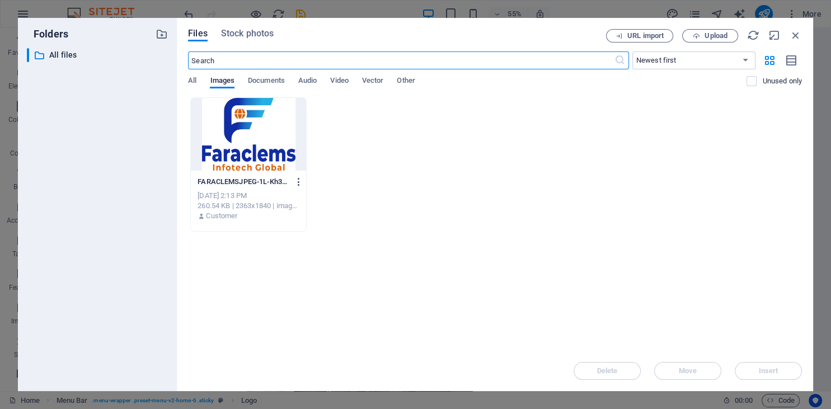
click at [297, 183] on icon "button" at bounding box center [299, 182] width 11 height 10
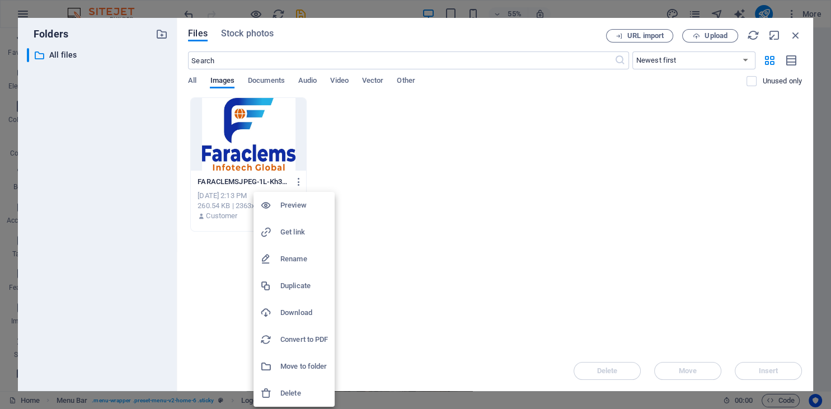
click at [290, 389] on h6 "Delete" at bounding box center [304, 392] width 48 height 13
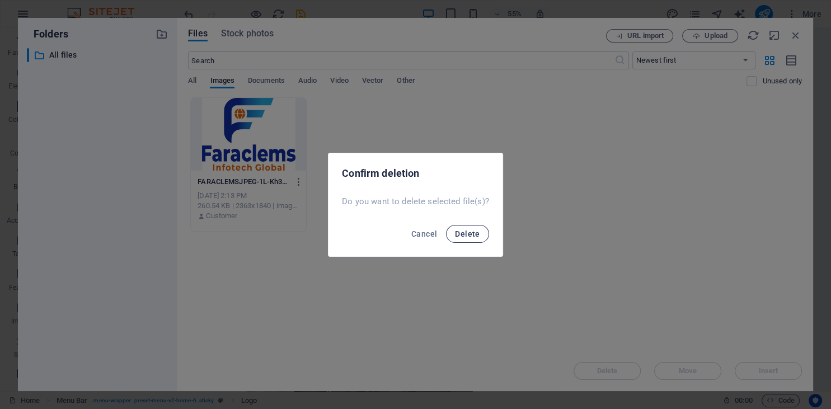
click at [466, 230] on span "Delete" at bounding box center [467, 233] width 25 height 9
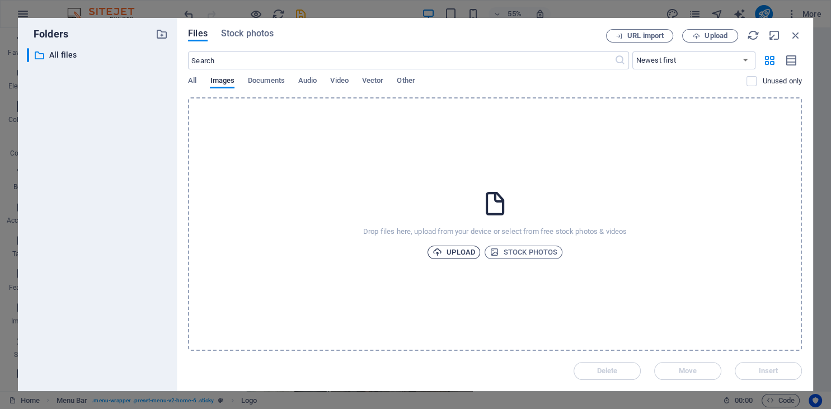
click at [464, 252] on span "Upload" at bounding box center [453, 252] width 43 height 13
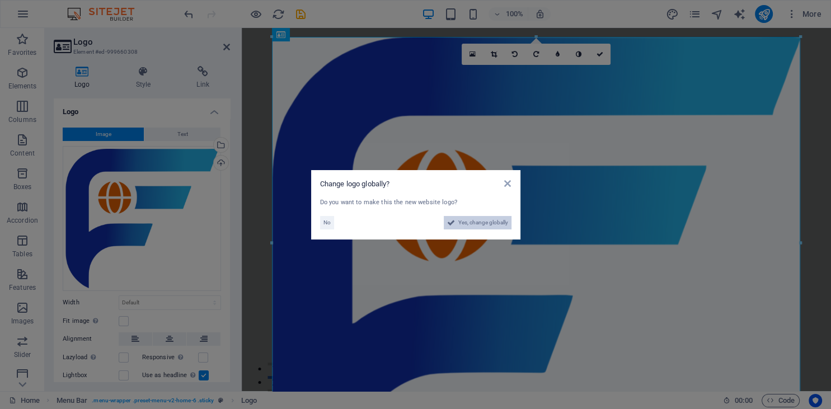
click at [490, 226] on span "Yes, change globally" at bounding box center [483, 222] width 50 height 13
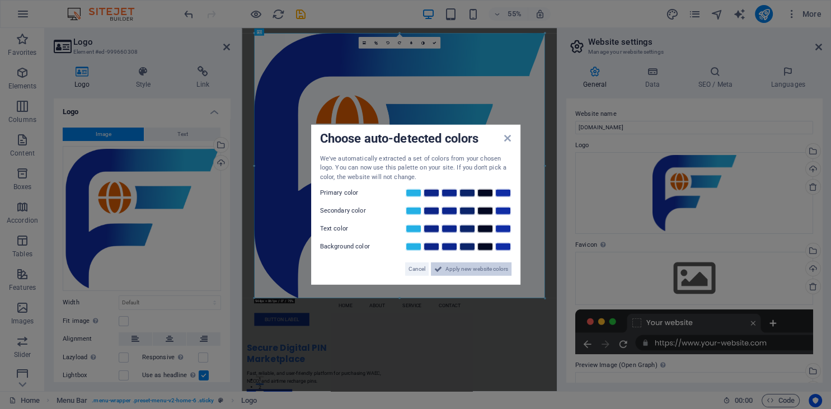
click at [471, 273] on span "Apply new website colors" at bounding box center [476, 268] width 63 height 13
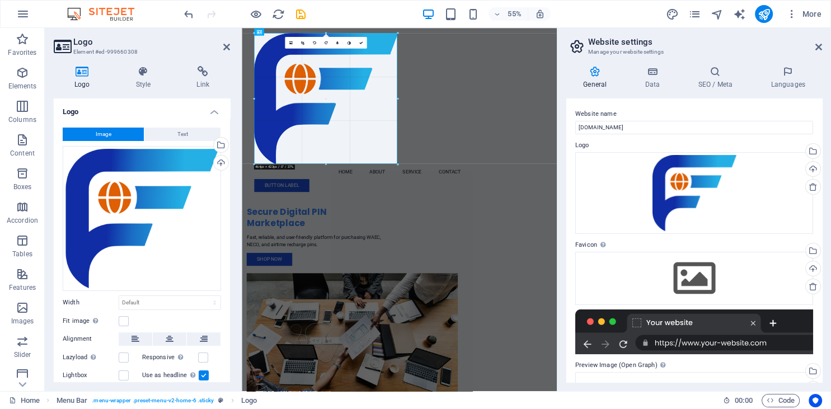
drag, startPoint x: 545, startPoint y: 295, endPoint x: 280, endPoint y: 44, distance: 365.1
type input "466"
select select "px"
drag, startPoint x: 637, startPoint y: 191, endPoint x: 494, endPoint y: 256, distance: 157.2
click at [553, 236] on div "Menu Home About Service Contact Button label" at bounding box center [528, 181] width 573 height 306
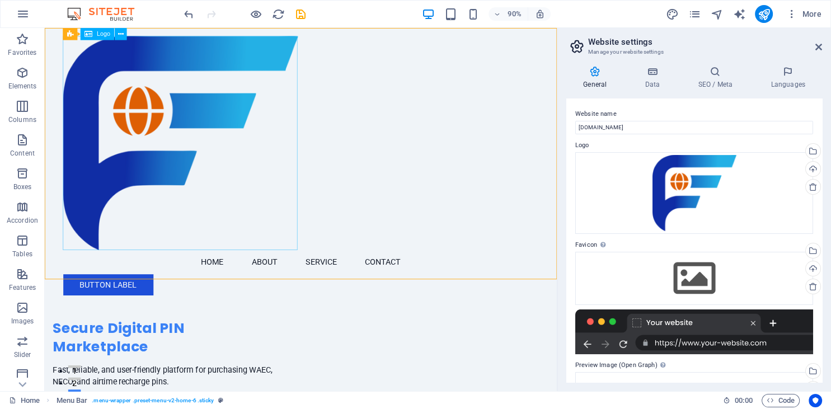
click at [238, 126] on div at bounding box center [329, 156] width 528 height 238
click at [301, 247] on div at bounding box center [329, 156] width 528 height 238
select select "px"
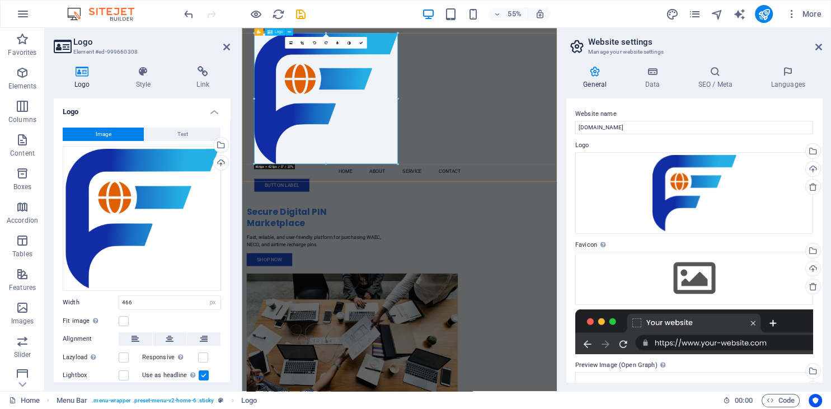
drag, startPoint x: 640, startPoint y: 192, endPoint x: 475, endPoint y: 244, distance: 173.4
drag, startPoint x: 510, startPoint y: 263, endPoint x: 463, endPoint y: 233, distance: 55.8
drag, startPoint x: 636, startPoint y: 60, endPoint x: 499, endPoint y: 101, distance: 142.8
drag, startPoint x: 520, startPoint y: 39, endPoint x: 504, endPoint y: 48, distance: 17.6
drag, startPoint x: 639, startPoint y: 129, endPoint x: 439, endPoint y: 167, distance: 203.3
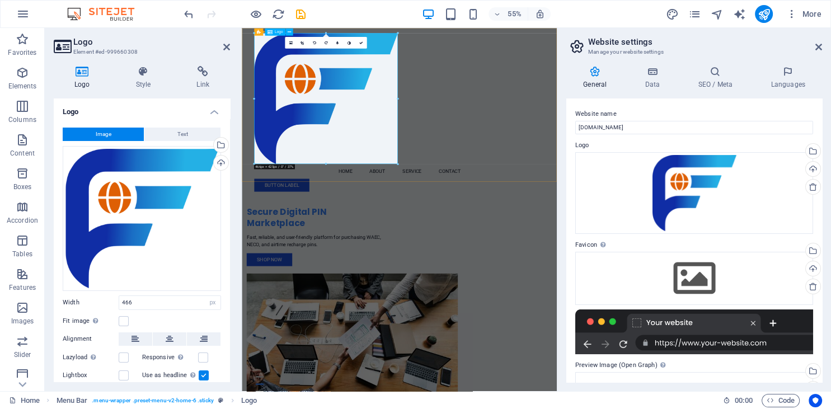
drag, startPoint x: 639, startPoint y: 192, endPoint x: 429, endPoint y: 196, distance: 209.8
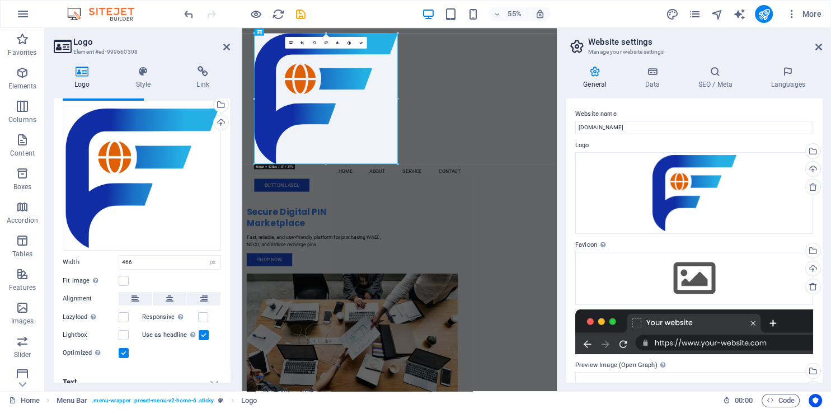
scroll to position [41, 0]
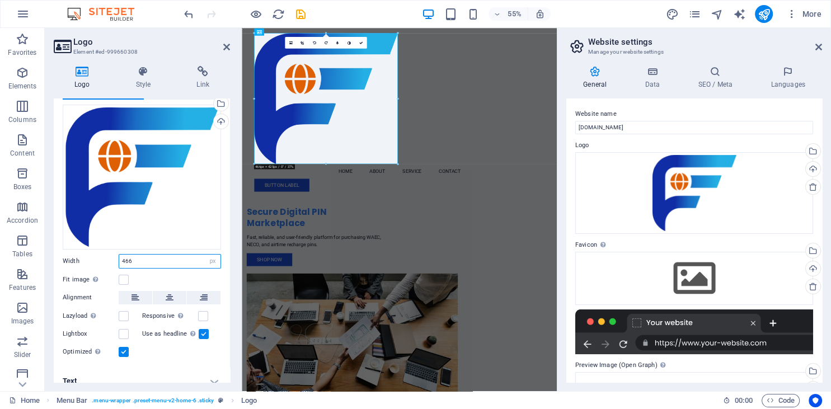
click at [143, 262] on input "466" at bounding box center [169, 260] width 101 height 13
click at [123, 281] on label at bounding box center [124, 280] width 10 height 10
click at [0, 0] on input "Fit image Automatically fit image to a fixed width and height" at bounding box center [0, 0] width 0 height 0
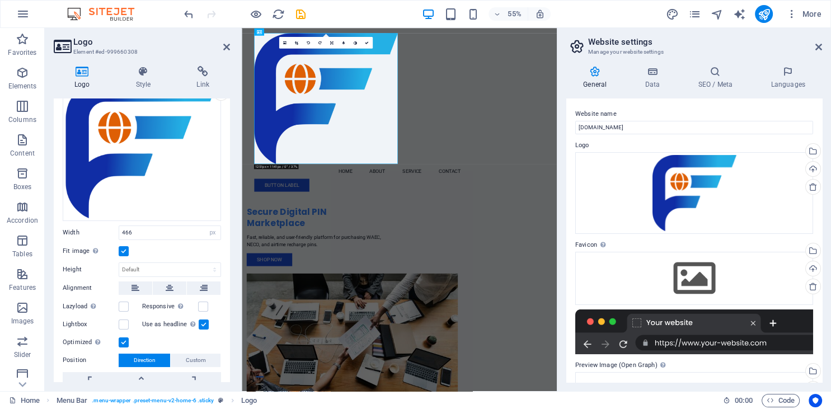
scroll to position [0, 0]
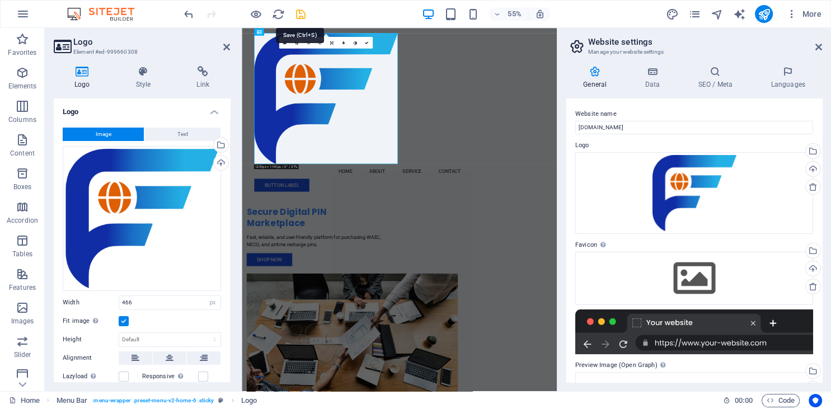
click at [301, 12] on icon "save" at bounding box center [300, 14] width 13 height 13
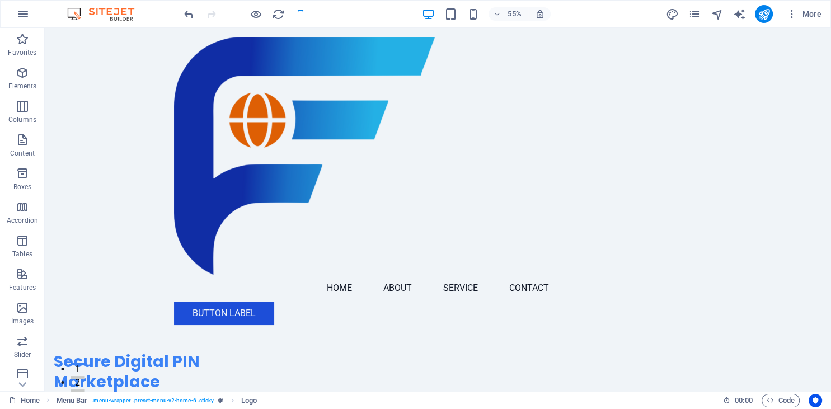
checkbox input "false"
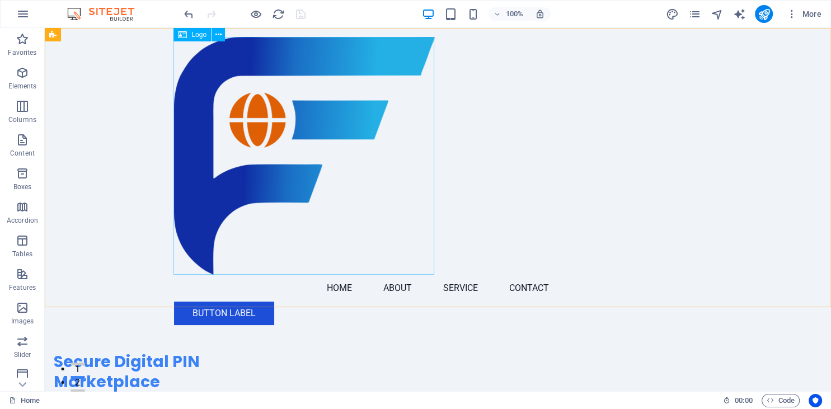
click at [205, 64] on div at bounding box center [438, 156] width 528 height 238
select select "px"
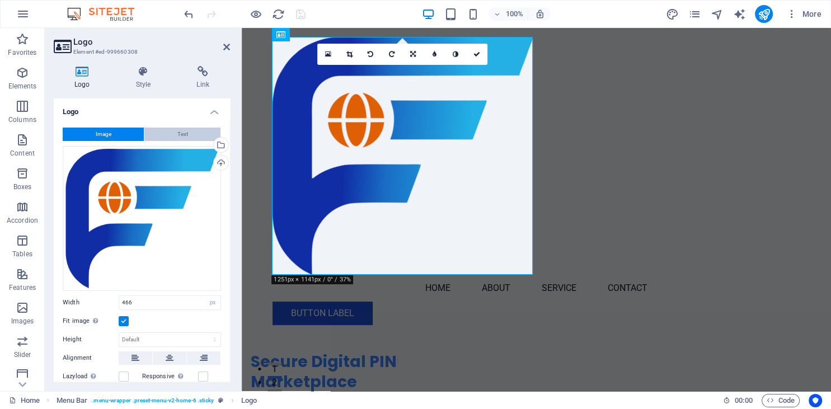
click at [176, 130] on button "Text" at bounding box center [182, 134] width 76 height 13
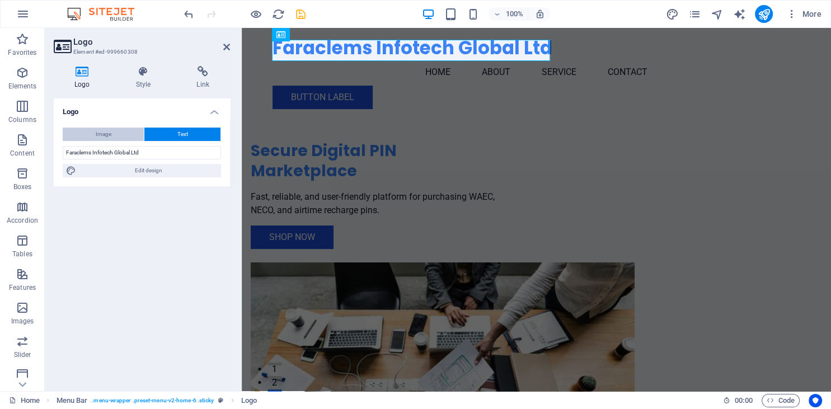
click at [109, 135] on span "Image" at bounding box center [104, 134] width 16 height 13
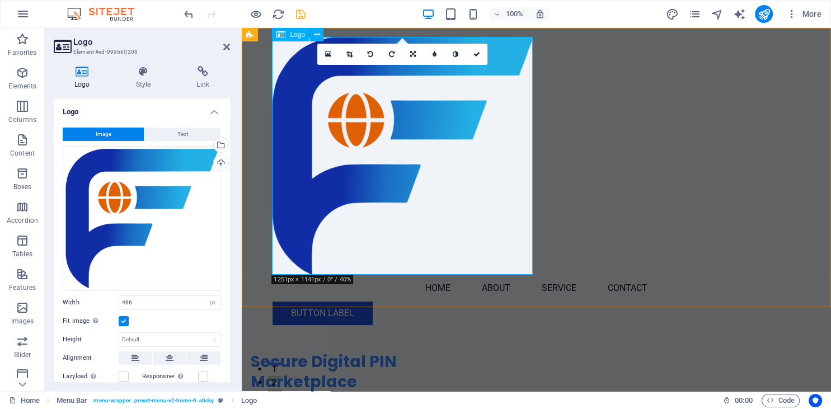
click at [496, 237] on div at bounding box center [536, 156] width 528 height 238
click at [479, 55] on icon at bounding box center [476, 54] width 7 height 7
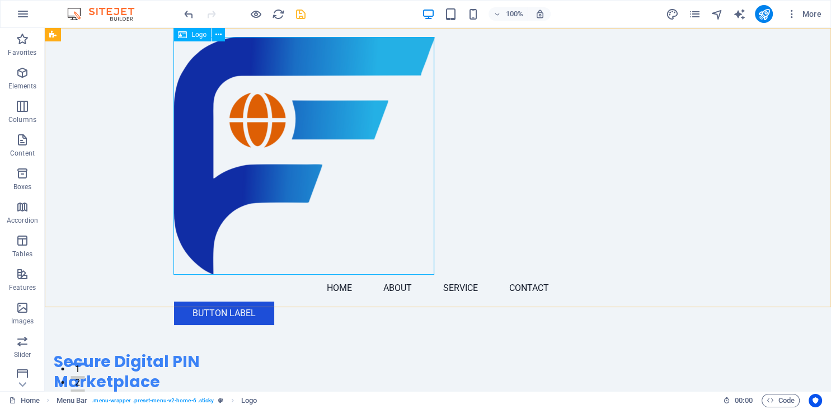
click at [293, 137] on div at bounding box center [438, 156] width 528 height 238
select select "px"
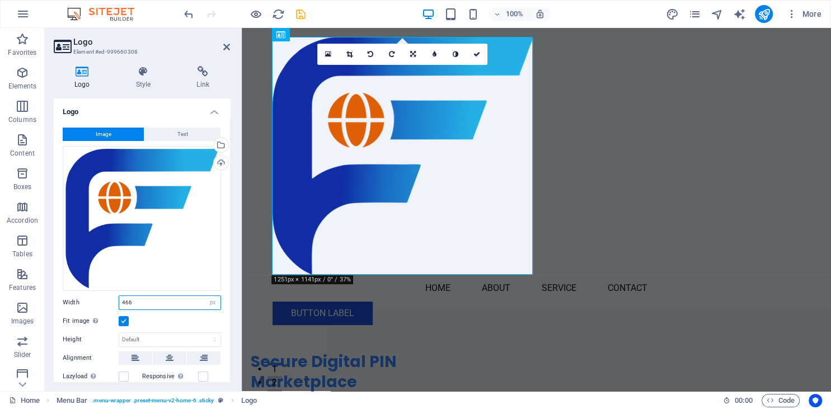
click at [155, 300] on input "466" at bounding box center [169, 302] width 101 height 13
type input "4"
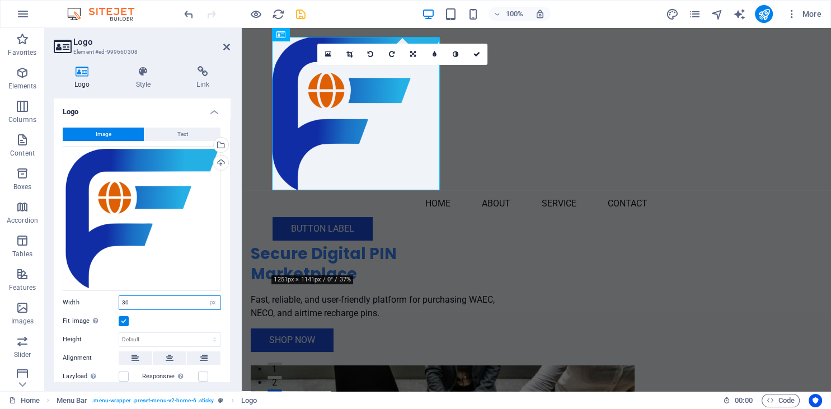
type input "3"
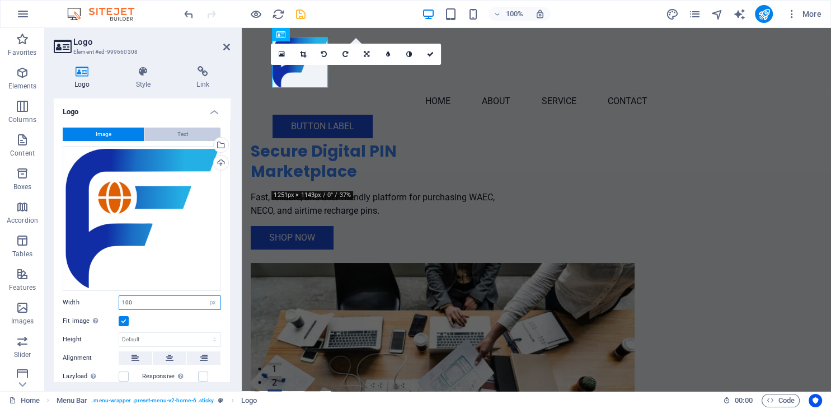
type input "100"
click at [173, 130] on button "Text" at bounding box center [182, 134] width 76 height 13
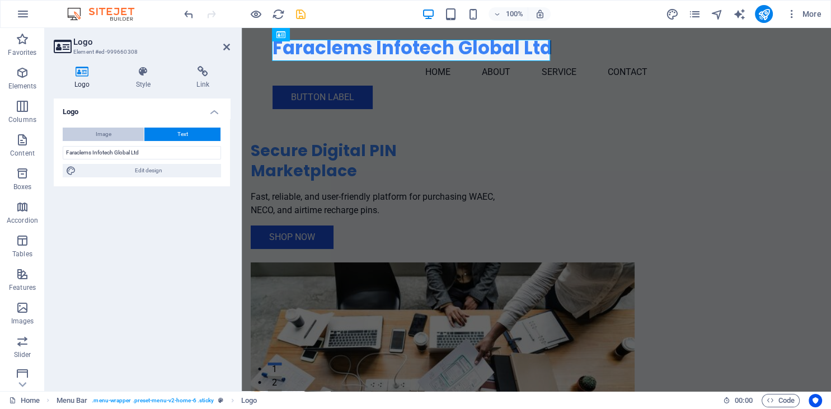
click at [109, 133] on span "Image" at bounding box center [104, 134] width 16 height 13
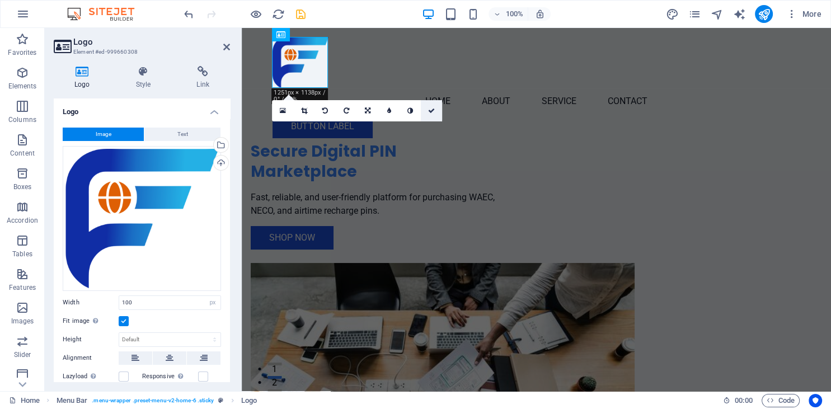
click at [433, 111] on icon at bounding box center [431, 110] width 7 height 7
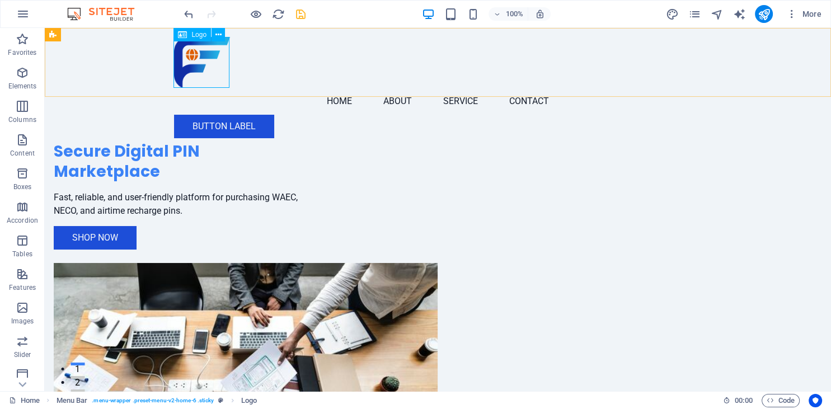
click at [205, 53] on div at bounding box center [438, 62] width 528 height 51
select select "px"
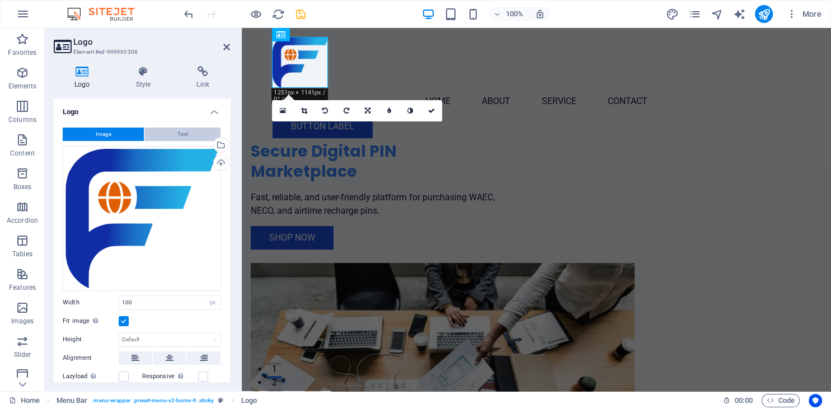
click at [177, 133] on button "Text" at bounding box center [182, 134] width 76 height 13
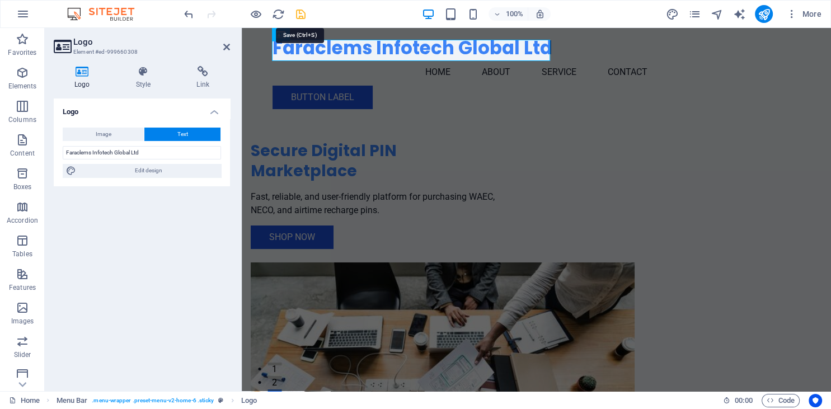
click at [294, 15] on icon "save" at bounding box center [300, 14] width 13 height 13
checkbox input "false"
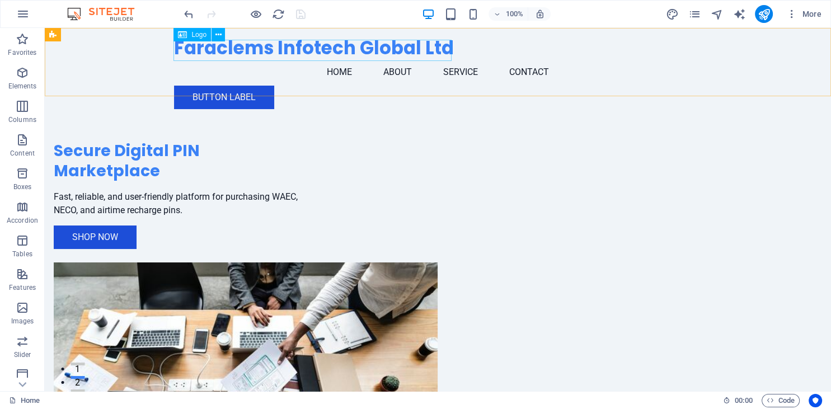
click at [196, 36] on span "Logo" at bounding box center [198, 34] width 15 height 7
select select "px"
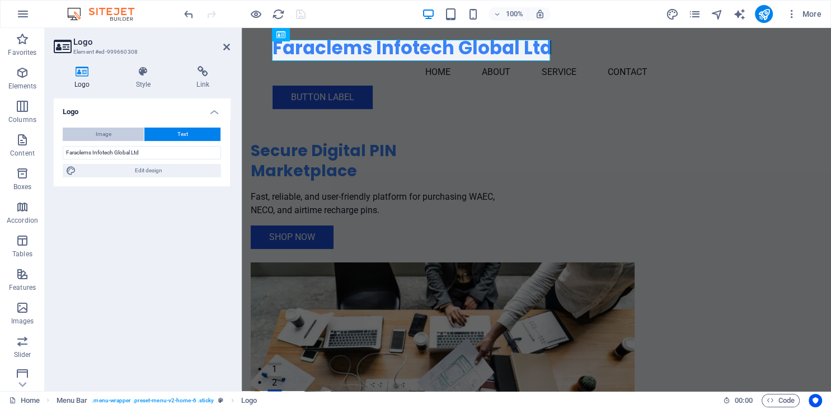
click at [106, 131] on span "Image" at bounding box center [104, 134] width 16 height 13
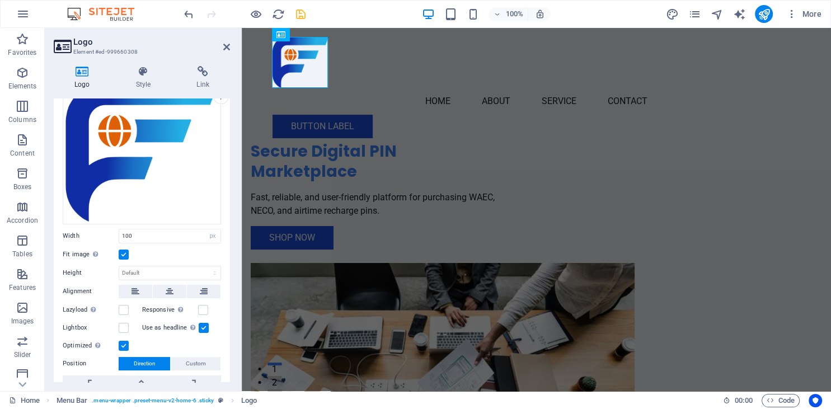
scroll to position [128, 0]
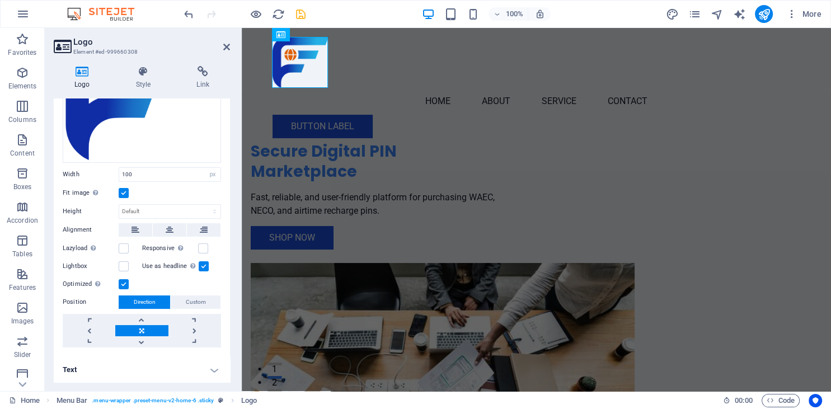
click at [75, 299] on label "Position" at bounding box center [91, 301] width 56 height 13
click at [76, 302] on label "Position" at bounding box center [91, 301] width 56 height 13
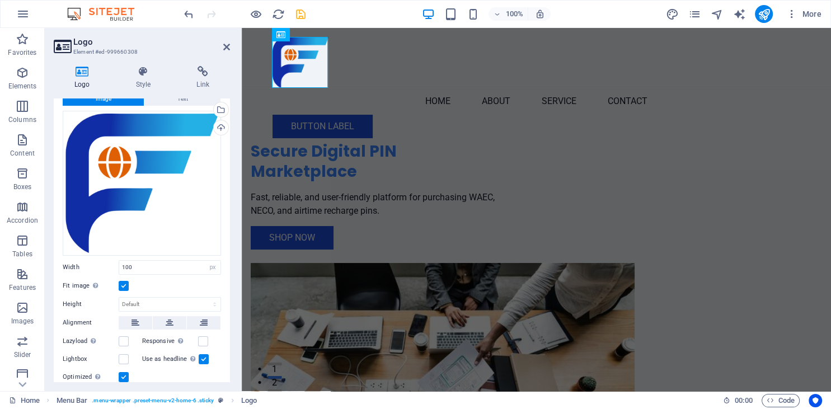
scroll to position [0, 0]
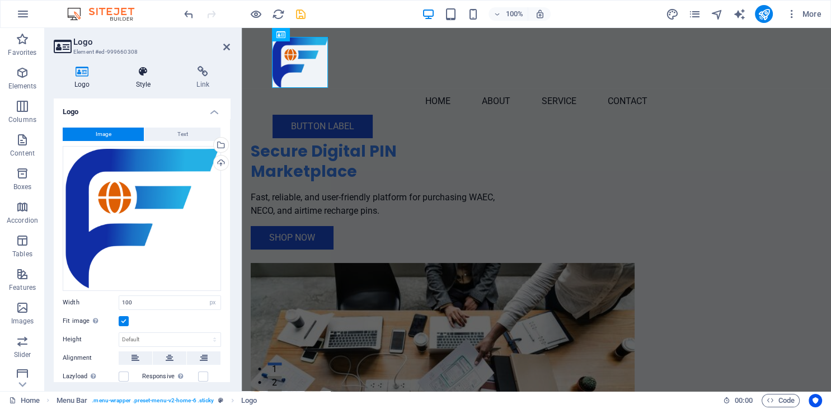
click at [140, 73] on icon at bounding box center [143, 71] width 56 height 11
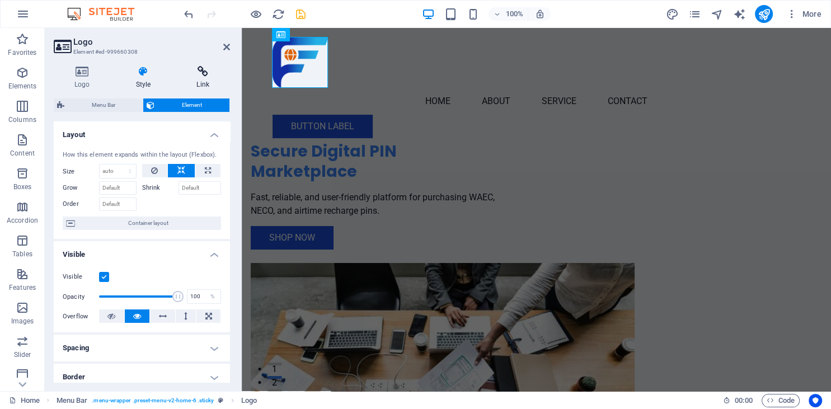
click at [204, 71] on icon at bounding box center [203, 71] width 54 height 11
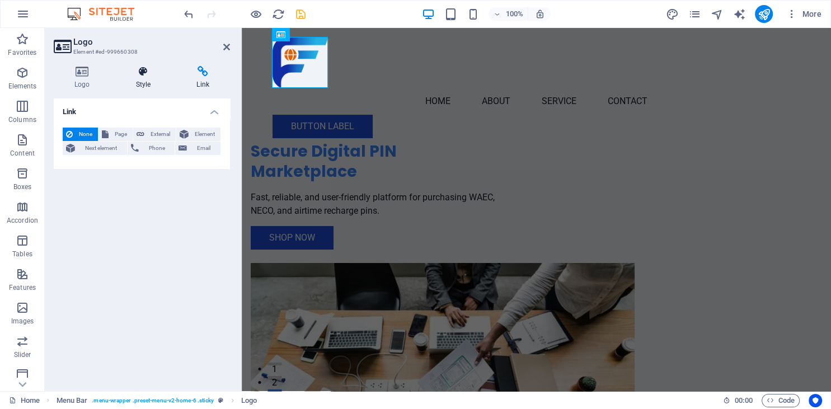
click at [148, 75] on icon at bounding box center [143, 71] width 56 height 11
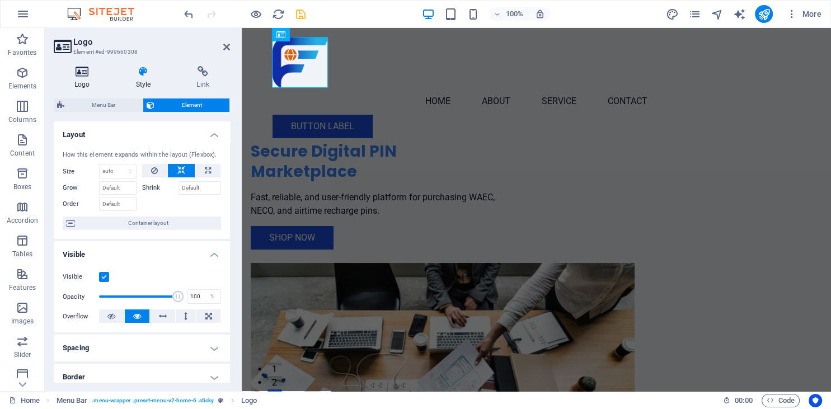
click at [79, 78] on h4 "Logo" at bounding box center [85, 77] width 62 height 23
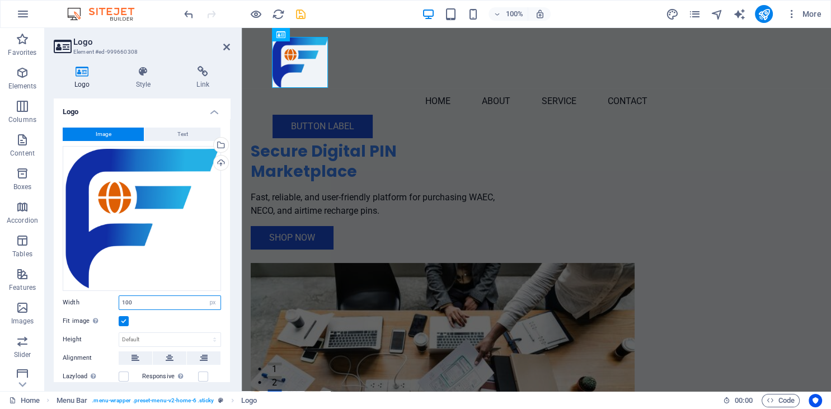
click at [136, 302] on input "100" at bounding box center [169, 302] width 101 height 13
type input "1"
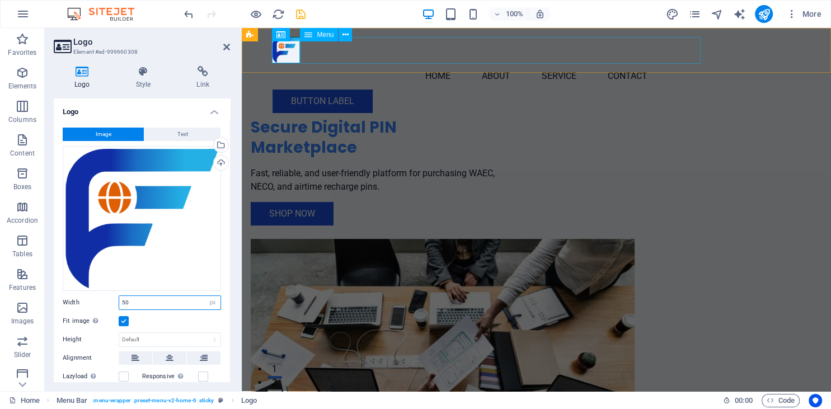
click at [324, 37] on span "Menu" at bounding box center [325, 34] width 17 height 7
type input "50"
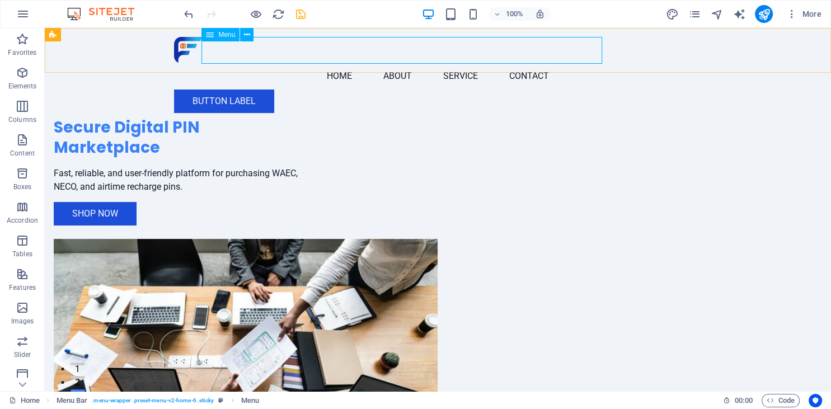
click at [243, 63] on nav "Home About Service Contact" at bounding box center [438, 76] width 528 height 27
select select
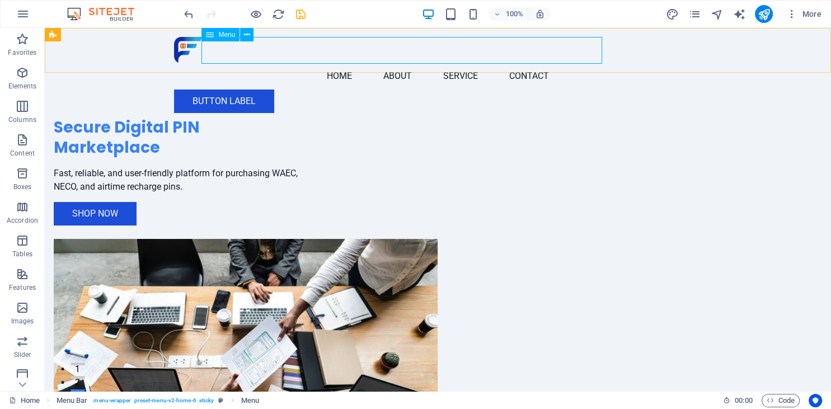
select select
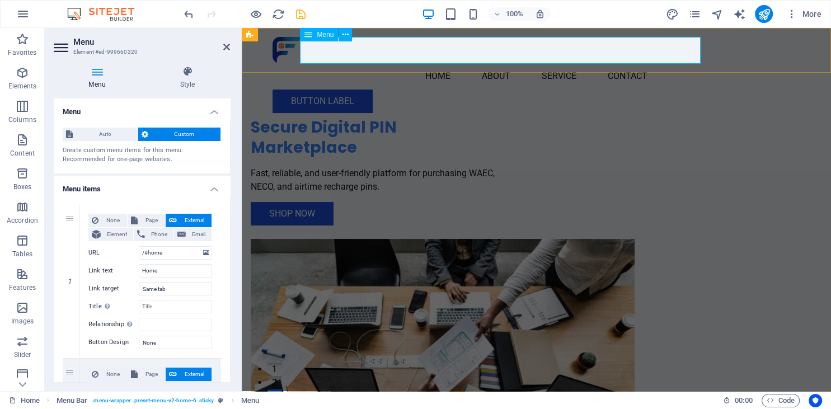
click at [338, 63] on nav "Home About Service Contact" at bounding box center [536, 76] width 528 height 27
click at [180, 158] on div "Create custom menu items for this menu. Recommended for one-page websites." at bounding box center [142, 155] width 158 height 18
click at [323, 63] on nav "Home About Service Contact" at bounding box center [536, 76] width 528 height 27
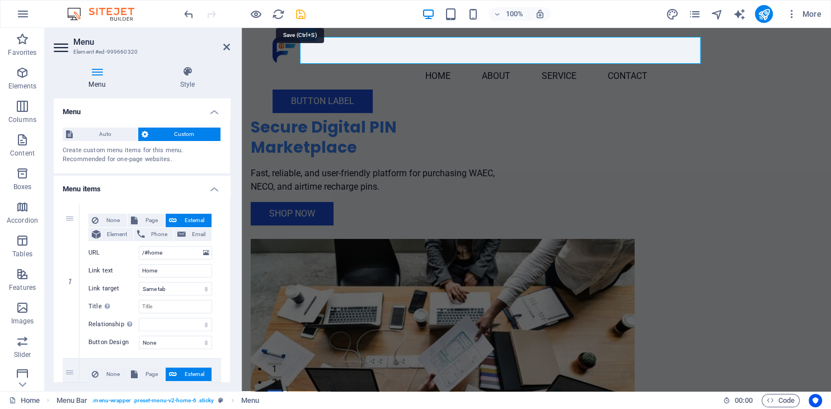
click at [299, 13] on icon "save" at bounding box center [300, 14] width 13 height 13
checkbox input "false"
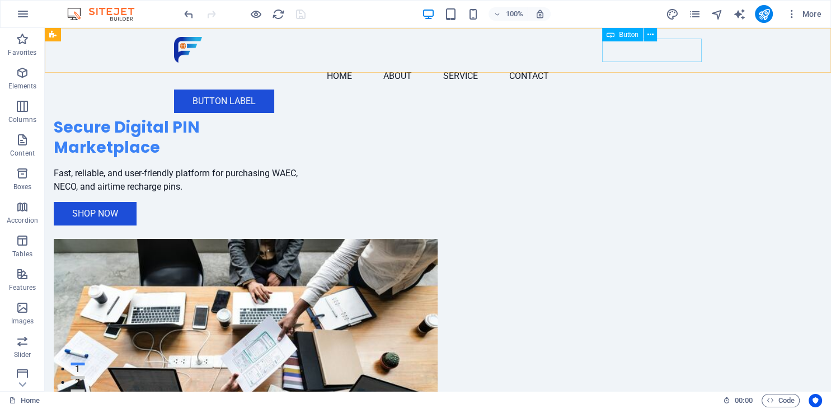
click at [640, 89] on div "Button label" at bounding box center [438, 100] width 528 height 23
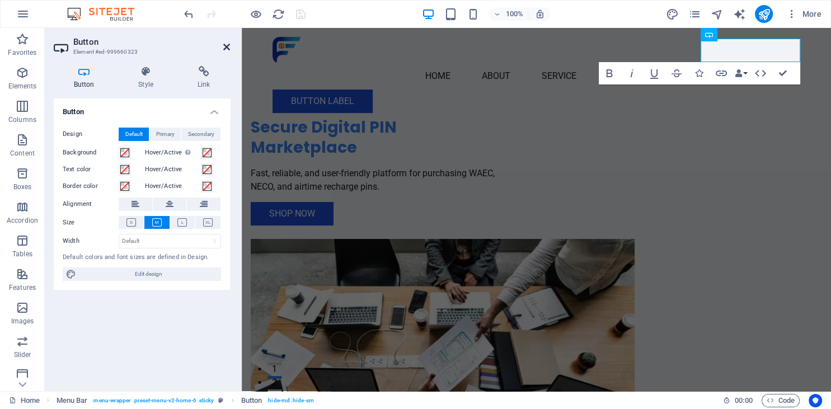
click at [224, 45] on icon at bounding box center [226, 47] width 7 height 9
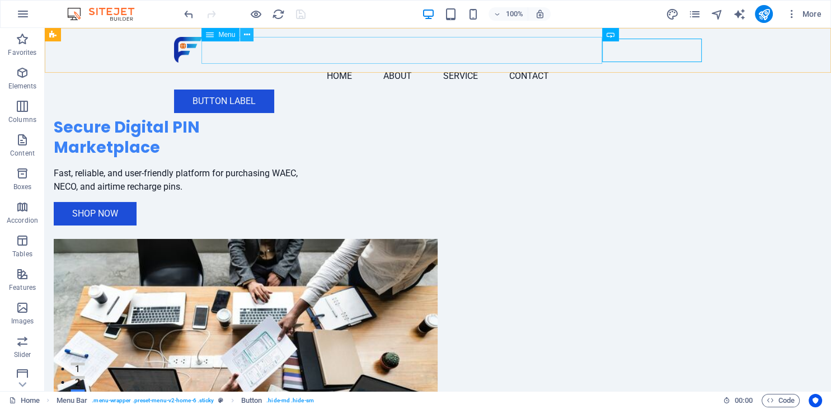
click at [245, 31] on icon at bounding box center [247, 35] width 6 height 12
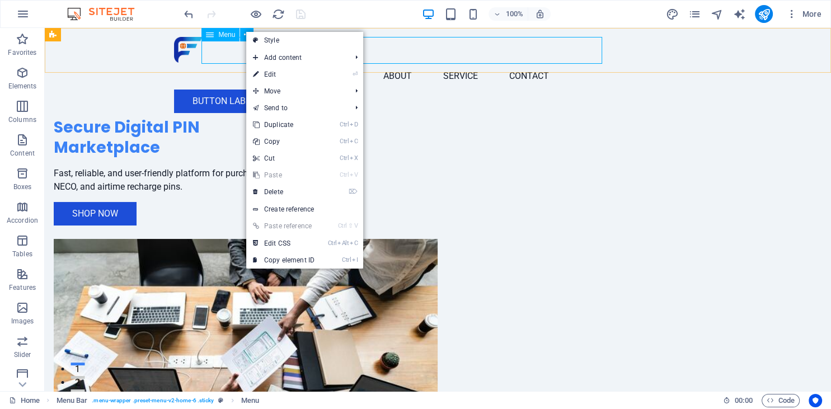
click at [218, 63] on nav "Home About Service Contact" at bounding box center [438, 76] width 528 height 27
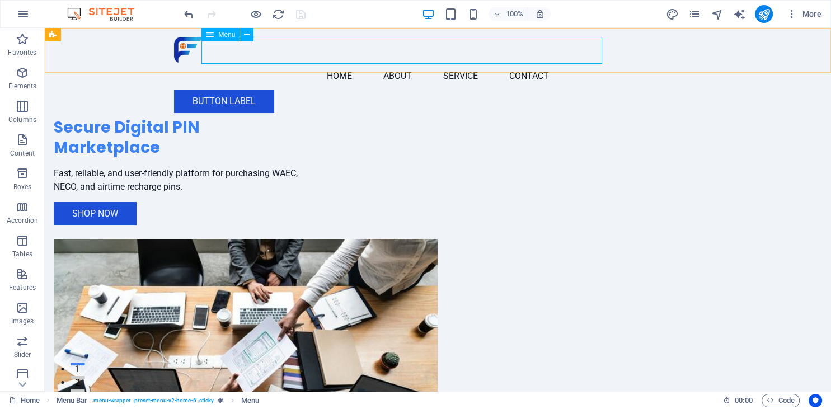
click at [220, 63] on nav "Home About Service Contact" at bounding box center [438, 76] width 528 height 27
select select
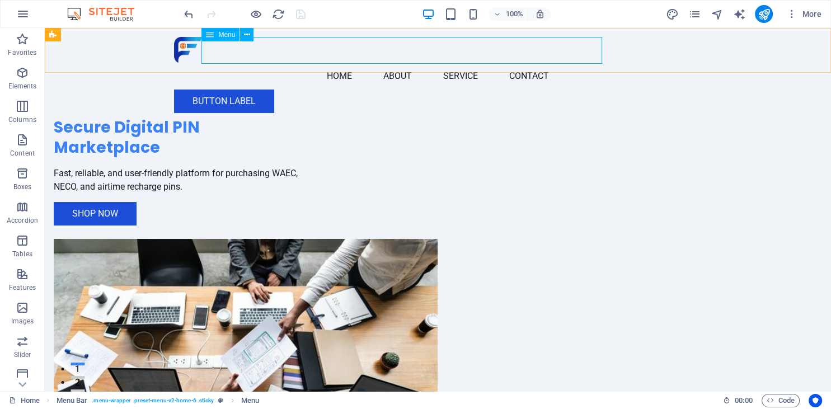
select select
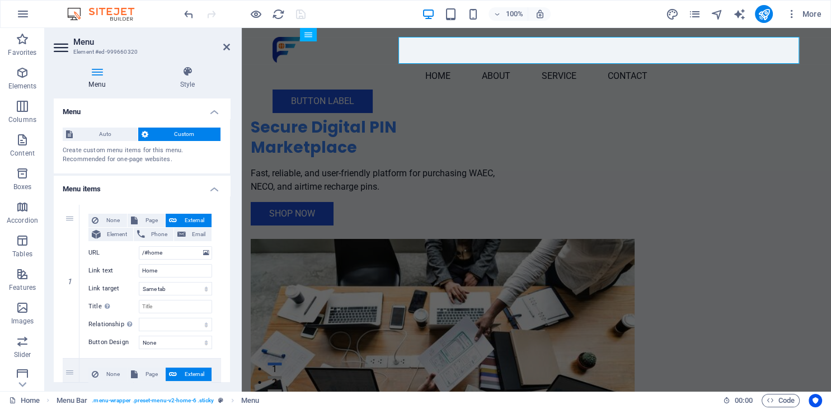
click at [220, 46] on h2 "Menu" at bounding box center [151, 42] width 157 height 10
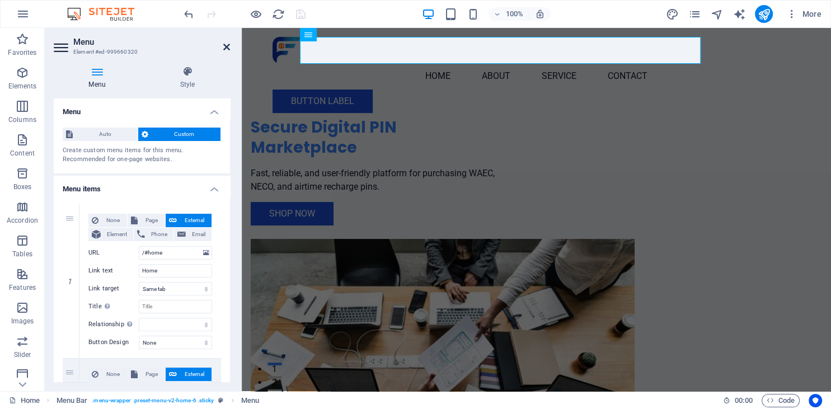
click at [225, 48] on icon at bounding box center [226, 47] width 7 height 9
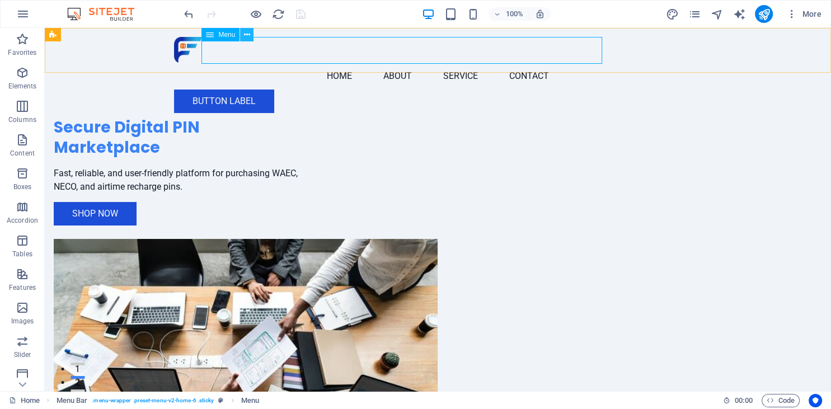
click at [244, 35] on icon at bounding box center [247, 35] width 6 height 12
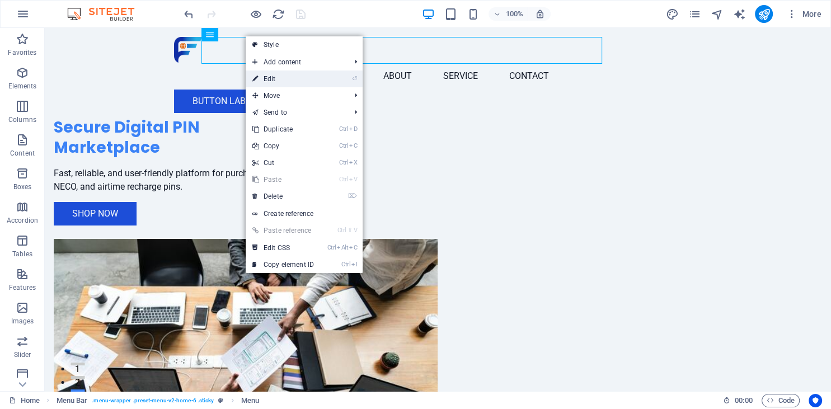
click at [268, 72] on link "⏎ Edit" at bounding box center [283, 78] width 75 height 17
select select
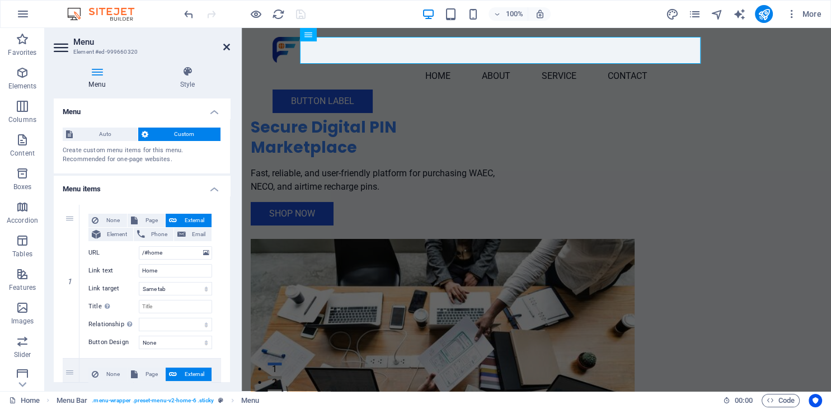
click at [224, 43] on icon at bounding box center [226, 47] width 7 height 9
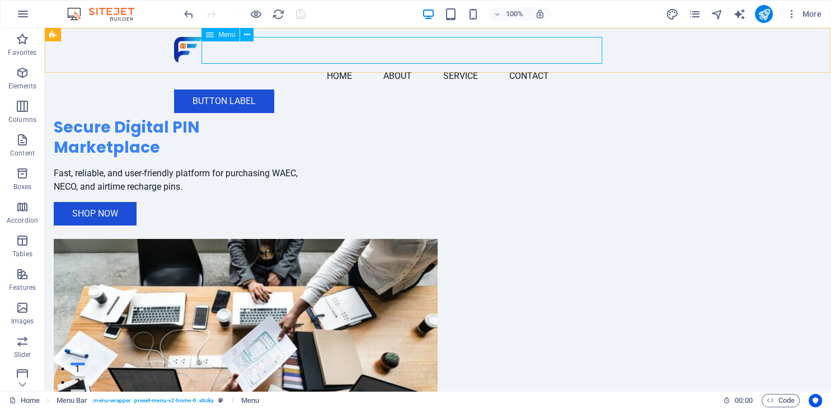
click at [214, 63] on nav "Home About Service Contact" at bounding box center [438, 76] width 528 height 27
select select
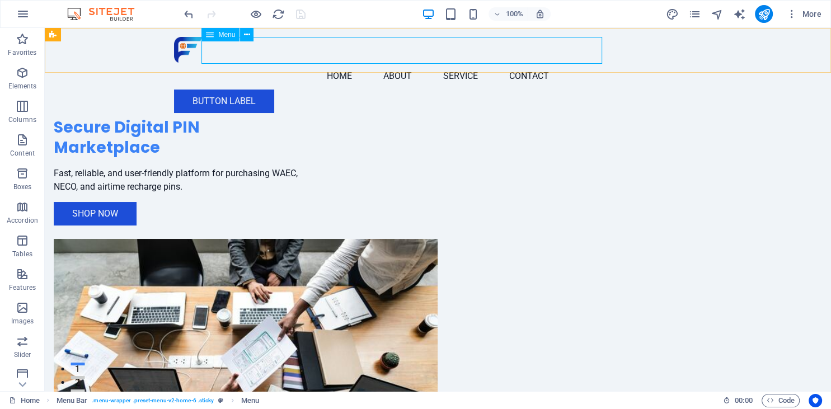
select select
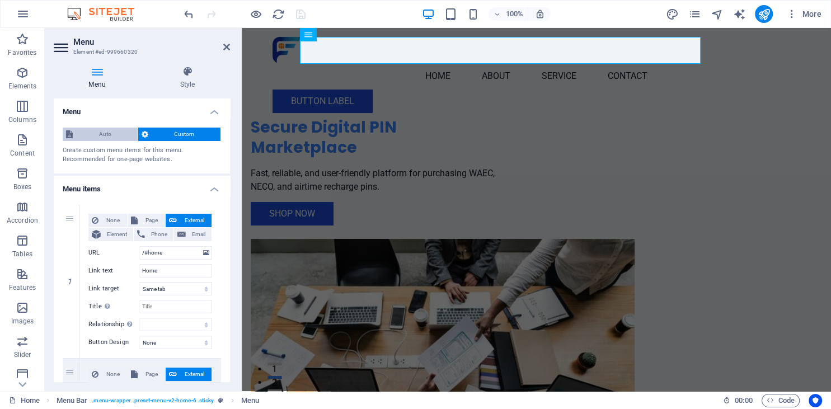
click at [101, 137] on span "Auto" at bounding box center [105, 134] width 58 height 13
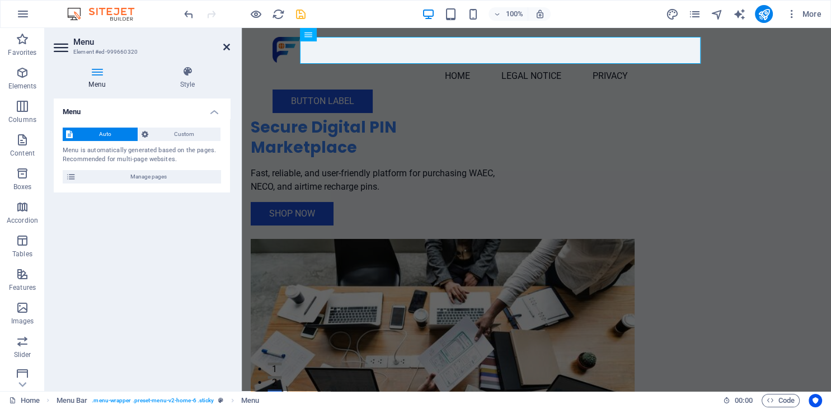
click at [225, 48] on icon at bounding box center [226, 47] width 7 height 9
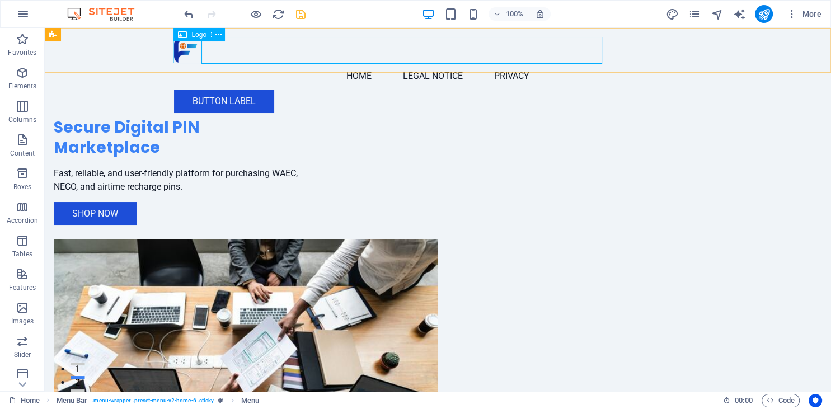
click at [184, 50] on div at bounding box center [438, 50] width 528 height 26
select select "px"
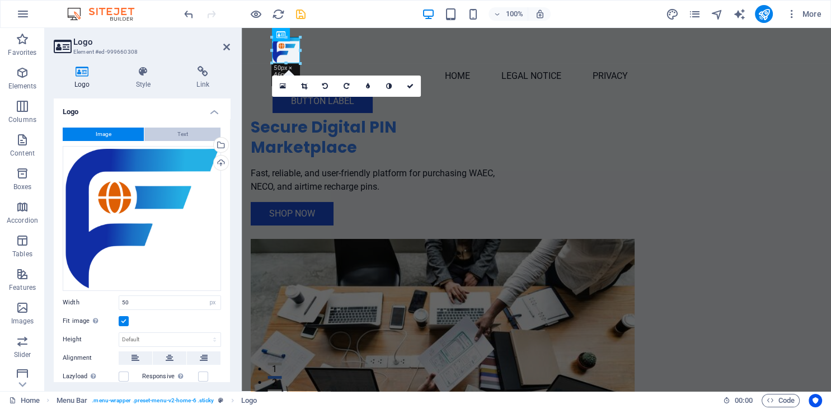
click at [176, 131] on button "Text" at bounding box center [182, 134] width 76 height 13
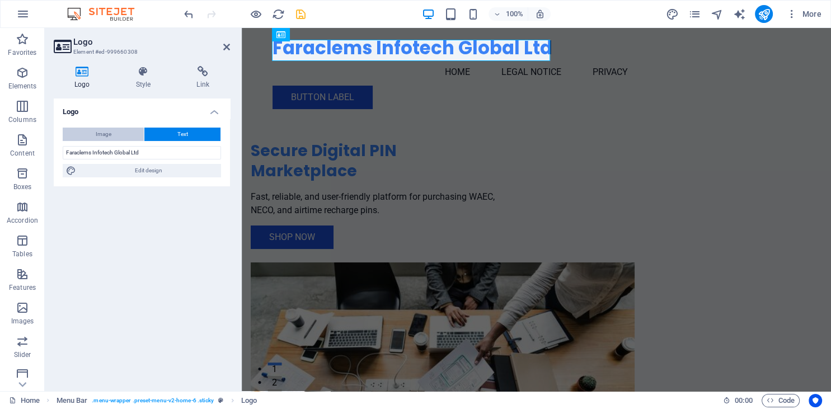
click at [109, 131] on span "Image" at bounding box center [104, 134] width 16 height 13
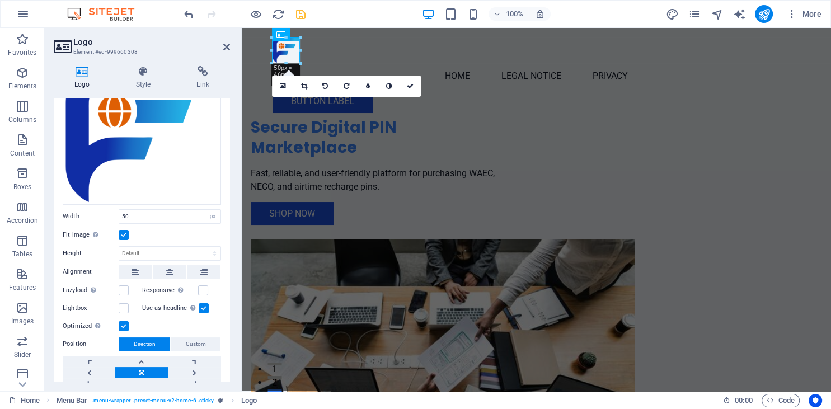
scroll to position [87, 0]
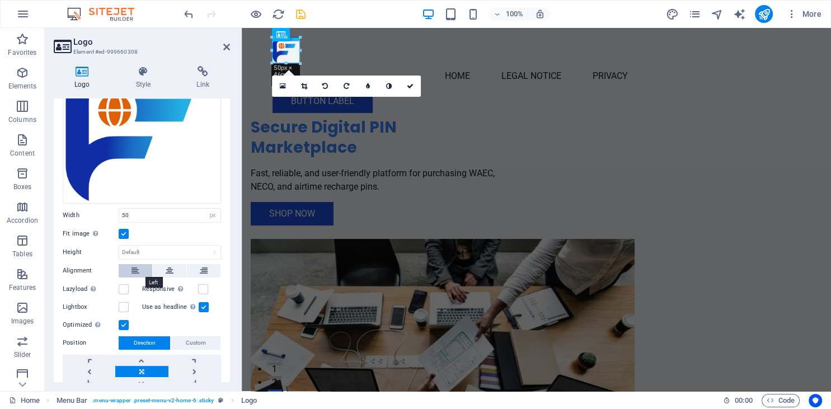
click at [130, 270] on button at bounding box center [136, 270] width 34 height 13
click at [171, 270] on icon at bounding box center [170, 270] width 8 height 13
click at [131, 267] on button at bounding box center [136, 270] width 34 height 13
click at [119, 246] on select "Default auto px" at bounding box center [169, 252] width 101 height 13
click at [198, 251] on select "Default auto px" at bounding box center [169, 252] width 101 height 13
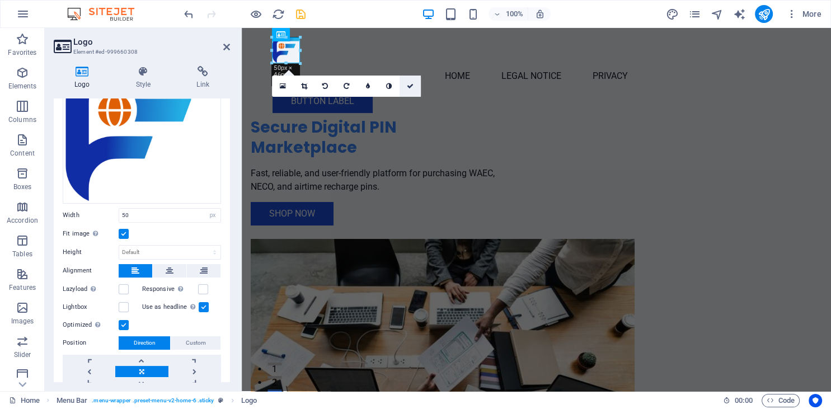
click at [409, 86] on icon at bounding box center [410, 86] width 7 height 7
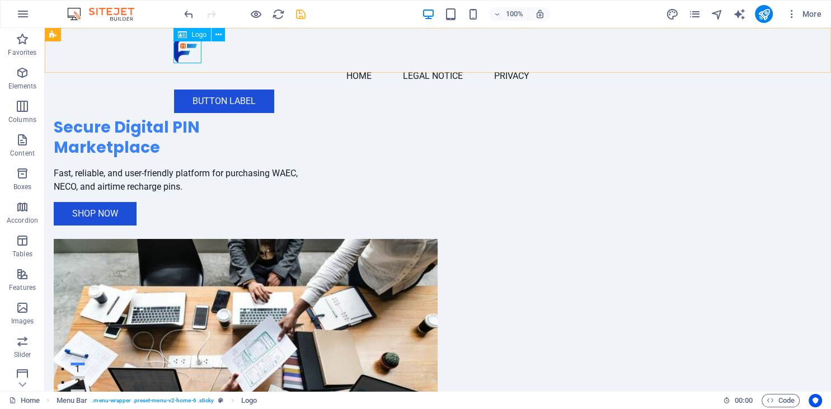
click at [190, 35] on div "Logo" at bounding box center [191, 34] width 37 height 13
select select "px"
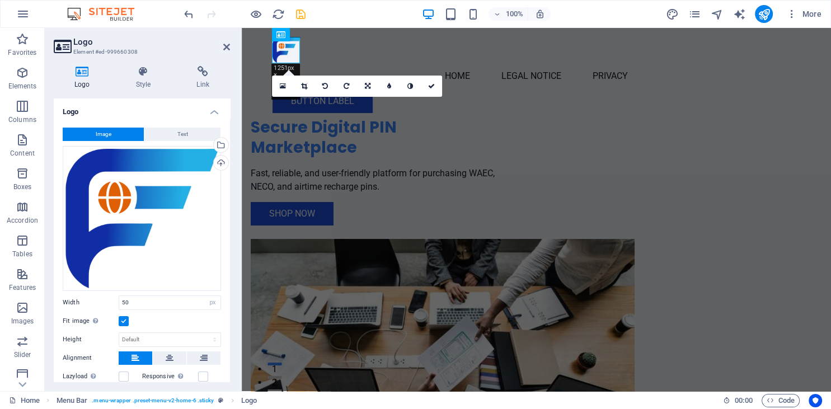
click at [190, 35] on header "Logo Element #ed-999660308" at bounding box center [142, 42] width 176 height 29
click at [186, 135] on span "Text" at bounding box center [182, 134] width 11 height 13
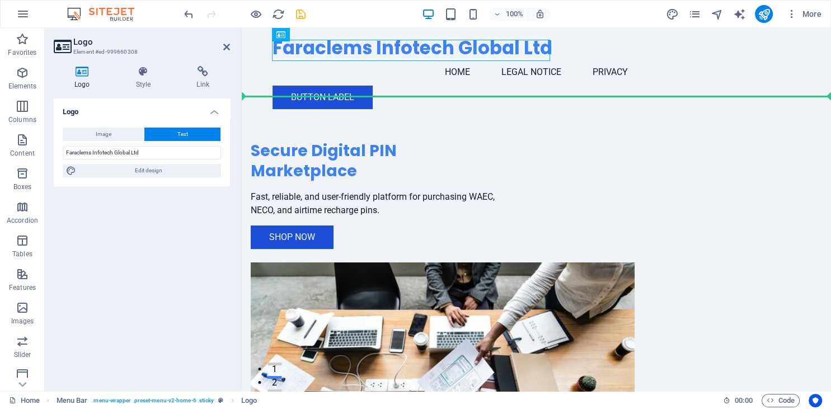
drag, startPoint x: 362, startPoint y: 48, endPoint x: 410, endPoint y: 89, distance: 63.5
click at [410, 89] on div "Faraclems Infotech Global Ltd Menu Home Legal Notice Privacy Button label" at bounding box center [536, 73] width 589 height 90
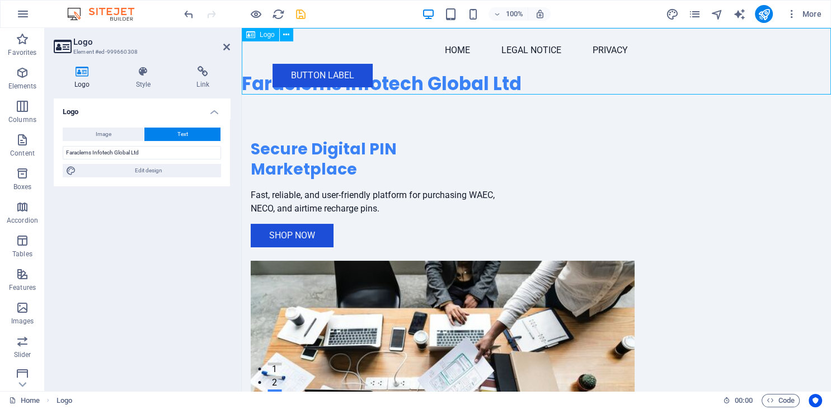
click at [461, 81] on div "Faraclems Infotech Global Ltd" at bounding box center [536, 61] width 589 height 67
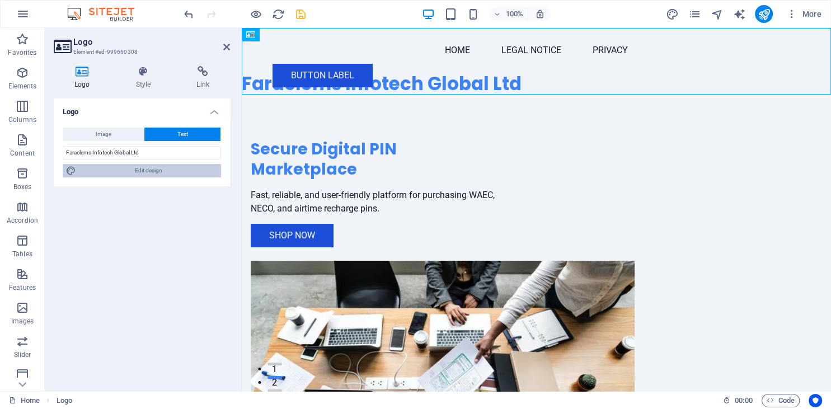
click at [159, 172] on span "Edit design" at bounding box center [148, 170] width 138 height 13
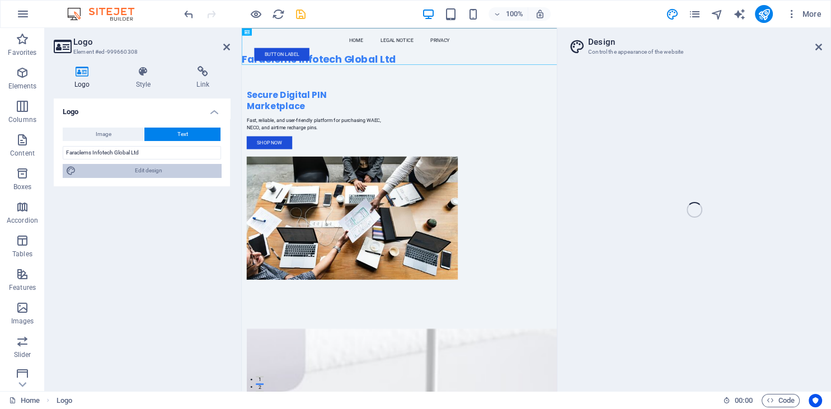
select select "px"
select select "200"
select select "px"
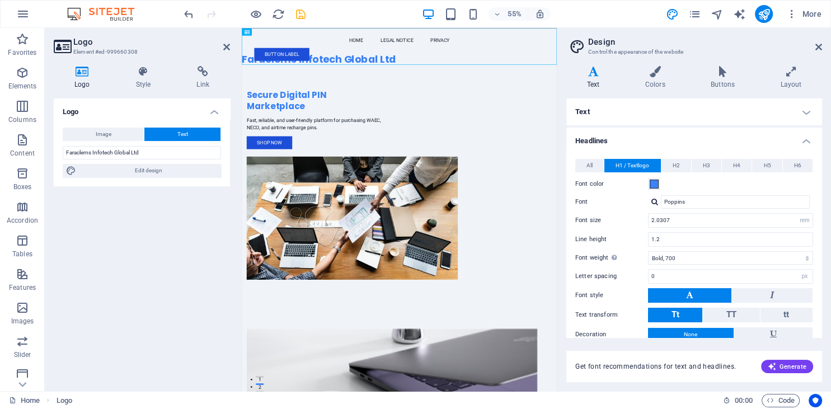
click at [594, 75] on icon at bounding box center [593, 71] width 54 height 11
click at [398, 88] on div "Faraclems Infotech Global Ltd" at bounding box center [528, 61] width 573 height 67
click at [818, 47] on icon at bounding box center [818, 47] width 7 height 9
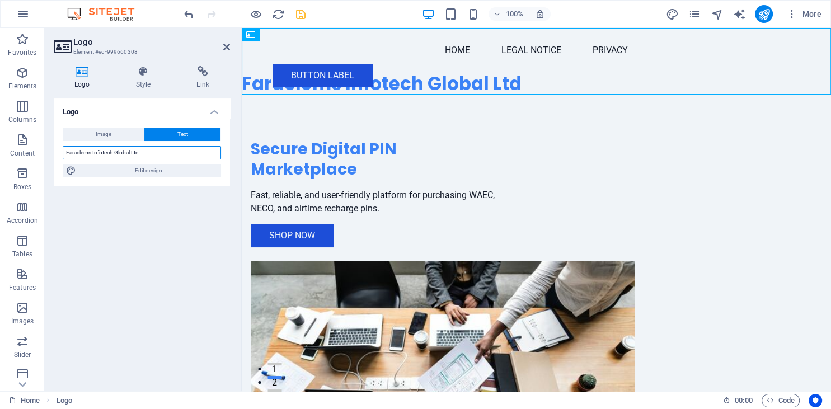
click at [155, 155] on input "Faraclems Infotech Global Ltd" at bounding box center [142, 152] width 158 height 13
click at [144, 74] on icon at bounding box center [143, 71] width 56 height 11
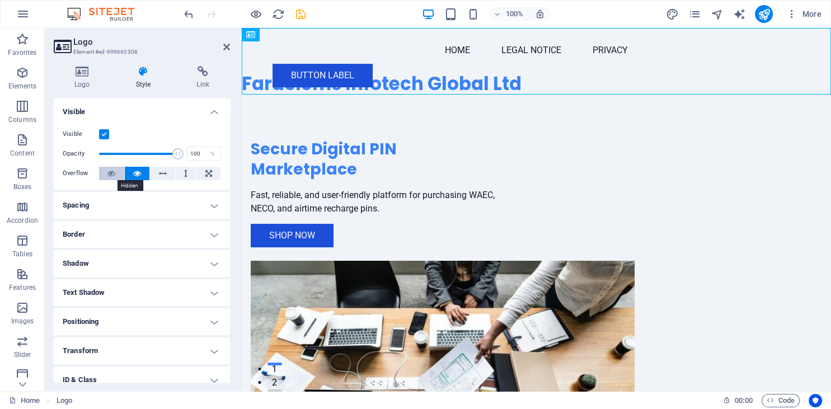
click at [107, 171] on button at bounding box center [111, 173] width 25 height 13
click at [137, 175] on icon at bounding box center [137, 173] width 8 height 13
click at [211, 200] on h4 "Spacing" at bounding box center [142, 205] width 176 height 27
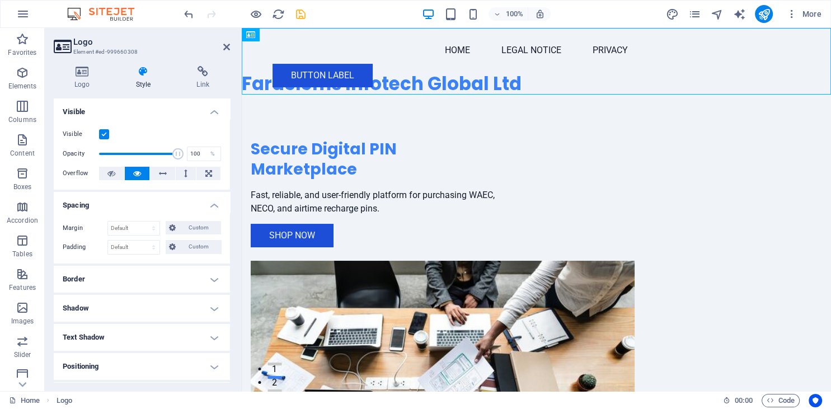
click at [211, 200] on h4 "Spacing" at bounding box center [142, 202] width 176 height 20
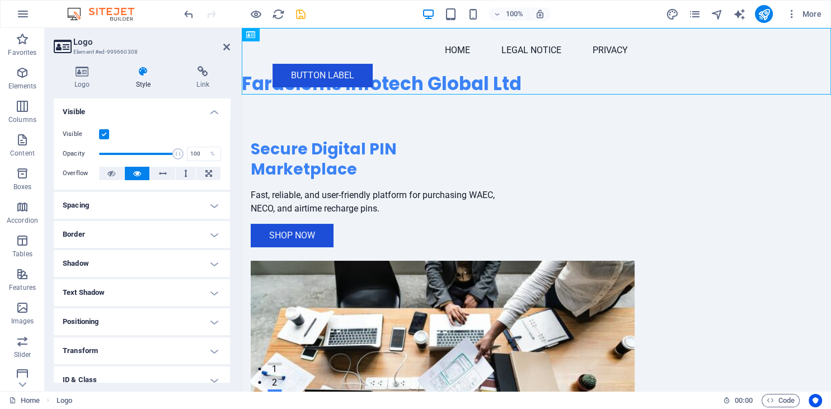
click at [206, 232] on h4 "Border" at bounding box center [142, 234] width 176 height 27
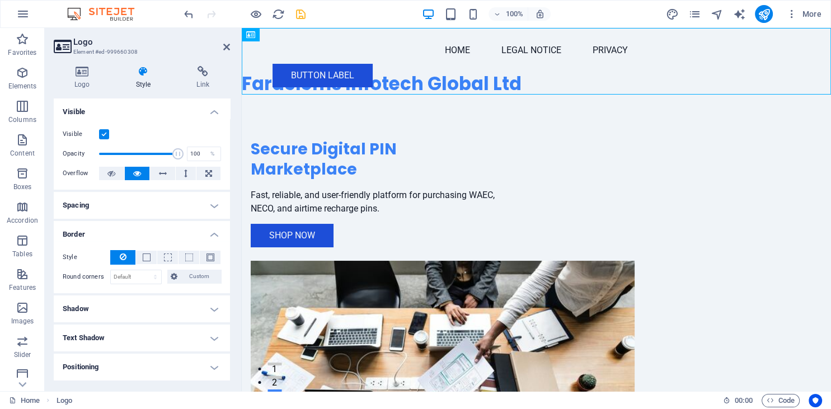
click at [206, 232] on h4 "Border" at bounding box center [142, 231] width 176 height 20
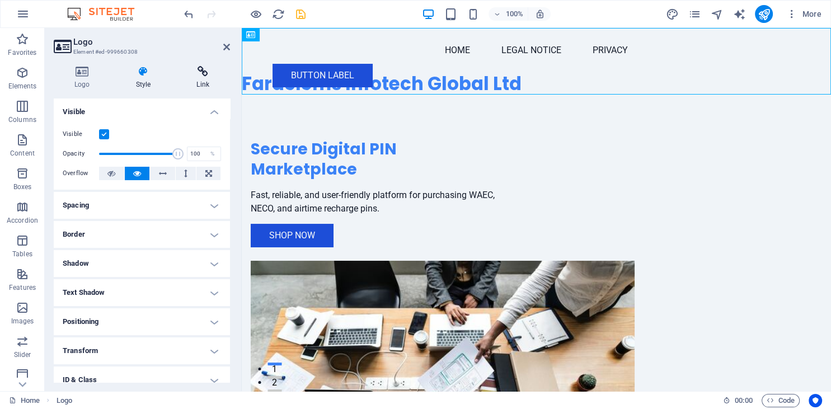
click at [196, 73] on icon at bounding box center [203, 71] width 54 height 11
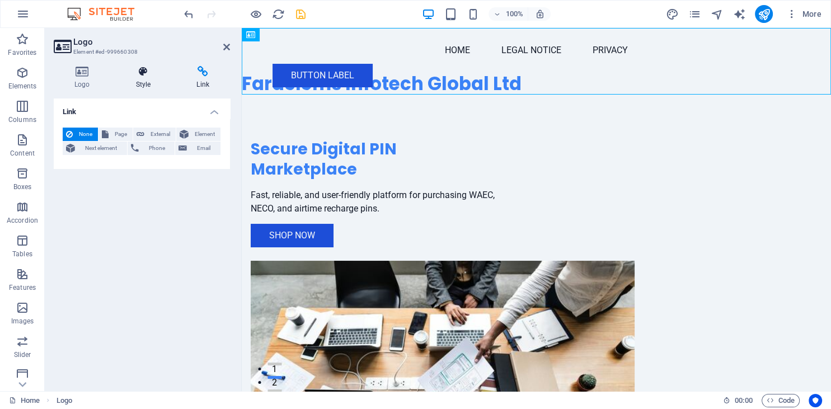
click at [139, 73] on icon at bounding box center [143, 71] width 56 height 11
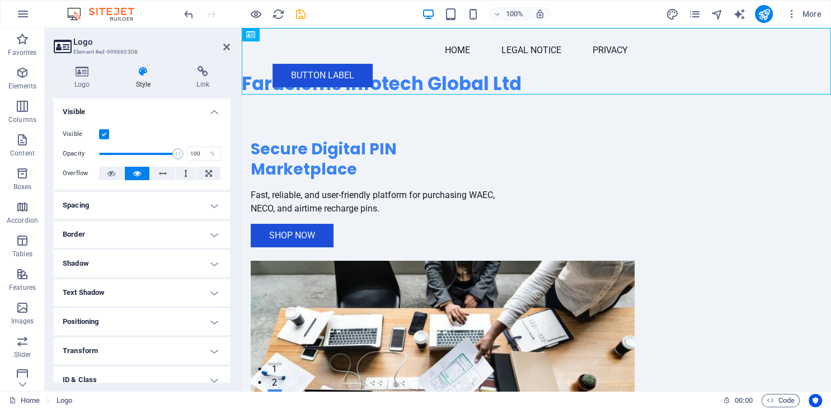
click at [202, 202] on h4 "Spacing" at bounding box center [142, 205] width 176 height 27
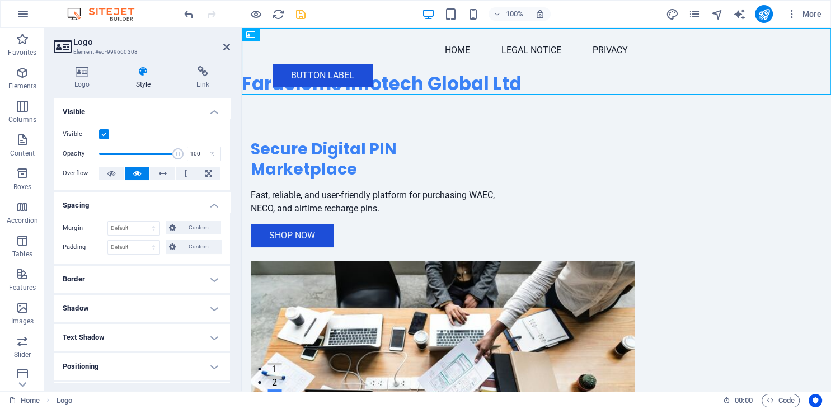
click at [202, 202] on h4 "Spacing" at bounding box center [142, 202] width 176 height 20
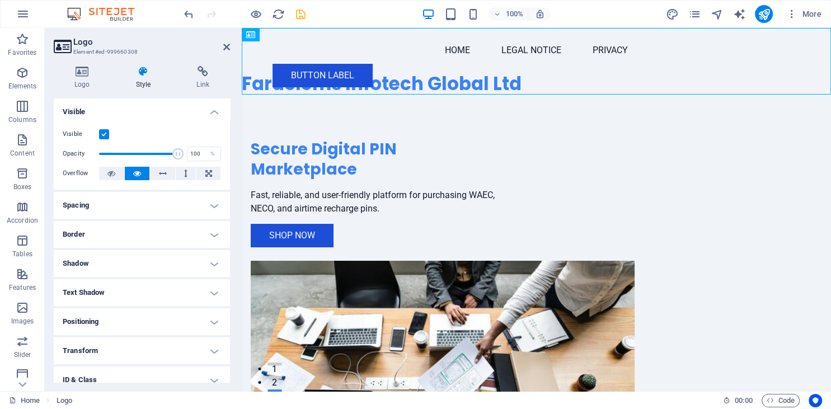
click at [202, 260] on h4 "Shadow" at bounding box center [142, 263] width 176 height 27
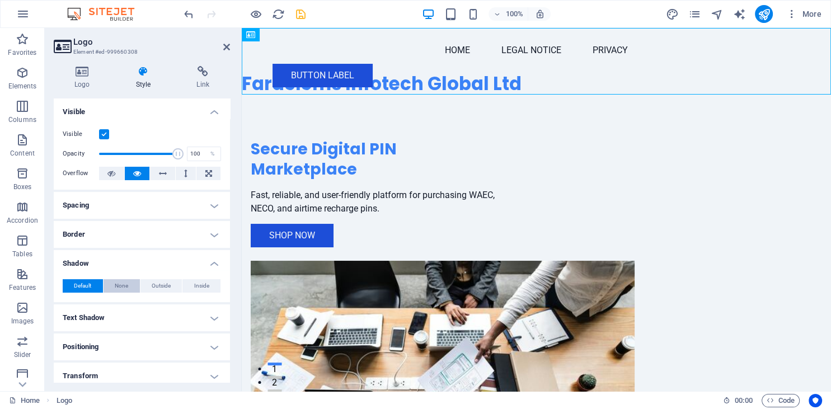
click at [117, 281] on span "None" at bounding box center [121, 285] width 13 height 13
click at [84, 282] on span "Default" at bounding box center [82, 285] width 17 height 13
click at [210, 204] on h4 "Spacing" at bounding box center [142, 205] width 176 height 27
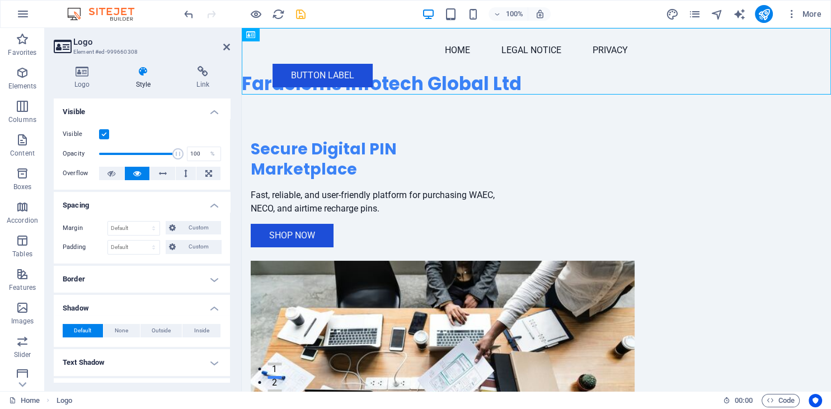
click at [210, 204] on h4 "Spacing" at bounding box center [142, 202] width 176 height 20
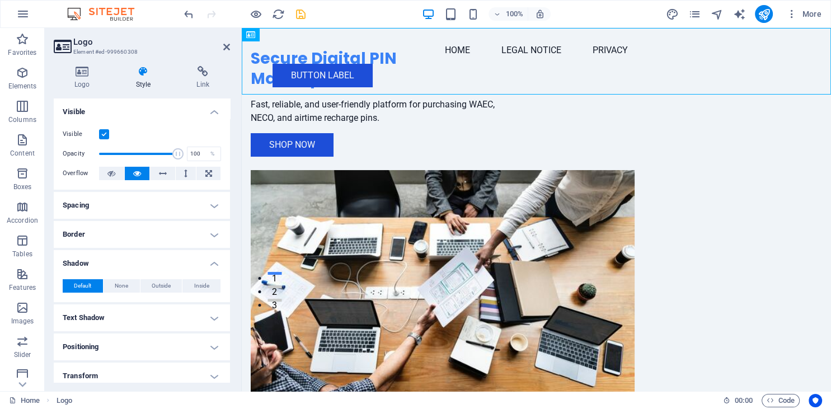
scroll to position [0, 0]
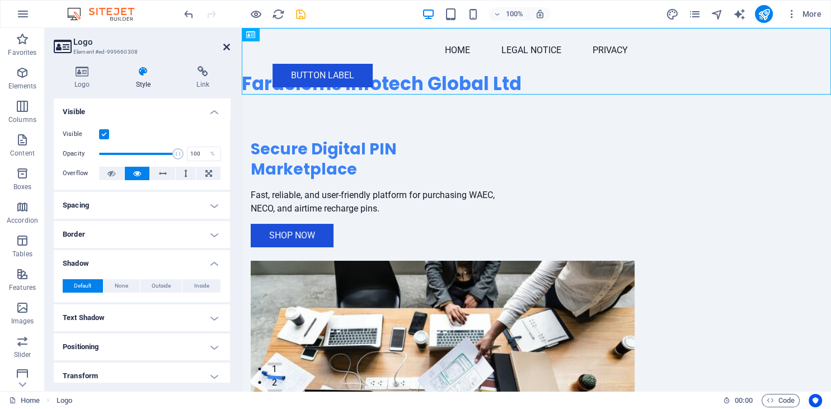
click at [223, 50] on icon at bounding box center [226, 47] width 7 height 9
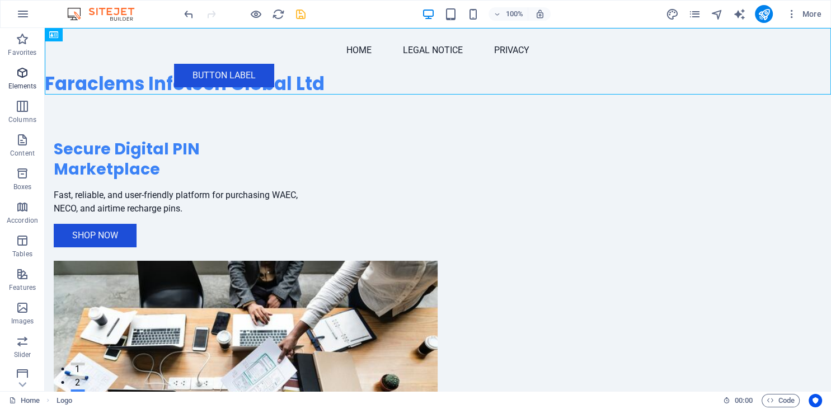
click at [19, 76] on icon "button" at bounding box center [22, 72] width 13 height 13
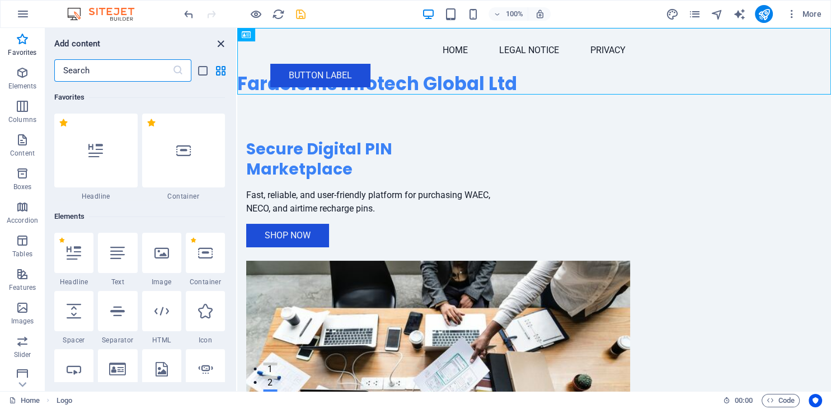
click at [216, 44] on icon "close panel" at bounding box center [220, 43] width 13 height 13
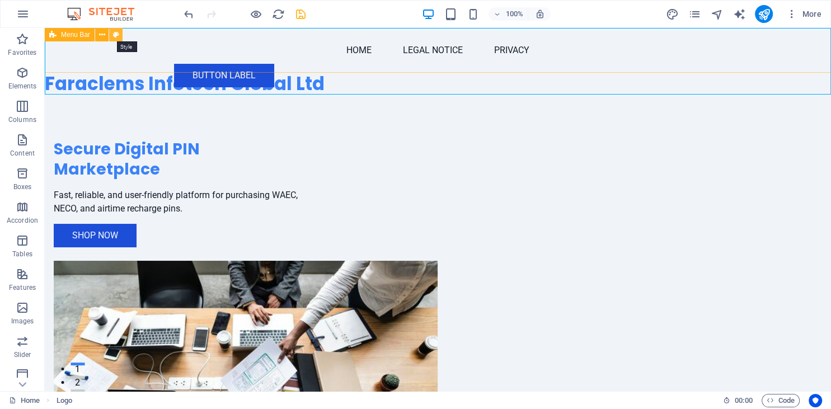
click at [114, 32] on icon at bounding box center [116, 35] width 6 height 12
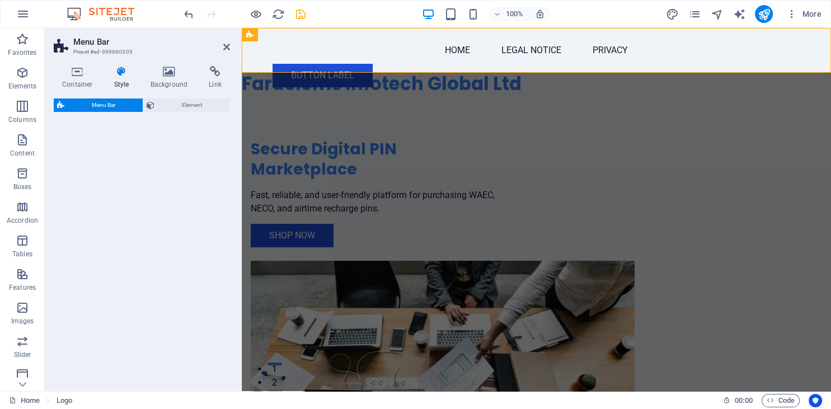
select select "rem"
select select "preset-menu-v2-home-6"
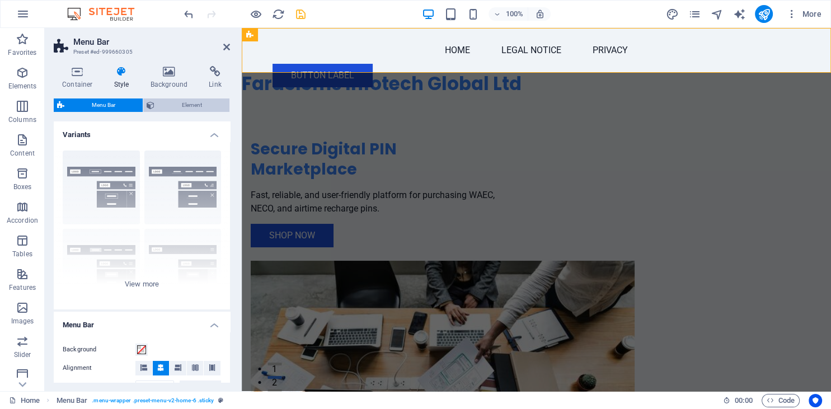
click at [185, 109] on span "Element" at bounding box center [192, 104] width 68 height 13
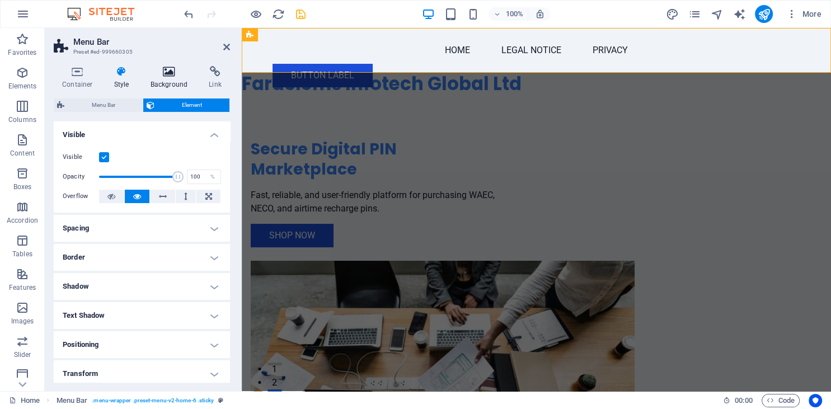
click at [173, 72] on icon at bounding box center [169, 71] width 54 height 11
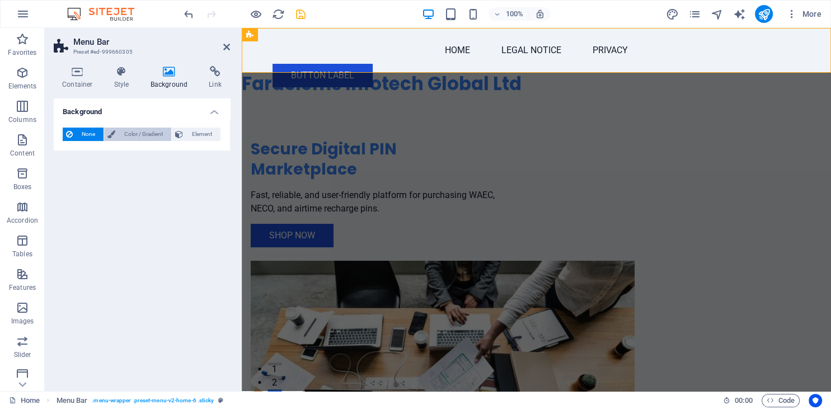
click at [126, 129] on span "Color / Gradient" at bounding box center [143, 134] width 49 height 13
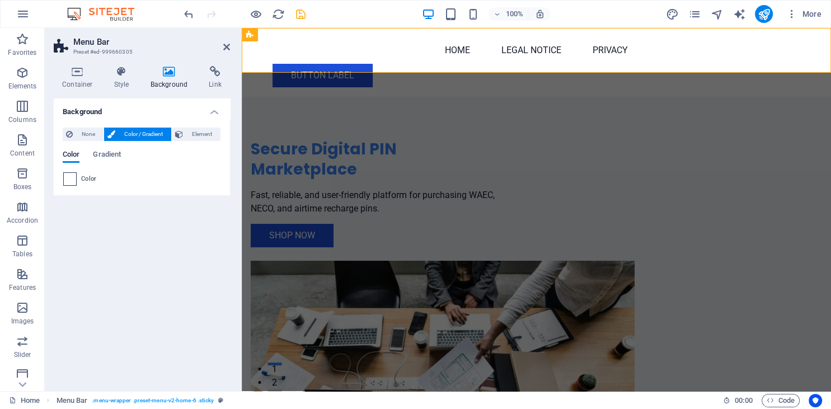
click at [71, 173] on span at bounding box center [70, 179] width 12 height 12
type input "#ffffff"
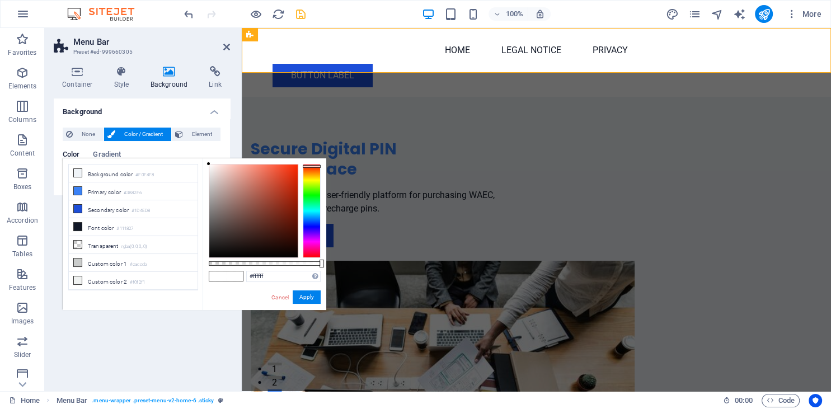
click at [309, 166] on div at bounding box center [312, 211] width 18 height 94
click at [300, 301] on button "Apply" at bounding box center [307, 296] width 28 height 13
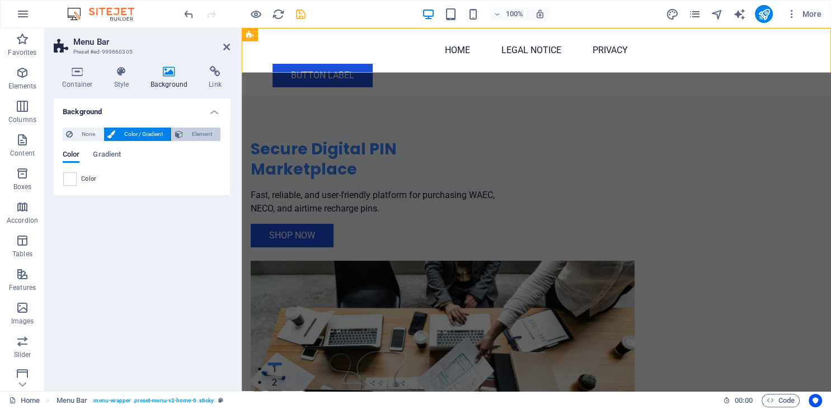
click at [205, 133] on span "Element" at bounding box center [201, 134] width 31 height 13
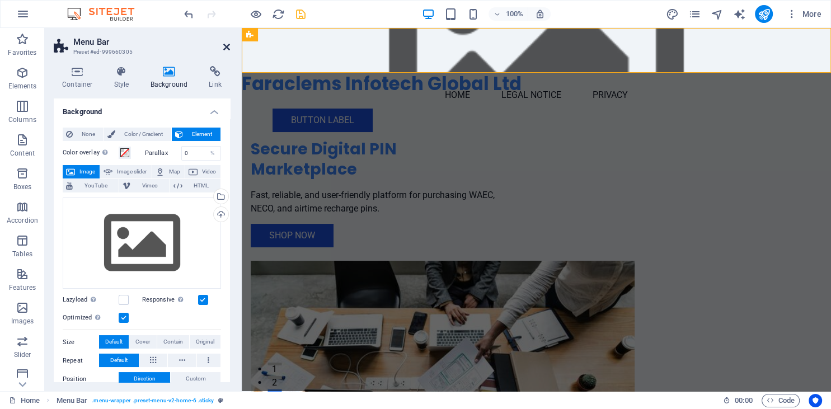
click at [225, 46] on icon at bounding box center [226, 47] width 7 height 9
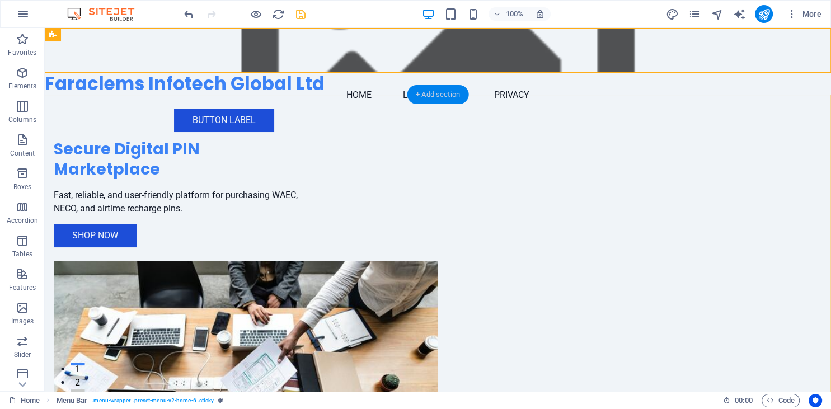
click at [437, 93] on div "+ Add section" at bounding box center [438, 94] width 62 height 19
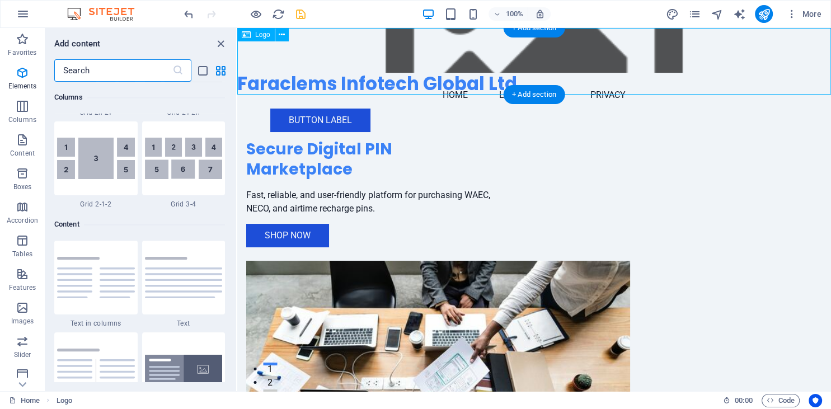
scroll to position [1957, 0]
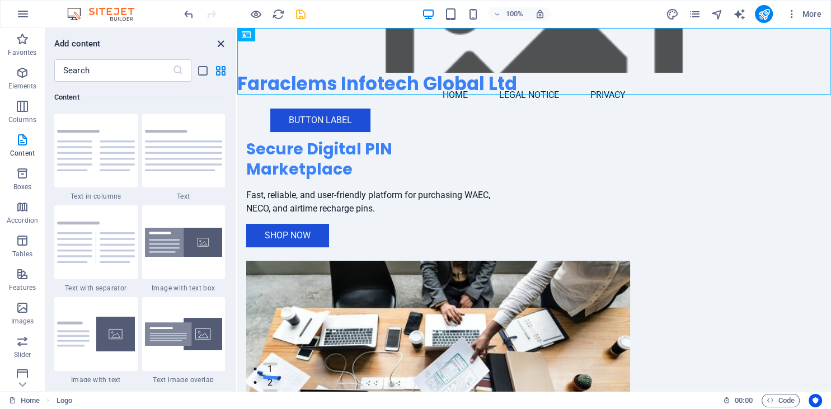
click at [219, 41] on icon "close panel" at bounding box center [220, 43] width 13 height 13
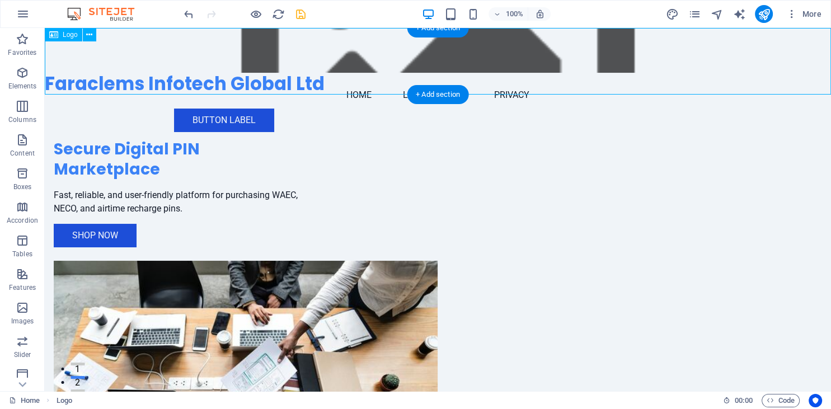
click at [214, 78] on div "Faraclems Infotech Global Ltd" at bounding box center [438, 61] width 786 height 67
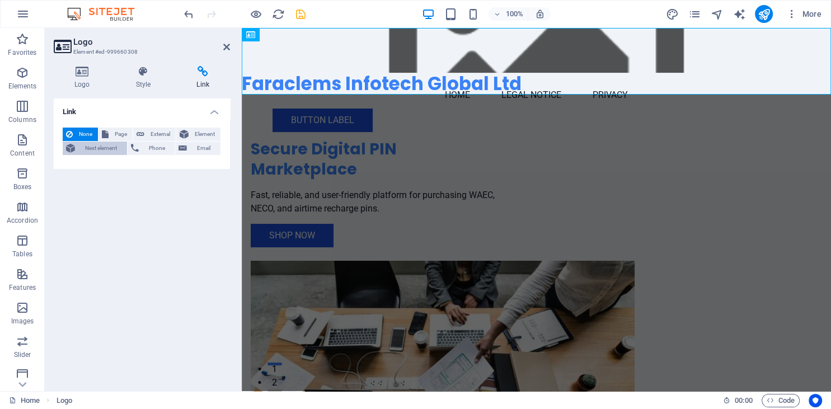
click at [105, 149] on span "Next element" at bounding box center [100, 147] width 45 height 13
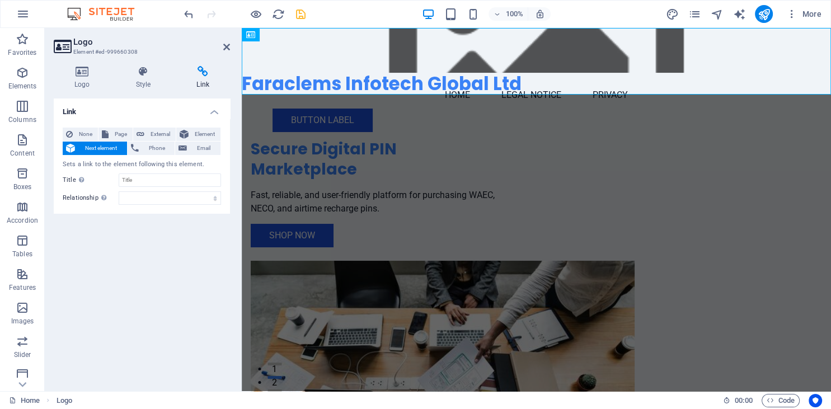
click at [105, 149] on span "Next element" at bounding box center [100, 147] width 45 height 13
click at [153, 253] on div "Link None Page External Element Next element Phone Email Sets a link to the ele…" at bounding box center [142, 240] width 176 height 284
click at [199, 137] on span "Element" at bounding box center [204, 134] width 25 height 13
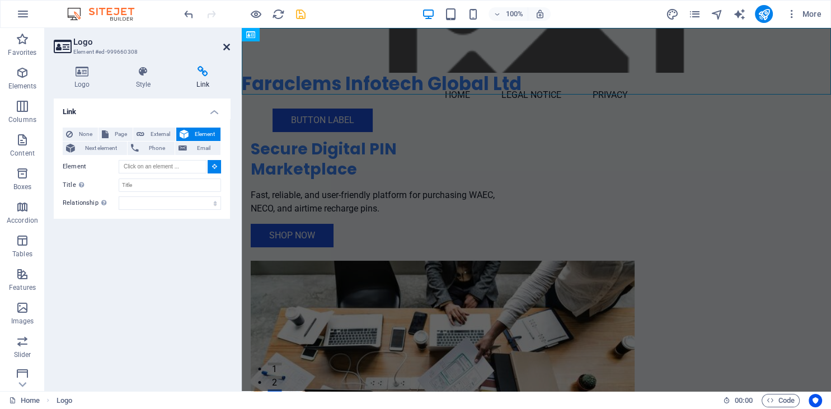
click at [225, 48] on icon at bounding box center [226, 47] width 7 height 9
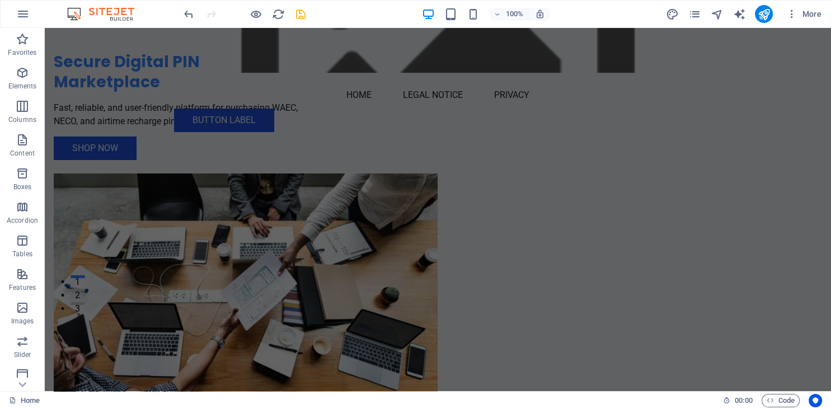
scroll to position [0, 0]
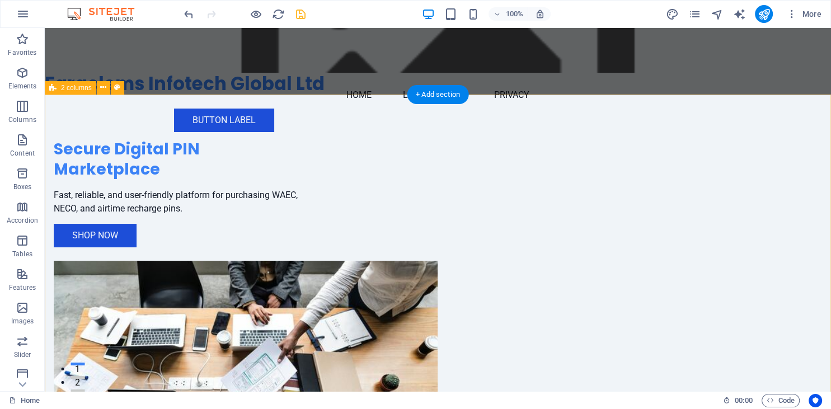
click at [500, 96] on div "Secure Digital PIN Marketplace Fast, reliable, and user-friendly platform for p…" at bounding box center [438, 312] width 786 height 435
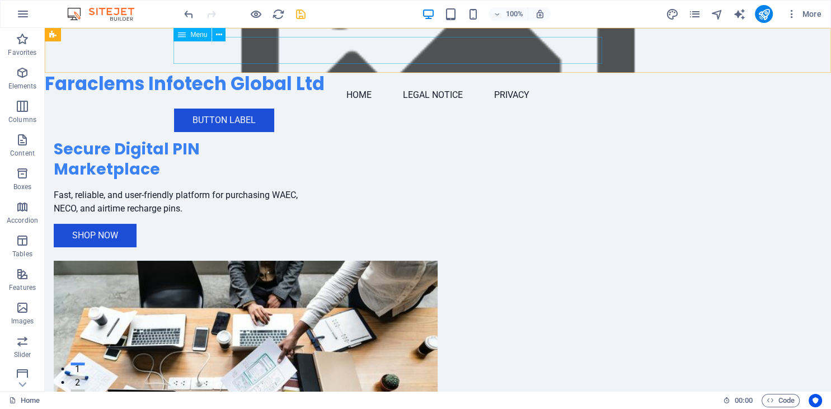
click at [301, 82] on nav "Home Legal Notice Privacy" at bounding box center [438, 95] width 528 height 27
click at [218, 35] on icon at bounding box center [219, 35] width 6 height 12
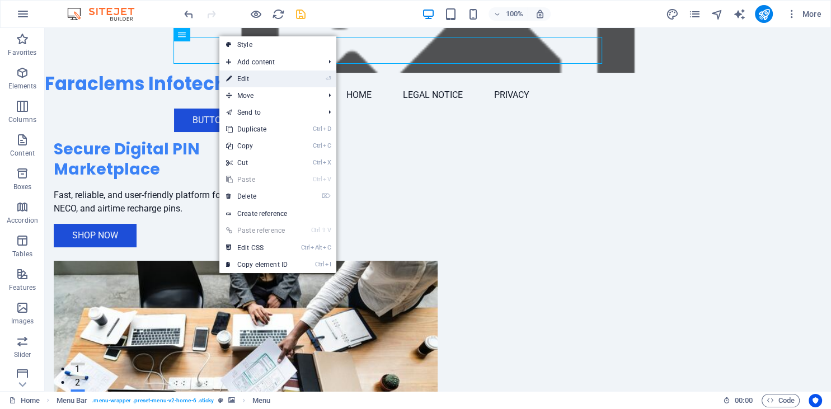
click at [239, 78] on link "⏎ Edit" at bounding box center [256, 78] width 75 height 17
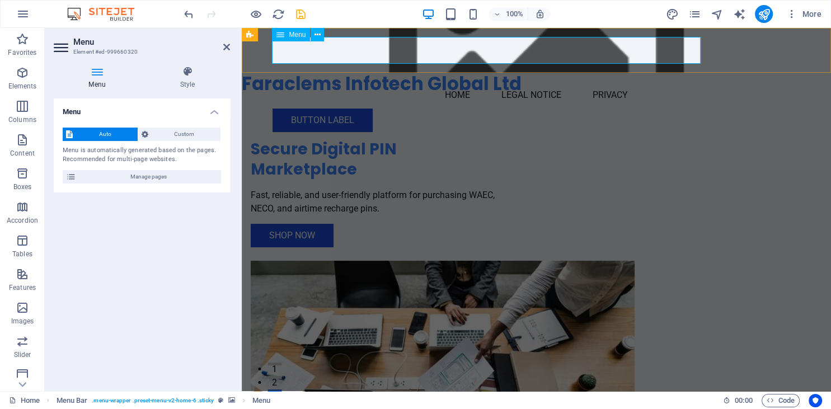
click at [328, 82] on nav "Home Legal Notice Privacy" at bounding box center [536, 95] width 528 height 27
click at [225, 47] on icon at bounding box center [226, 47] width 7 height 9
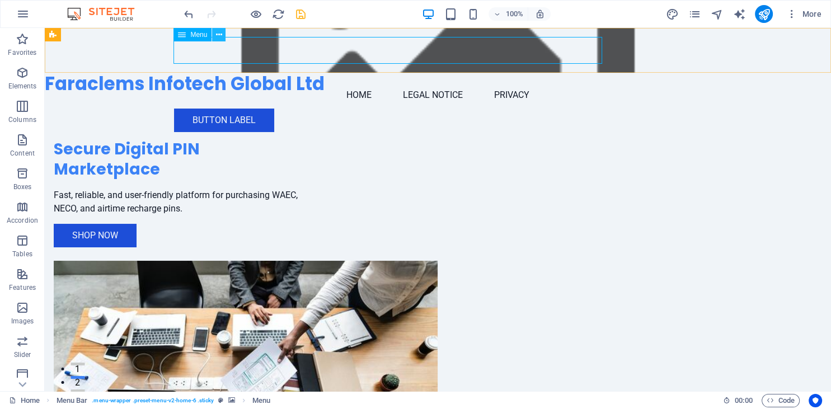
click at [215, 35] on button at bounding box center [218, 34] width 13 height 13
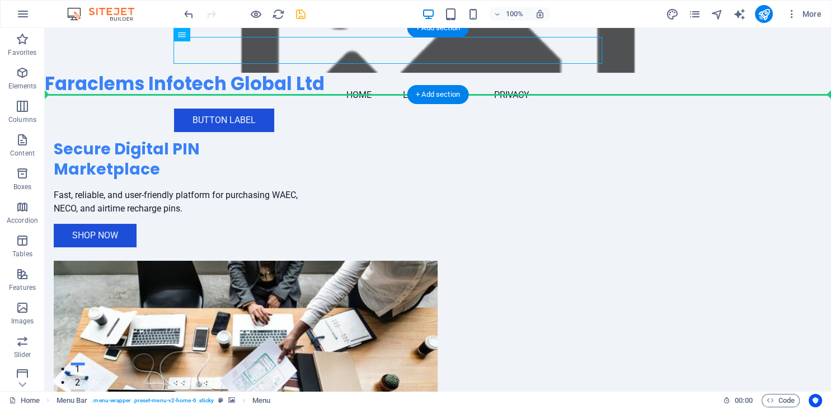
drag, startPoint x: 182, startPoint y: 51, endPoint x: 180, endPoint y: 83, distance: 32.0
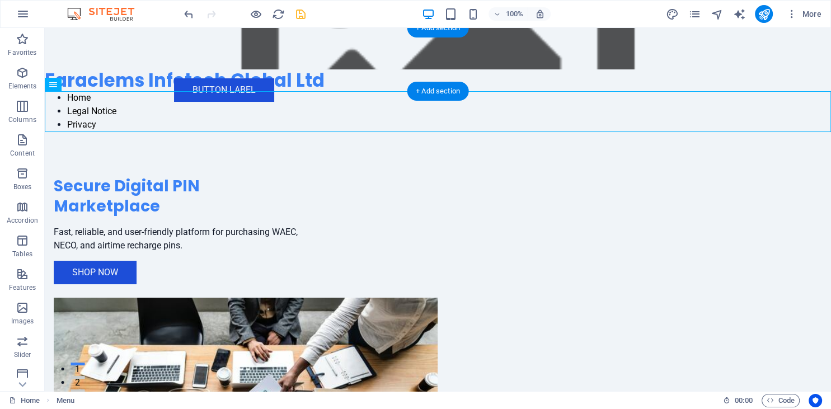
click at [180, 83] on div "Faraclems Infotech Global Ltd" at bounding box center [438, 59] width 786 height 63
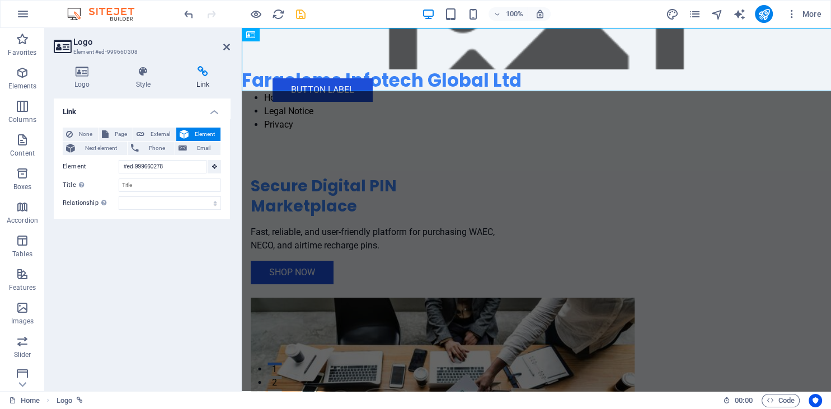
click at [180, 83] on h4 "Link" at bounding box center [203, 77] width 54 height 23
click at [224, 45] on icon at bounding box center [226, 47] width 7 height 9
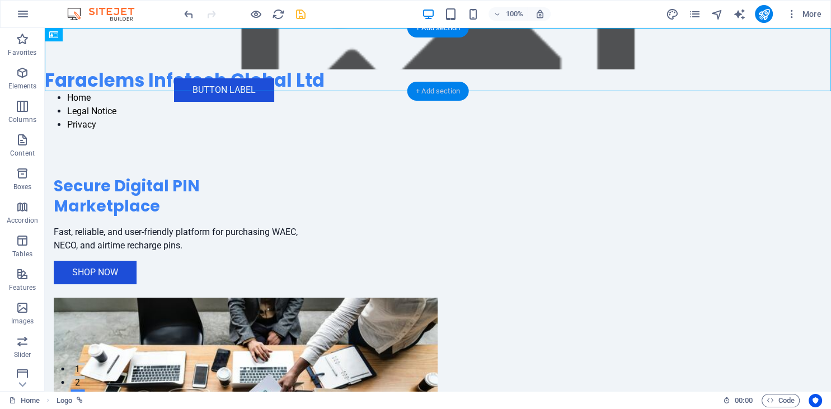
click at [422, 91] on div "+ Add section" at bounding box center [438, 91] width 62 height 19
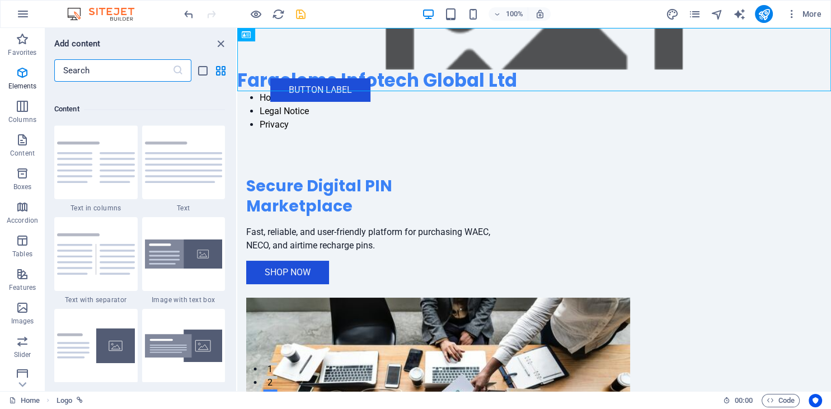
scroll to position [1957, 0]
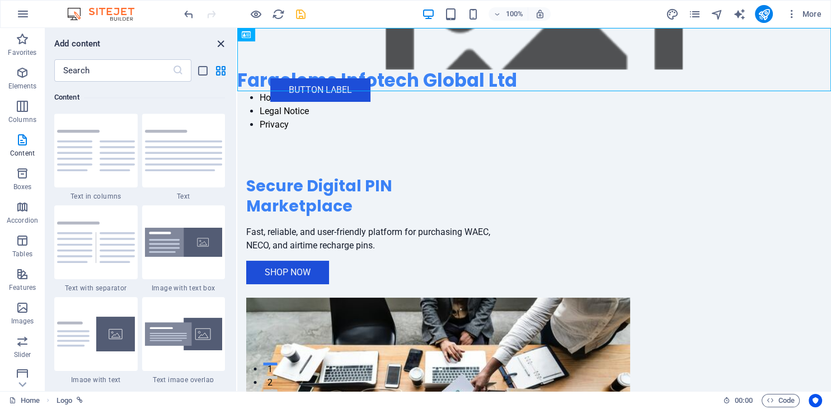
click at [218, 41] on icon "close panel" at bounding box center [220, 43] width 13 height 13
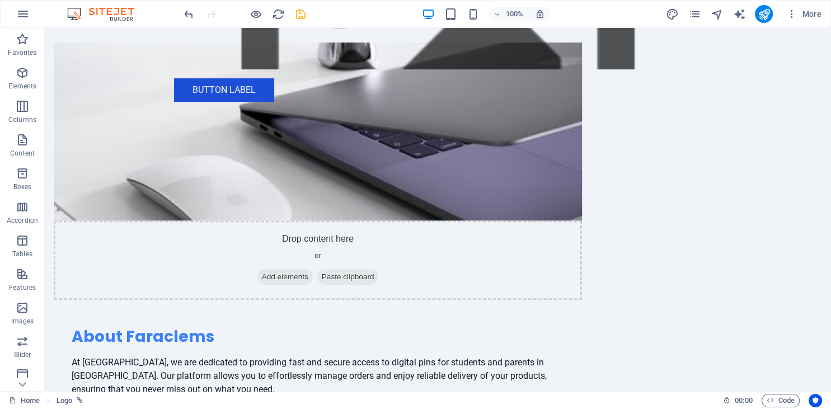
scroll to position [579, 0]
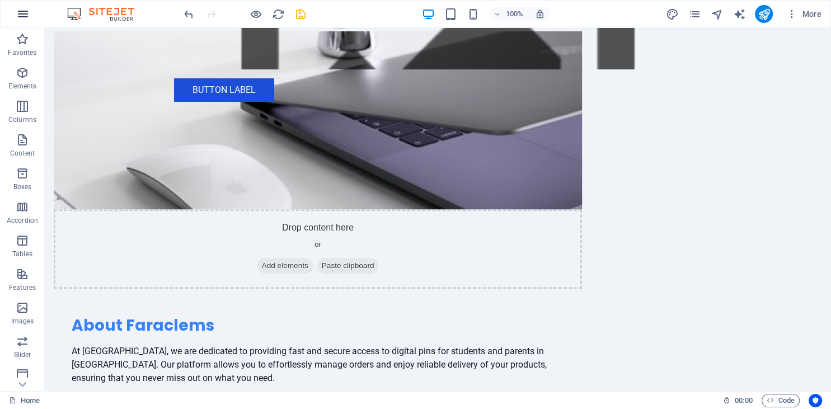
click at [25, 11] on icon "button" at bounding box center [22, 13] width 13 height 13
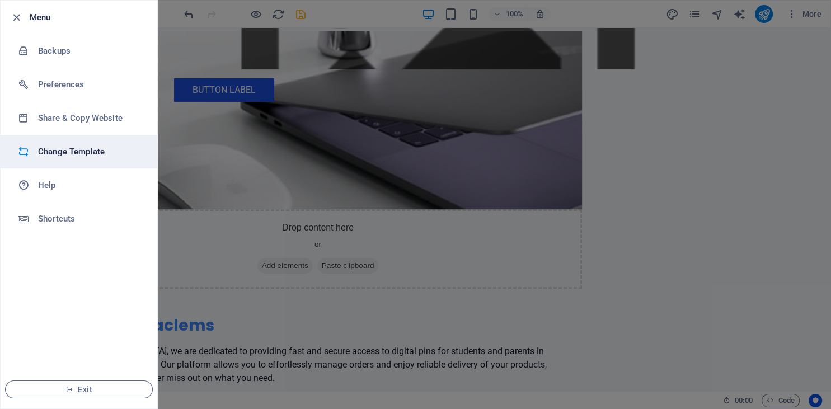
click at [70, 147] on h6 "Change Template" at bounding box center [89, 151] width 103 height 13
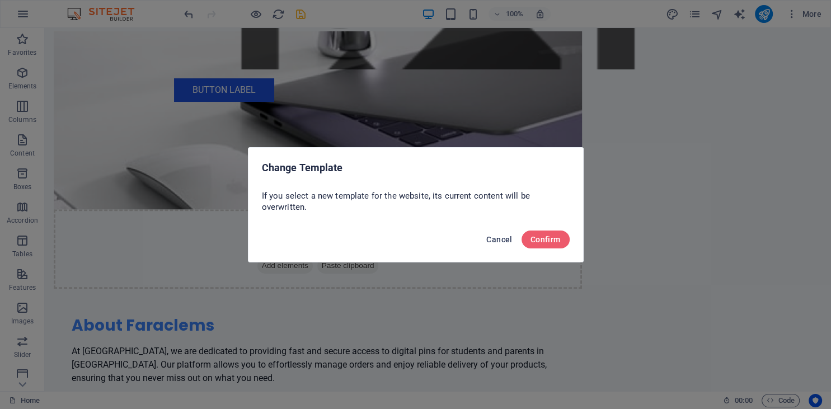
click at [500, 241] on span "Cancel" at bounding box center [499, 239] width 26 height 9
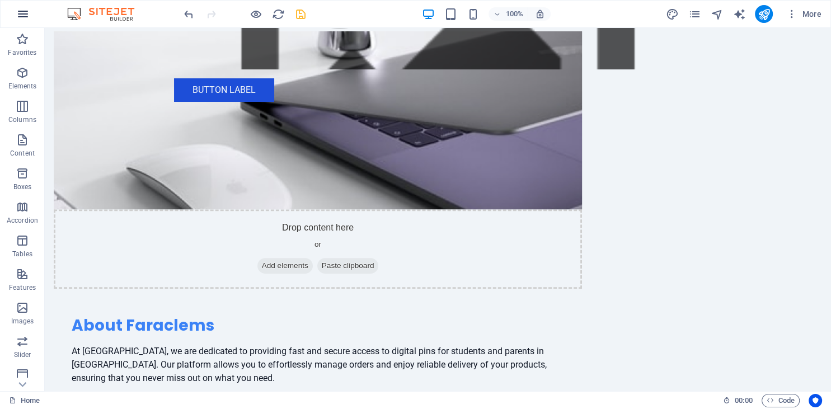
click at [29, 12] on icon "button" at bounding box center [22, 13] width 13 height 13
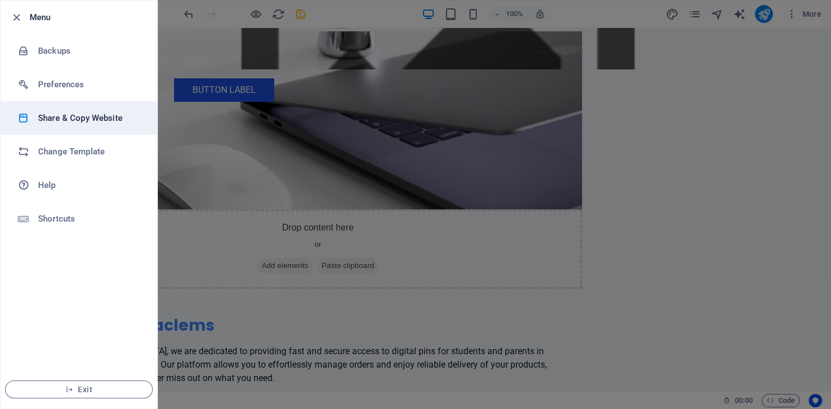
click at [48, 116] on h6 "Share & Copy Website" at bounding box center [89, 117] width 103 height 13
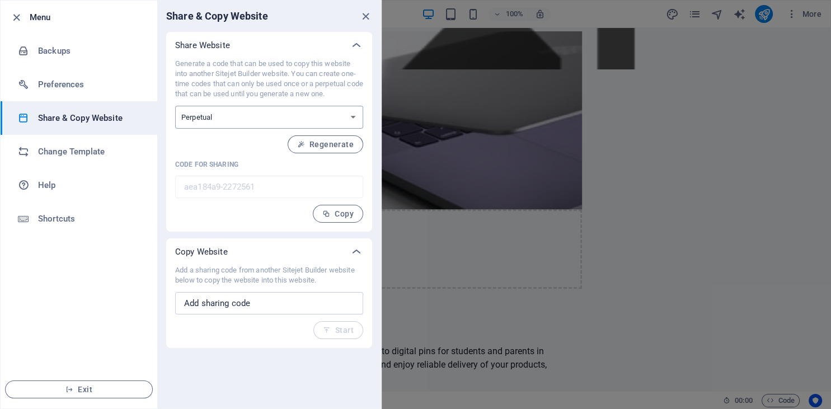
click at [339, 119] on select "One-time Perpetual" at bounding box center [269, 117] width 188 height 23
click at [175, 106] on select "One-time Perpetual" at bounding box center [269, 117] width 188 height 23
select select "onetime"
click option "One-time" at bounding box center [0, 0] width 0 height 0
click at [175, 106] on select "One-time Perpetual" at bounding box center [269, 117] width 188 height 23
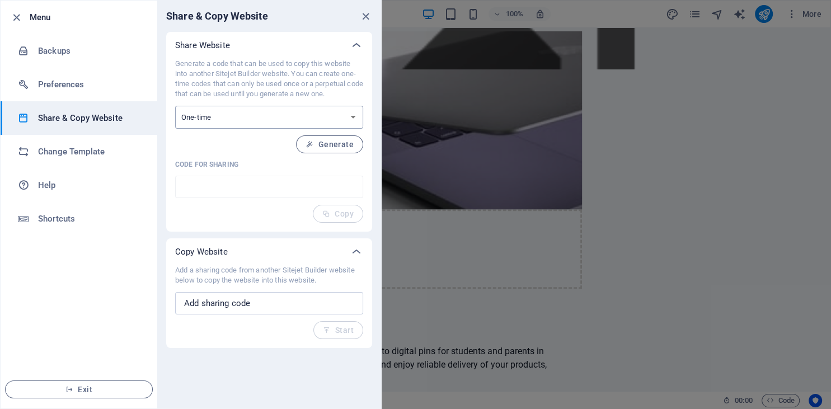
select select "perpetual"
click option "Perpetual" at bounding box center [0, 0] width 0 height 0
type input "aea184a9-2272561"
click at [289, 305] on input "text" at bounding box center [269, 303] width 188 height 22
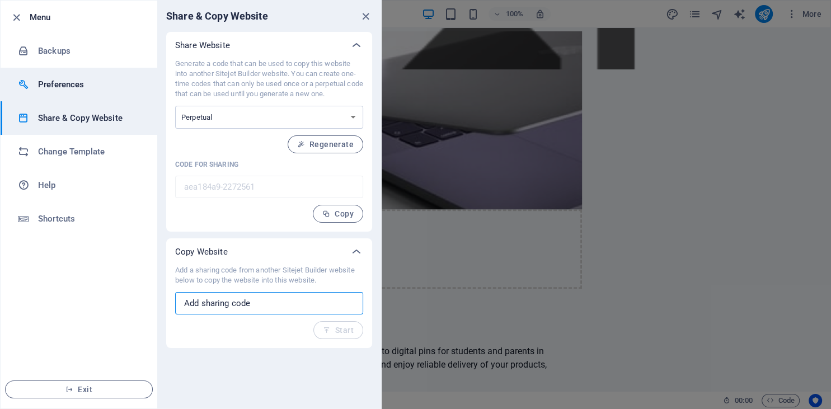
click at [64, 77] on li "Preferences" at bounding box center [79, 85] width 157 height 34
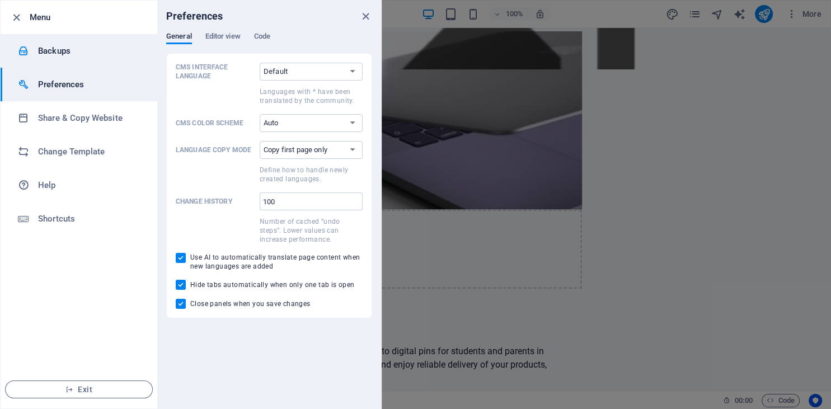
click at [53, 52] on h6 "Backups" at bounding box center [89, 50] width 103 height 13
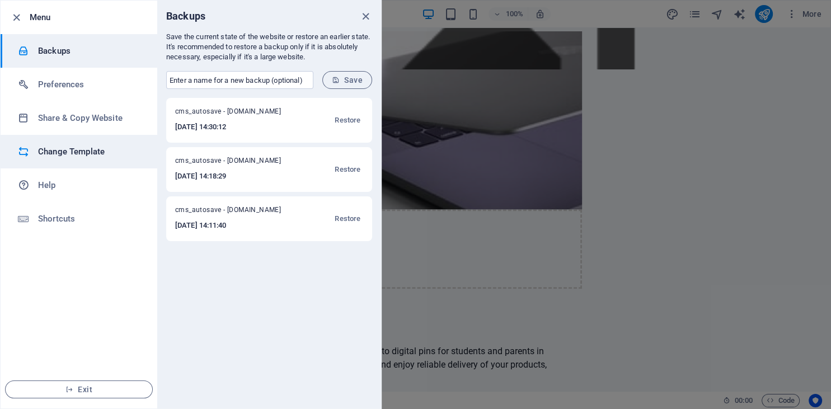
click at [64, 159] on li "Change Template" at bounding box center [79, 152] width 157 height 34
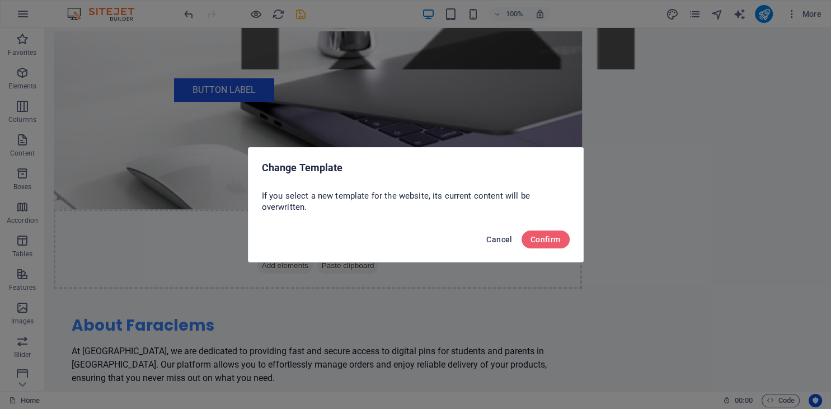
click at [499, 238] on span "Cancel" at bounding box center [499, 239] width 26 height 9
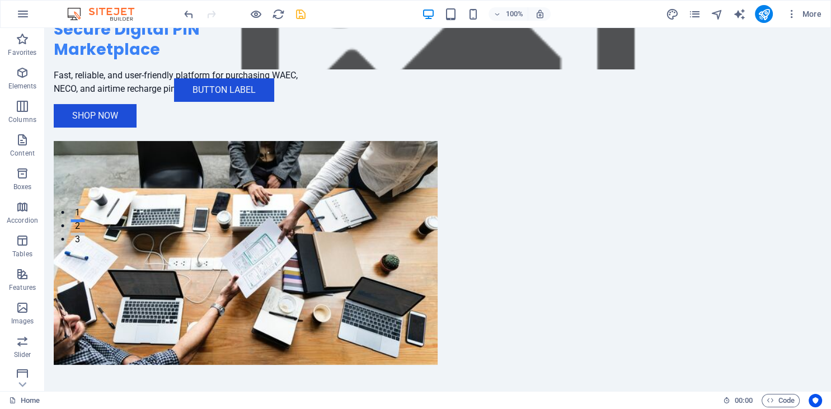
scroll to position [0, 0]
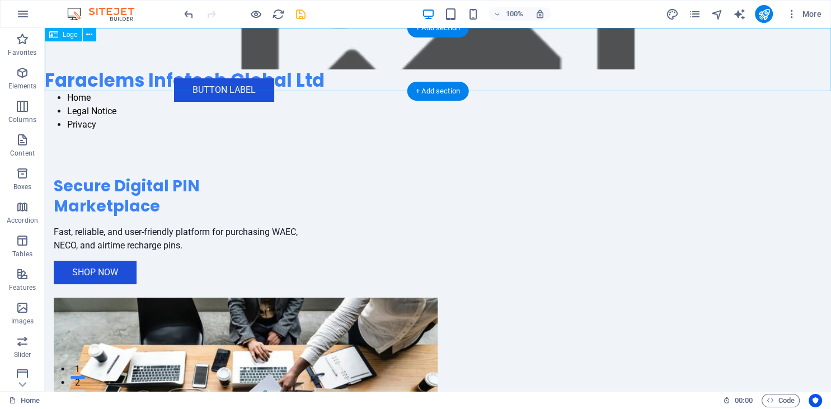
click at [194, 81] on div "Faraclems Infotech Global Ltd" at bounding box center [438, 59] width 786 height 63
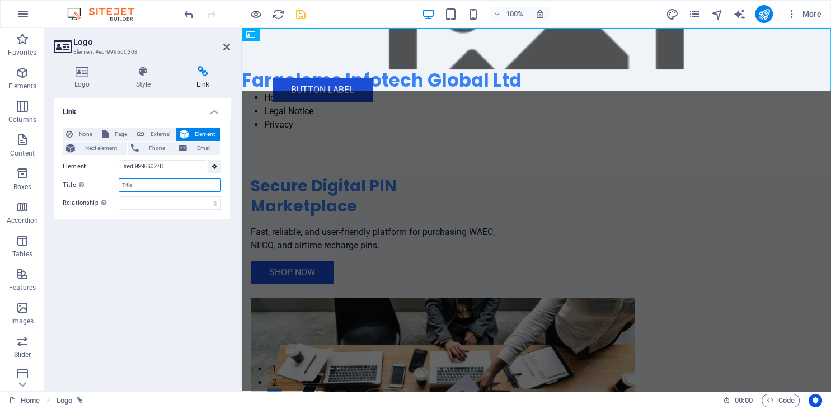
click at [162, 189] on input "Title Additional link description, should not be the same as the link text. The…" at bounding box center [170, 184] width 102 height 13
click at [196, 150] on span "Email" at bounding box center [203, 147] width 27 height 13
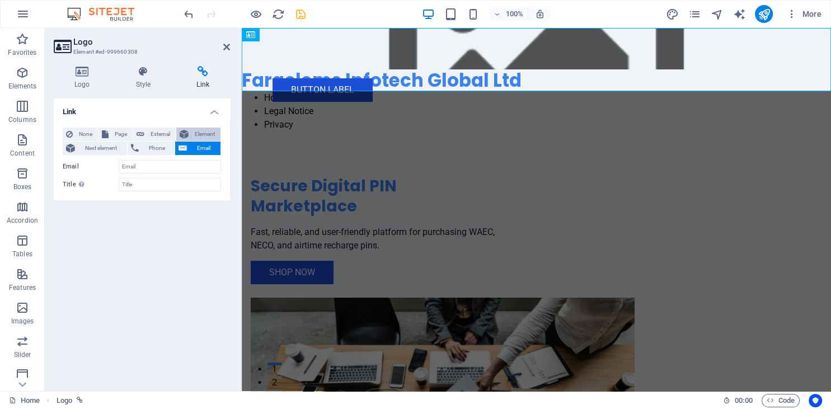
click at [193, 135] on span "Element" at bounding box center [204, 134] width 25 height 13
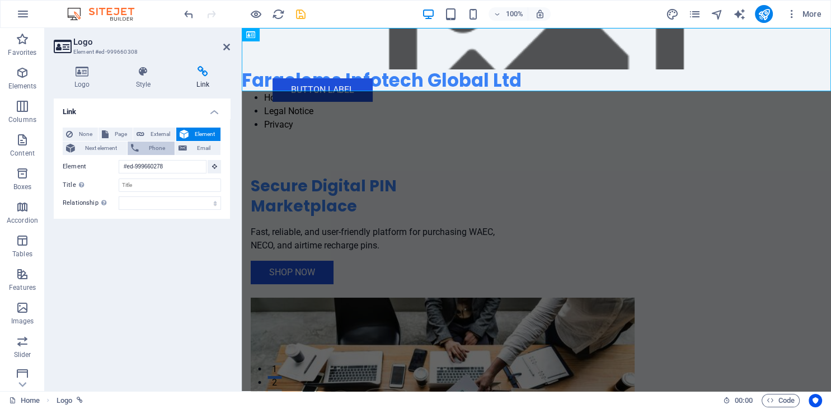
click at [154, 146] on span "Phone" at bounding box center [157, 147] width 30 height 13
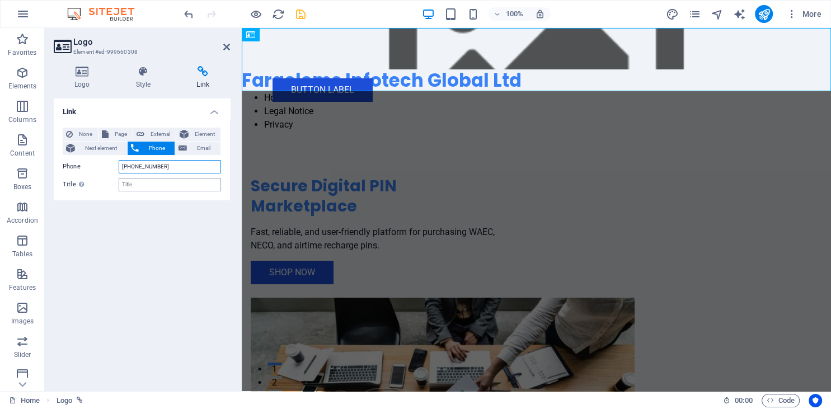
type input "+2349132049359"
click at [149, 185] on input "Title Additional link description, should not be the same as the link text. The…" at bounding box center [170, 184] width 102 height 13
type input "phone number"
click at [198, 144] on span "Email" at bounding box center [203, 147] width 27 height 13
click at [150, 169] on input "Email" at bounding box center [170, 166] width 102 height 13
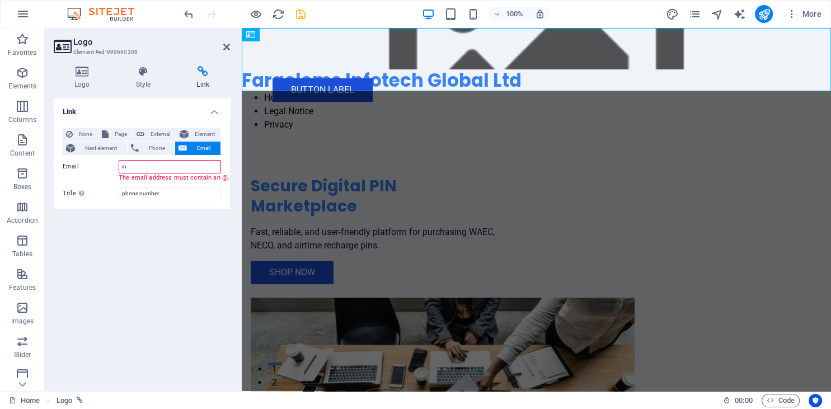
type input "i"
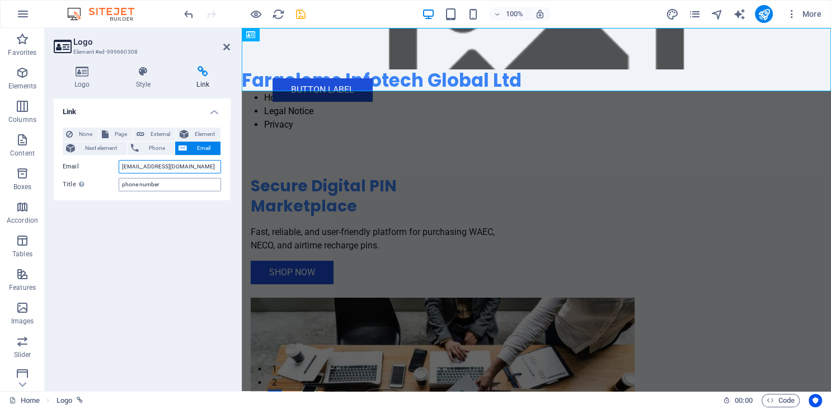
type input "admin@faraclems.com"
click at [164, 185] on input "phone number" at bounding box center [170, 184] width 102 height 13
type input "p"
click at [159, 150] on span "Phone" at bounding box center [157, 147] width 30 height 13
click at [196, 149] on span "Email" at bounding box center [203, 147] width 27 height 13
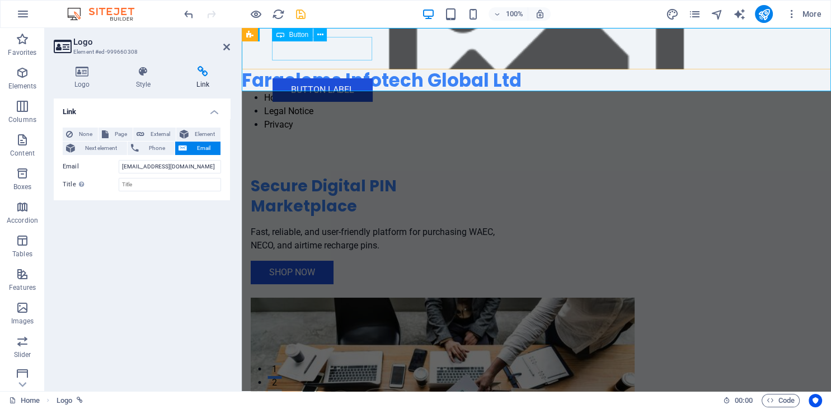
click at [299, 15] on icon "save" at bounding box center [300, 14] width 13 height 13
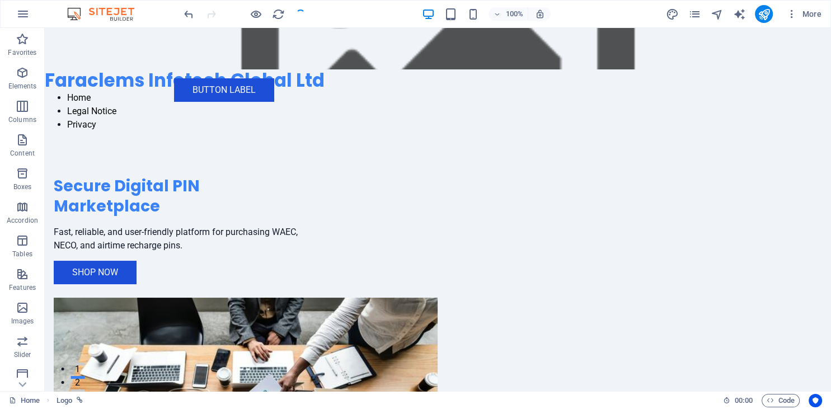
checkbox input "false"
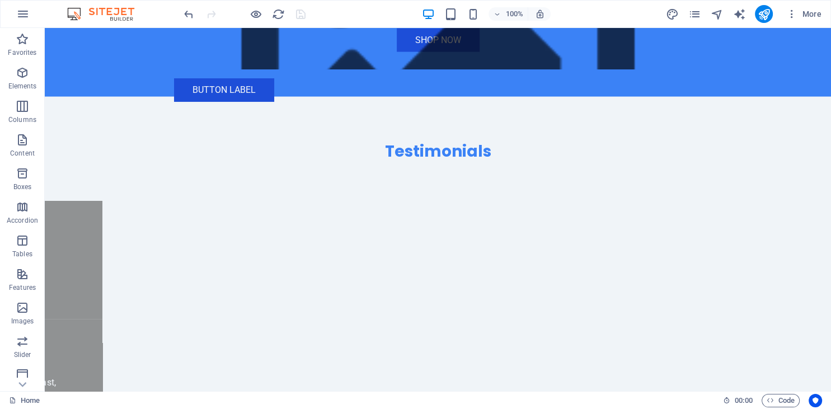
scroll to position [2487, 0]
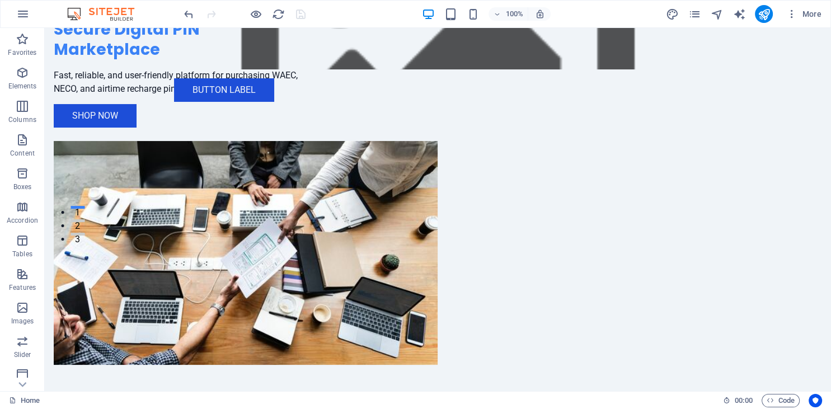
scroll to position [0, 0]
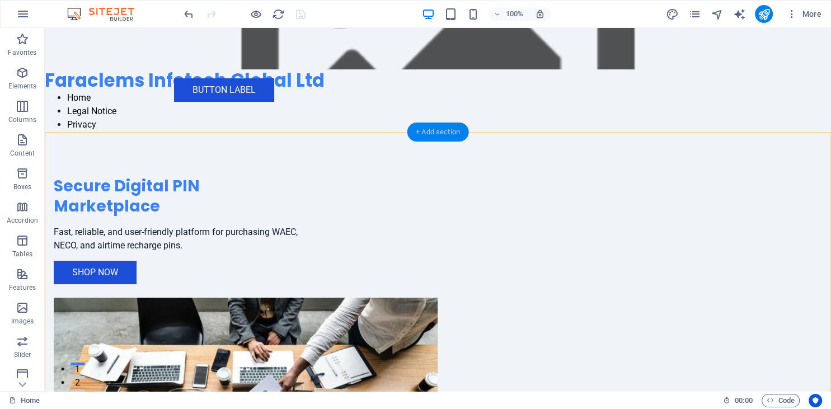
click at [437, 131] on div "+ Add section" at bounding box center [438, 131] width 62 height 19
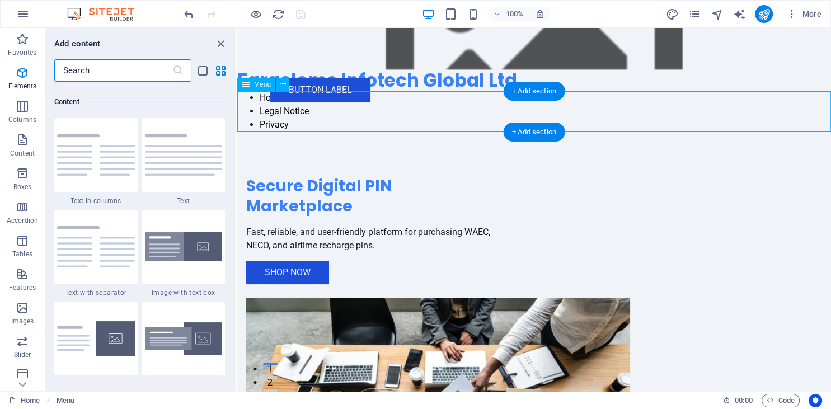
scroll to position [1957, 0]
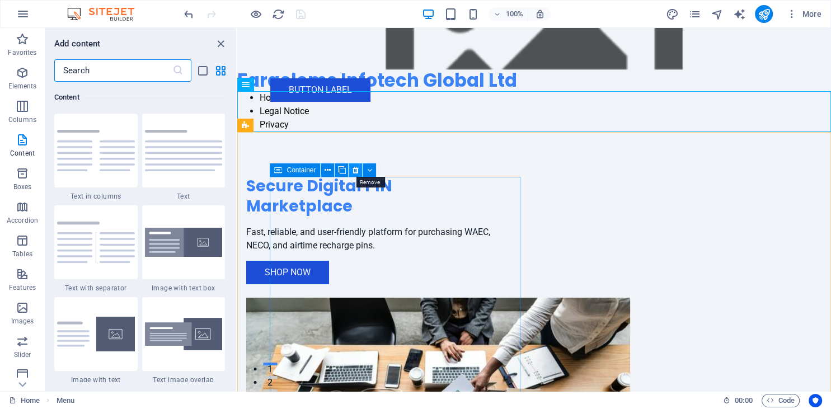
click at [355, 170] on icon at bounding box center [355, 170] width 6 height 12
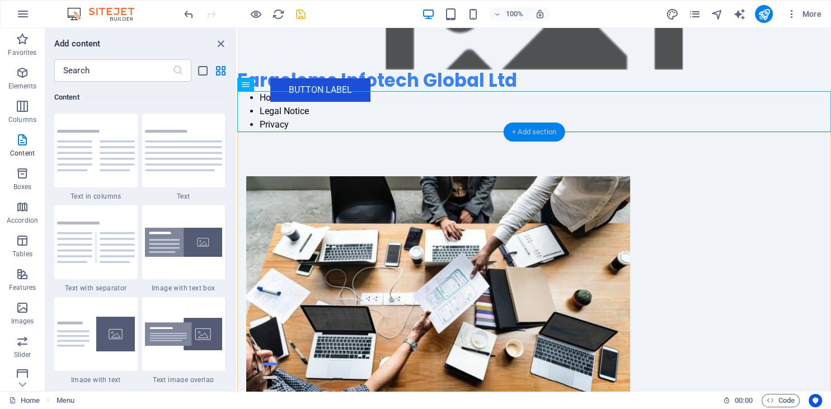
click at [523, 133] on div "+ Add section" at bounding box center [534, 131] width 62 height 19
click at [219, 40] on icon "close panel" at bounding box center [220, 43] width 13 height 13
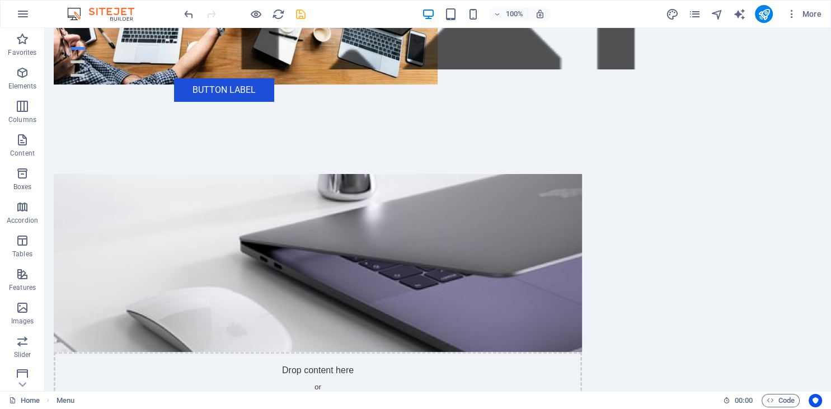
scroll to position [0, 0]
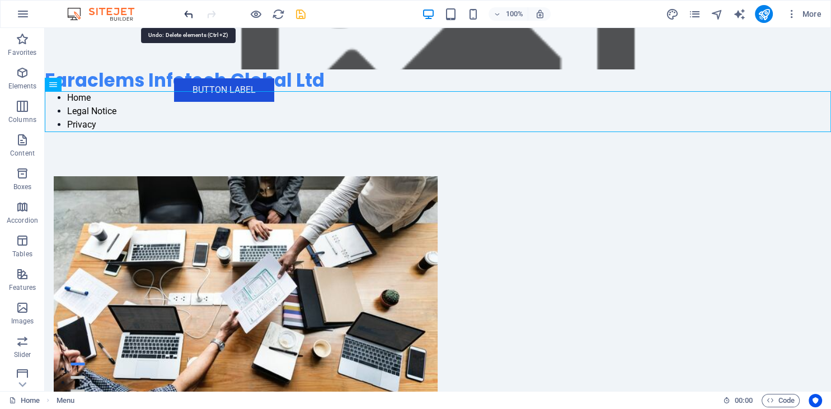
click at [187, 18] on icon "undo" at bounding box center [188, 14] width 13 height 13
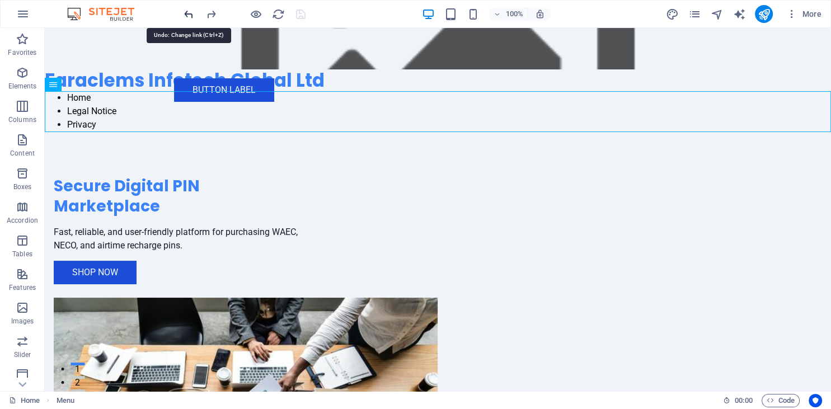
click at [187, 18] on icon "undo" at bounding box center [188, 14] width 13 height 13
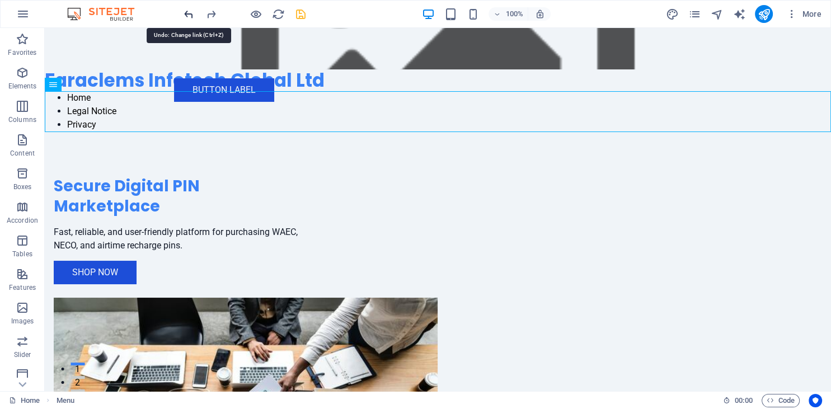
click at [185, 17] on icon "undo" at bounding box center [188, 14] width 13 height 13
click at [187, 13] on icon "undo" at bounding box center [188, 14] width 13 height 13
click at [24, 77] on icon "button" at bounding box center [22, 72] width 13 height 13
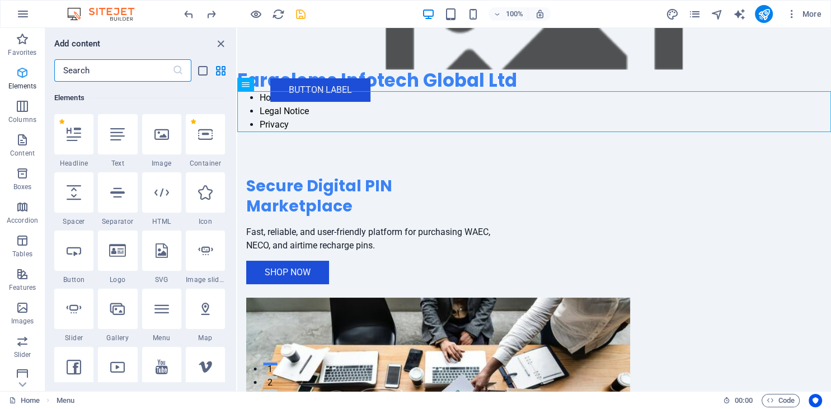
scroll to position [119, 0]
click at [169, 138] on icon at bounding box center [161, 134] width 15 height 15
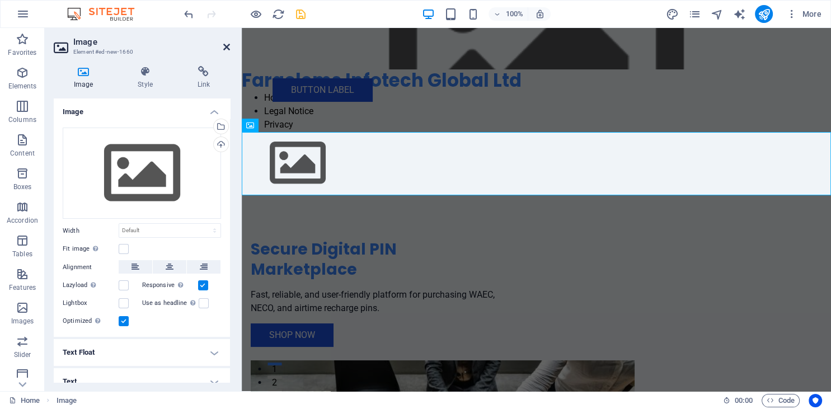
click at [227, 48] on icon at bounding box center [226, 47] width 7 height 9
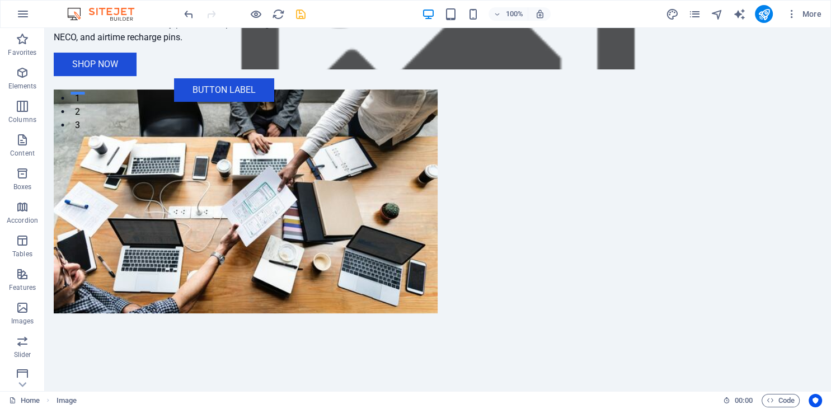
scroll to position [0, 0]
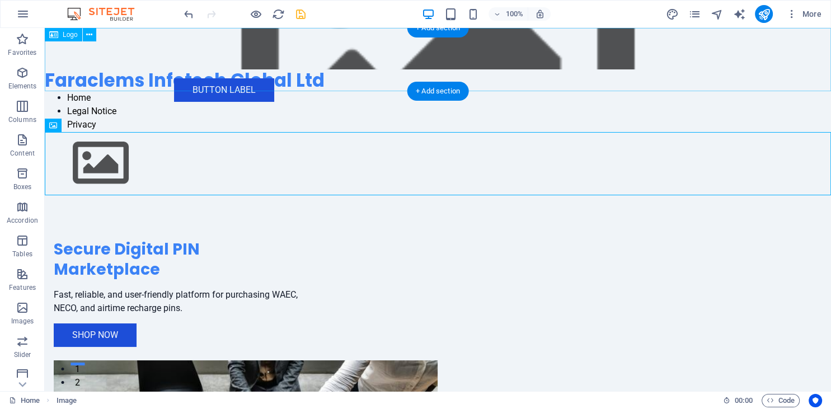
click at [534, 83] on div "Faraclems Infotech Global Ltd" at bounding box center [438, 59] width 786 height 63
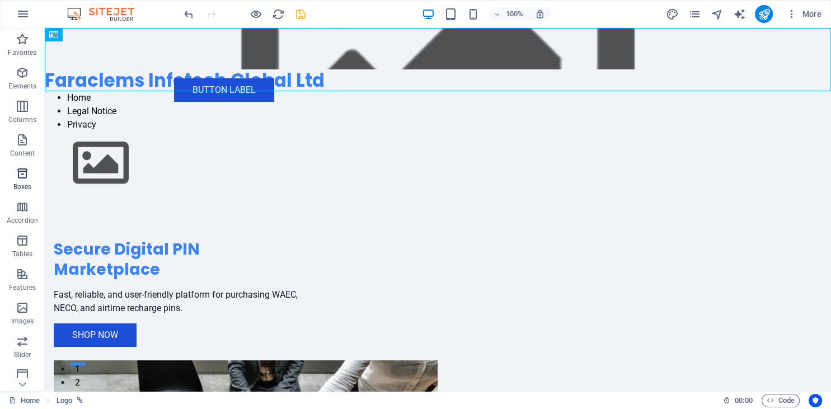
click at [21, 178] on icon "button" at bounding box center [22, 173] width 13 height 13
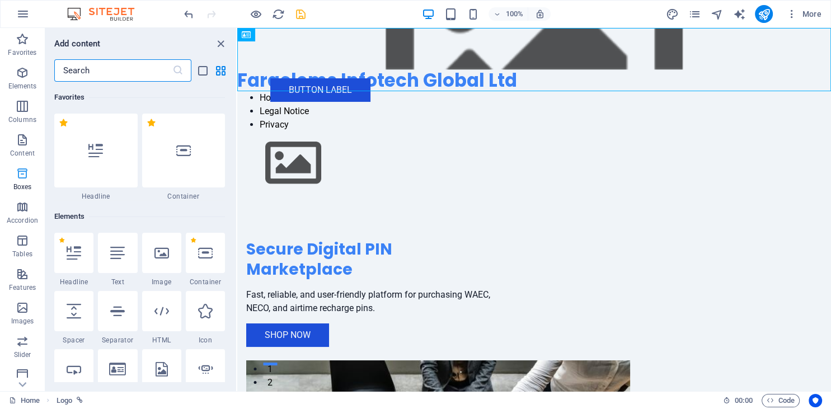
scroll to position [3085, 0]
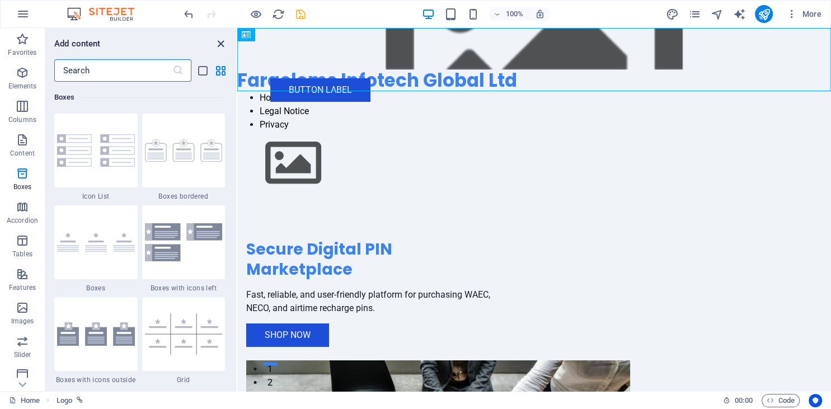
click at [221, 43] on icon "close panel" at bounding box center [220, 43] width 13 height 13
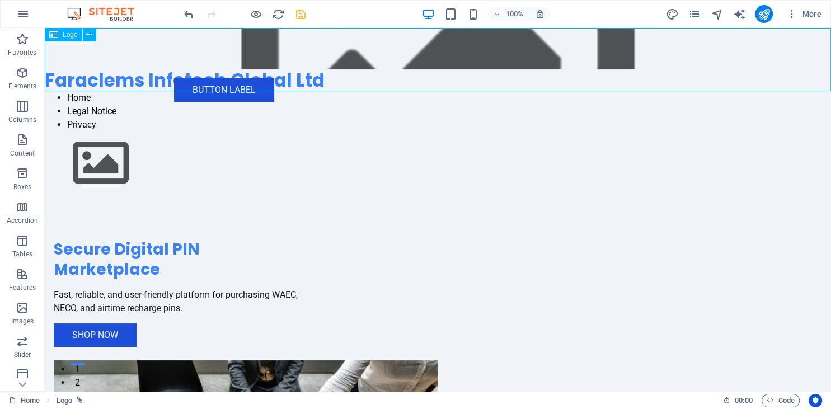
click at [65, 32] on span "Logo" at bounding box center [70, 34] width 15 height 7
click at [92, 37] on icon at bounding box center [89, 35] width 6 height 12
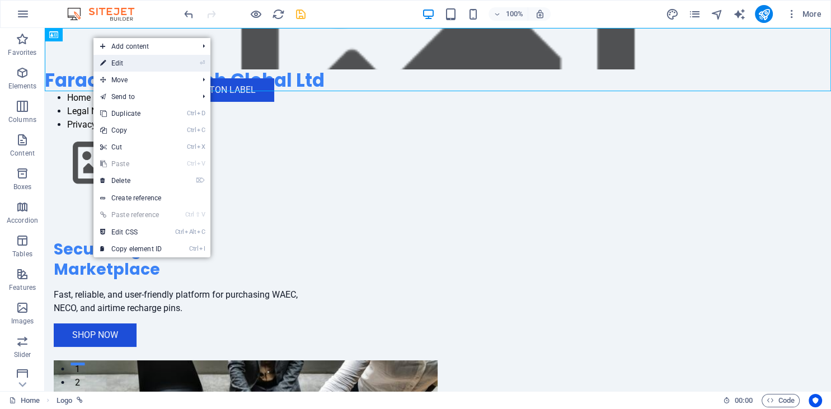
click at [119, 59] on link "⏎ Edit" at bounding box center [130, 63] width 75 height 17
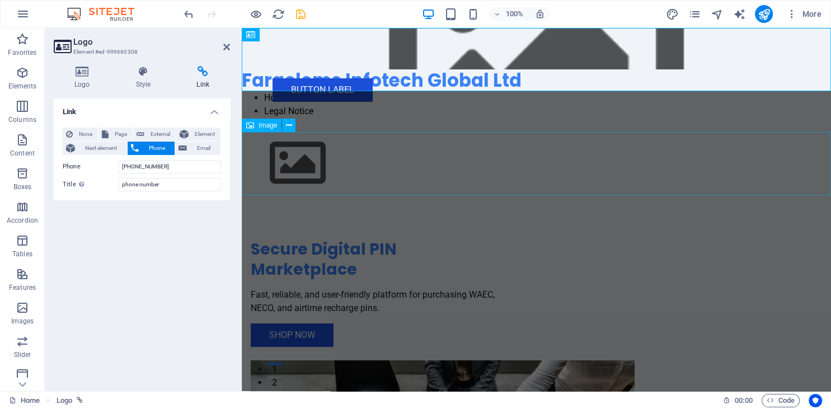
click at [334, 161] on figure at bounding box center [536, 162] width 589 height 63
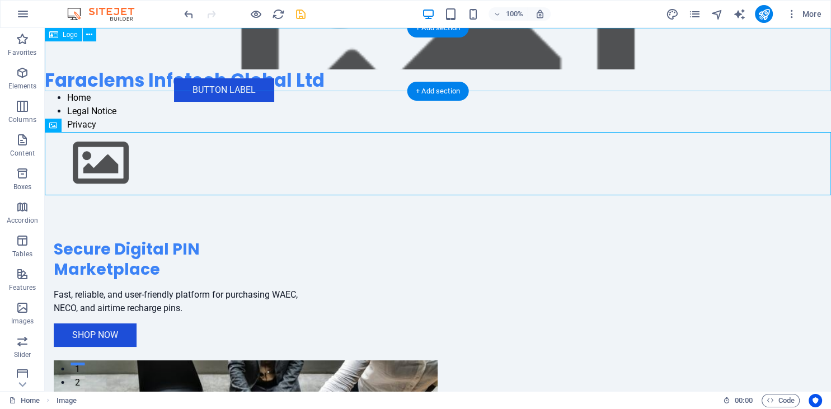
click at [73, 76] on div "Faraclems Infotech Global Ltd" at bounding box center [438, 59] width 786 height 63
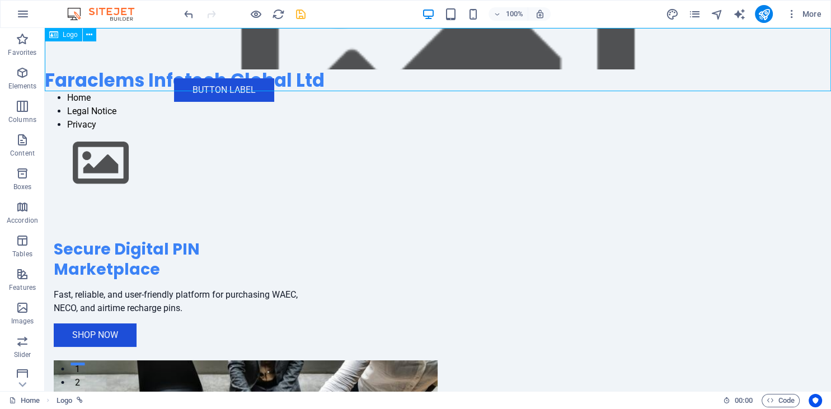
click at [55, 33] on icon at bounding box center [53, 34] width 9 height 13
click at [58, 37] on icon at bounding box center [53, 34] width 9 height 13
click at [91, 37] on icon at bounding box center [89, 35] width 6 height 12
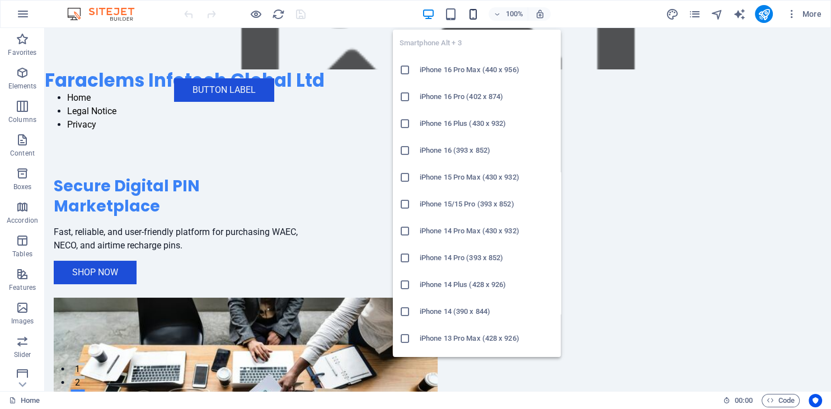
click at [473, 12] on icon "button" at bounding box center [472, 14] width 13 height 13
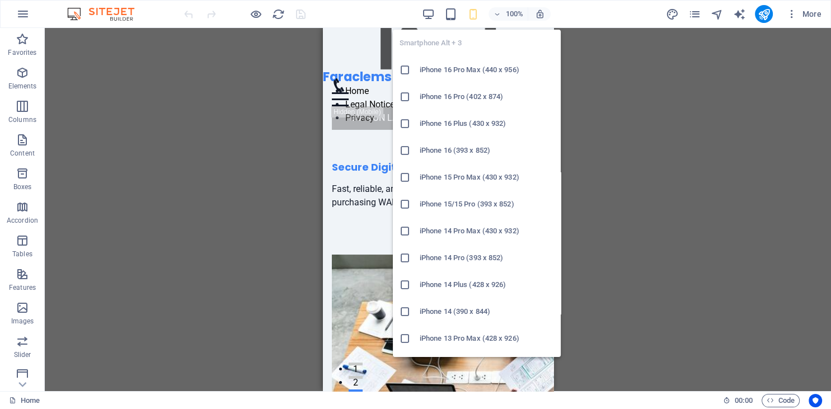
click at [466, 97] on h6 "iPhone 16 Pro (402 x 874)" at bounding box center [486, 96] width 134 height 13
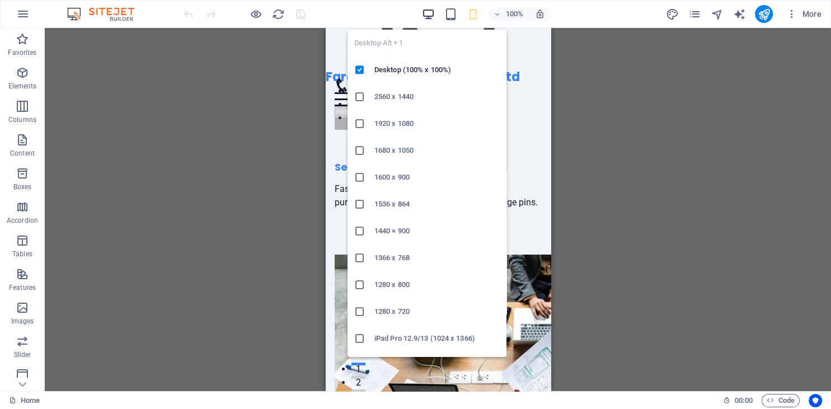
click at [431, 15] on icon "button" at bounding box center [428, 14] width 13 height 13
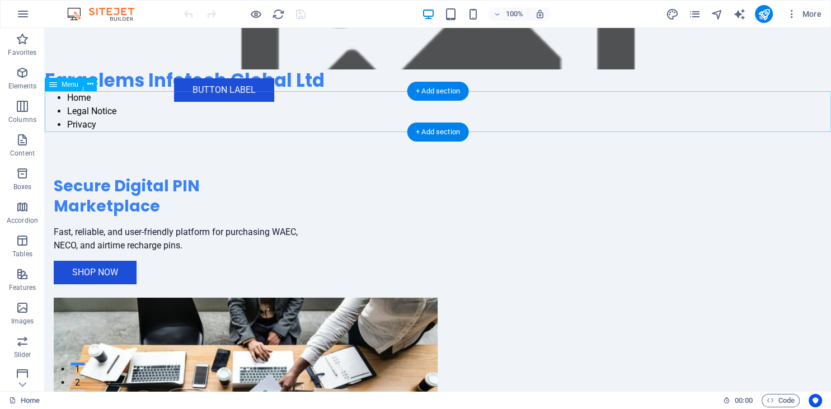
click at [282, 111] on nav "Home Legal Notice Privacy" at bounding box center [438, 111] width 786 height 40
click at [55, 85] on icon at bounding box center [53, 84] width 8 height 13
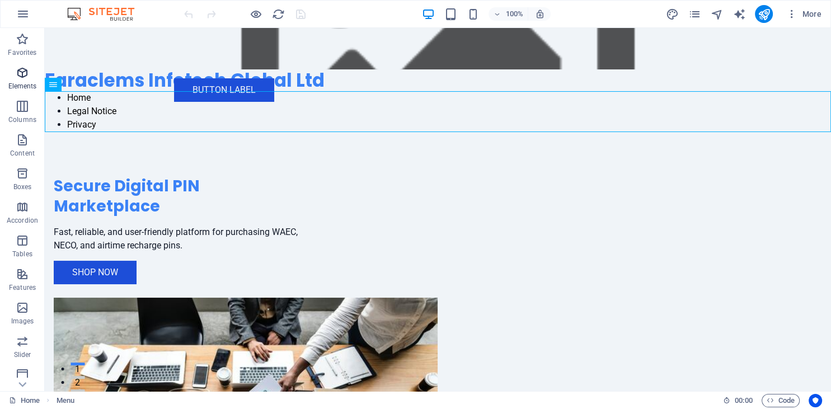
click at [23, 70] on icon "button" at bounding box center [22, 72] width 13 height 13
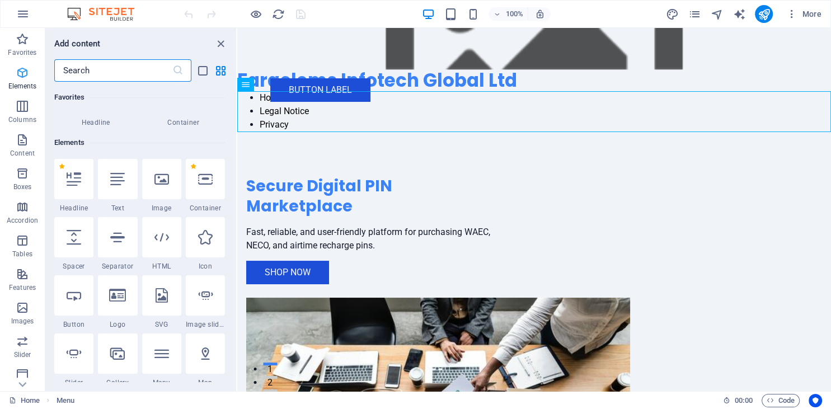
scroll to position [119, 0]
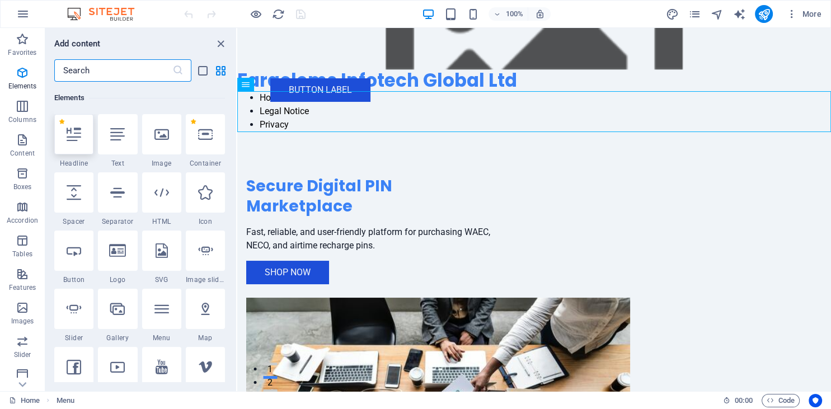
click at [76, 144] on div at bounding box center [73, 134] width 39 height 40
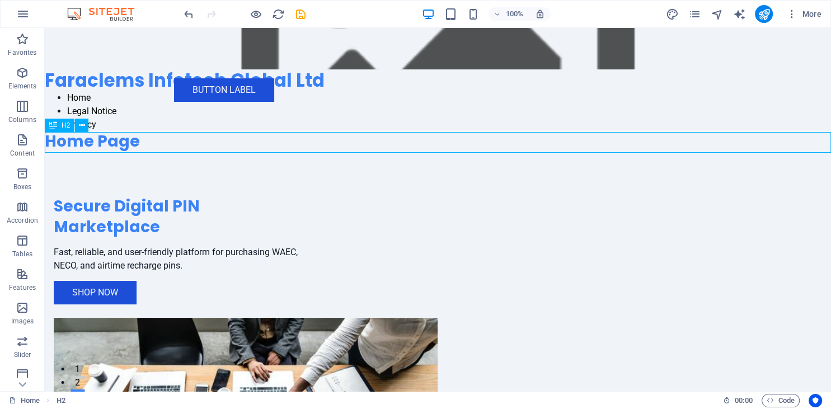
click at [180, 144] on div "Home Page" at bounding box center [438, 141] width 786 height 20
click at [22, 105] on icon "button" at bounding box center [22, 106] width 13 height 13
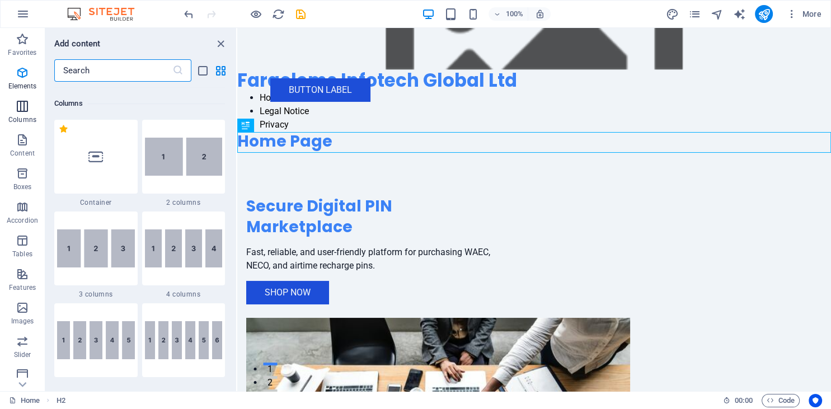
scroll to position [554, 0]
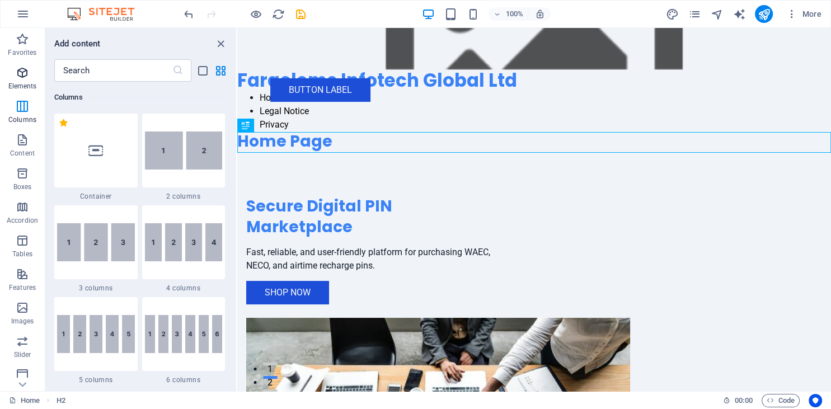
click at [25, 78] on icon "button" at bounding box center [22, 72] width 13 height 13
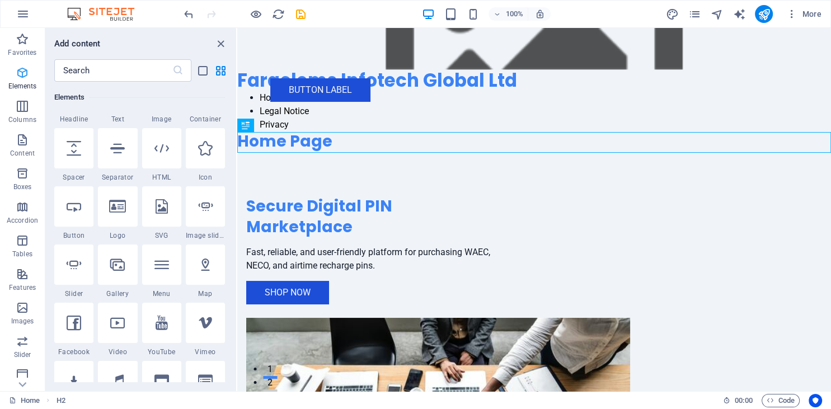
scroll to position [119, 0]
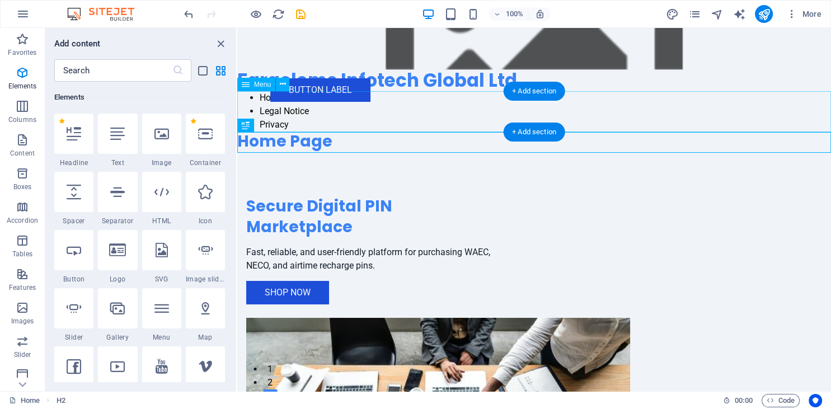
click at [274, 97] on nav "Home Legal Notice Privacy" at bounding box center [533, 111] width 593 height 40
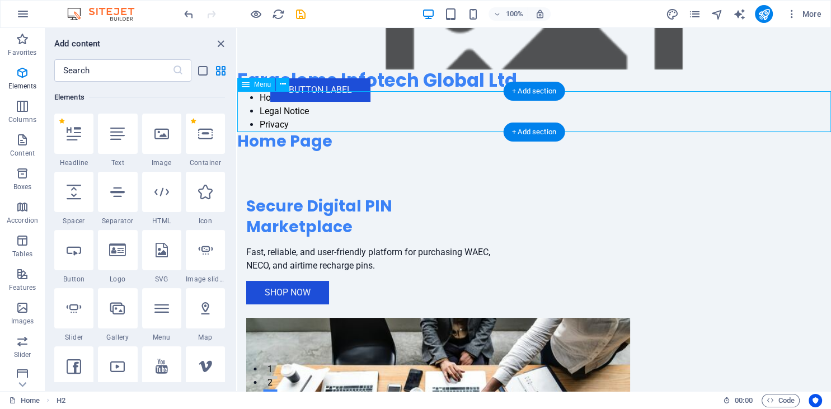
click at [274, 97] on nav "Home Legal Notice Privacy" at bounding box center [533, 111] width 593 height 40
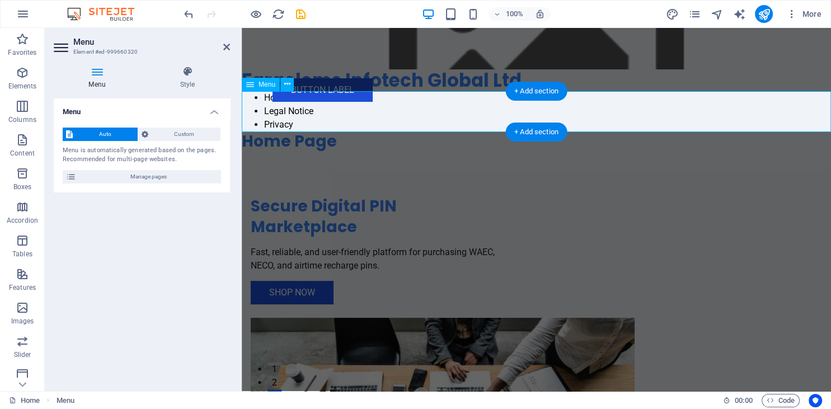
click at [274, 97] on nav "Home Legal Notice Privacy" at bounding box center [536, 111] width 589 height 40
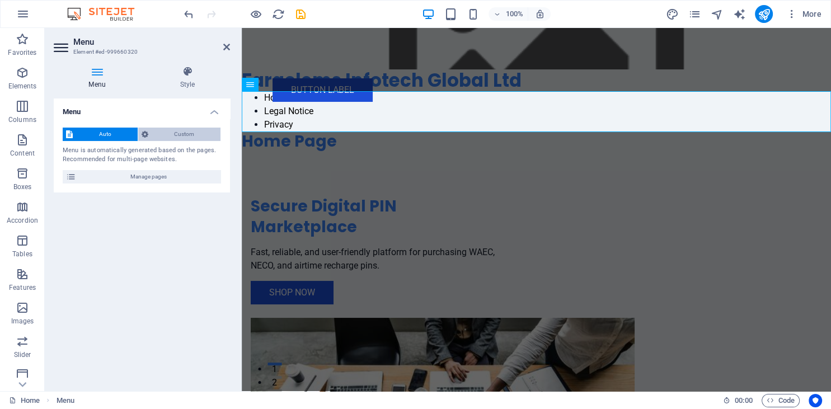
click at [174, 136] on span "Custom" at bounding box center [185, 134] width 66 height 13
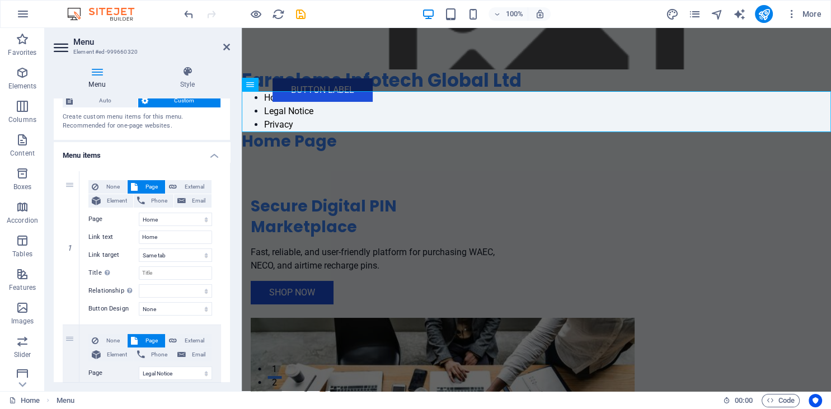
scroll to position [39, 0]
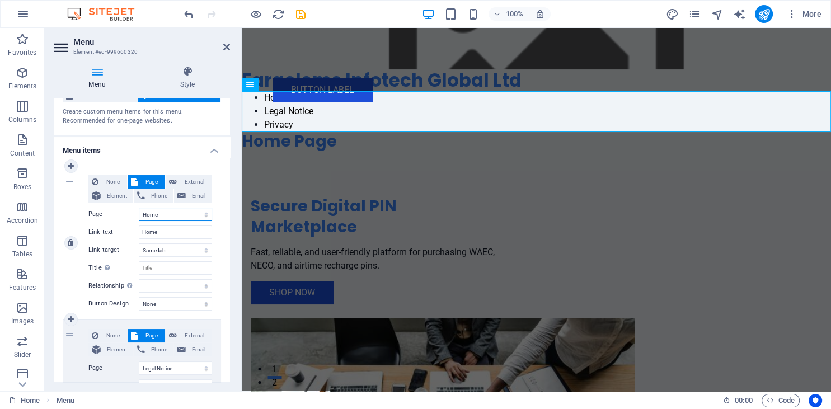
click at [139, 207] on select "Home Subpage Legal Notice Privacy" at bounding box center [175, 213] width 73 height 13
click option "Home" at bounding box center [0, 0] width 0 height 0
click at [173, 232] on input "Home" at bounding box center [175, 231] width 73 height 13
click at [171, 249] on select "New tab Same tab Overlay" at bounding box center [175, 249] width 73 height 13
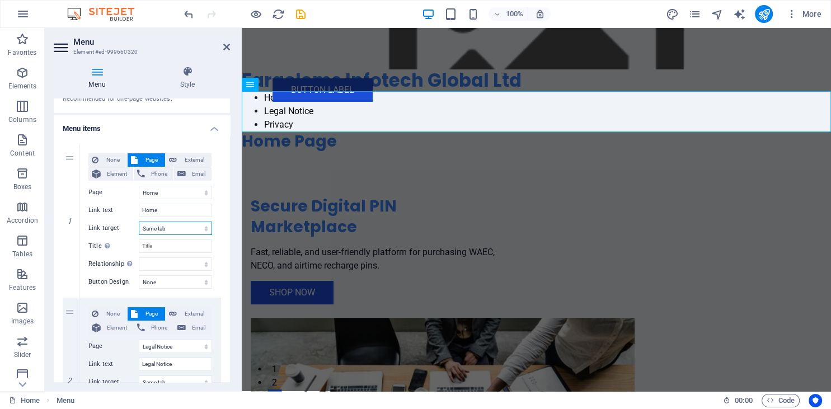
scroll to position [0, 0]
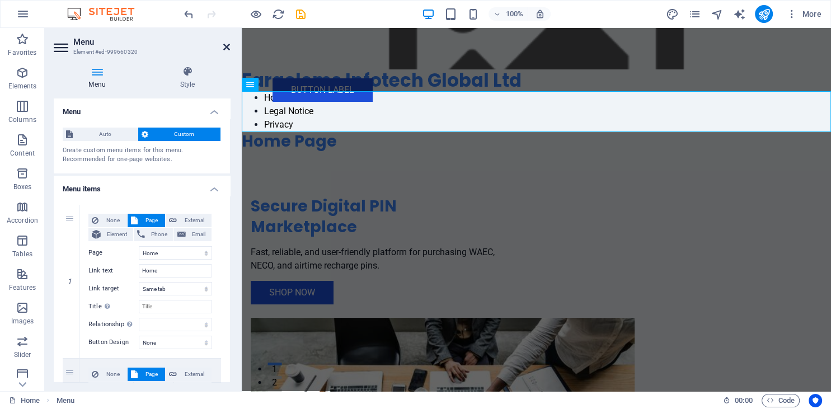
click at [226, 45] on icon at bounding box center [226, 47] width 7 height 9
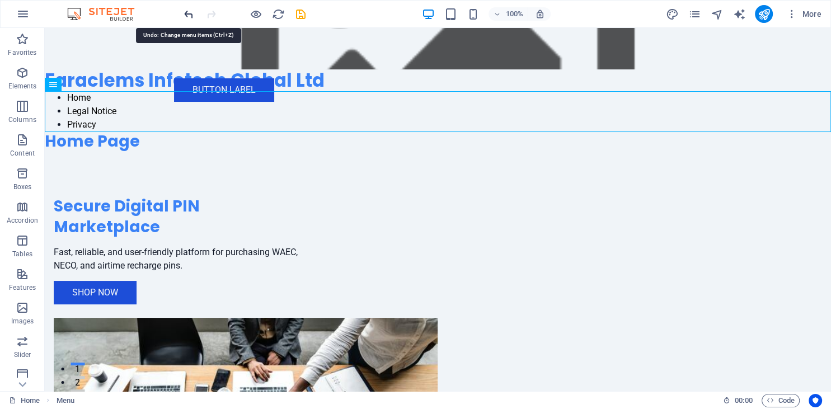
click at [188, 17] on icon "undo" at bounding box center [188, 14] width 13 height 13
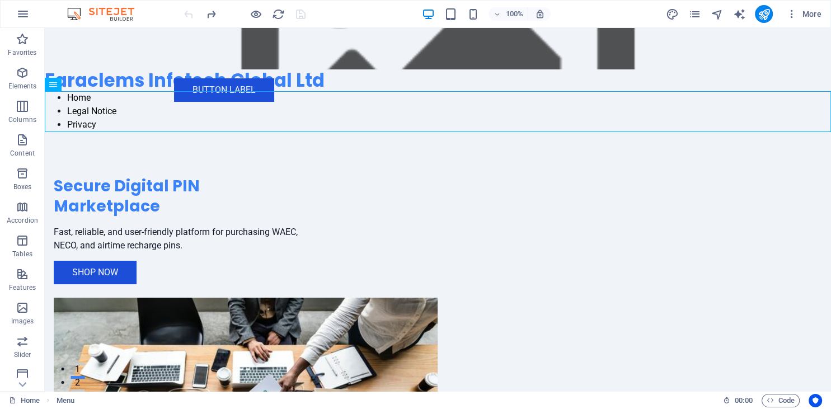
click at [188, 17] on div at bounding box center [244, 14] width 125 height 18
